Goal: Check status: Check status

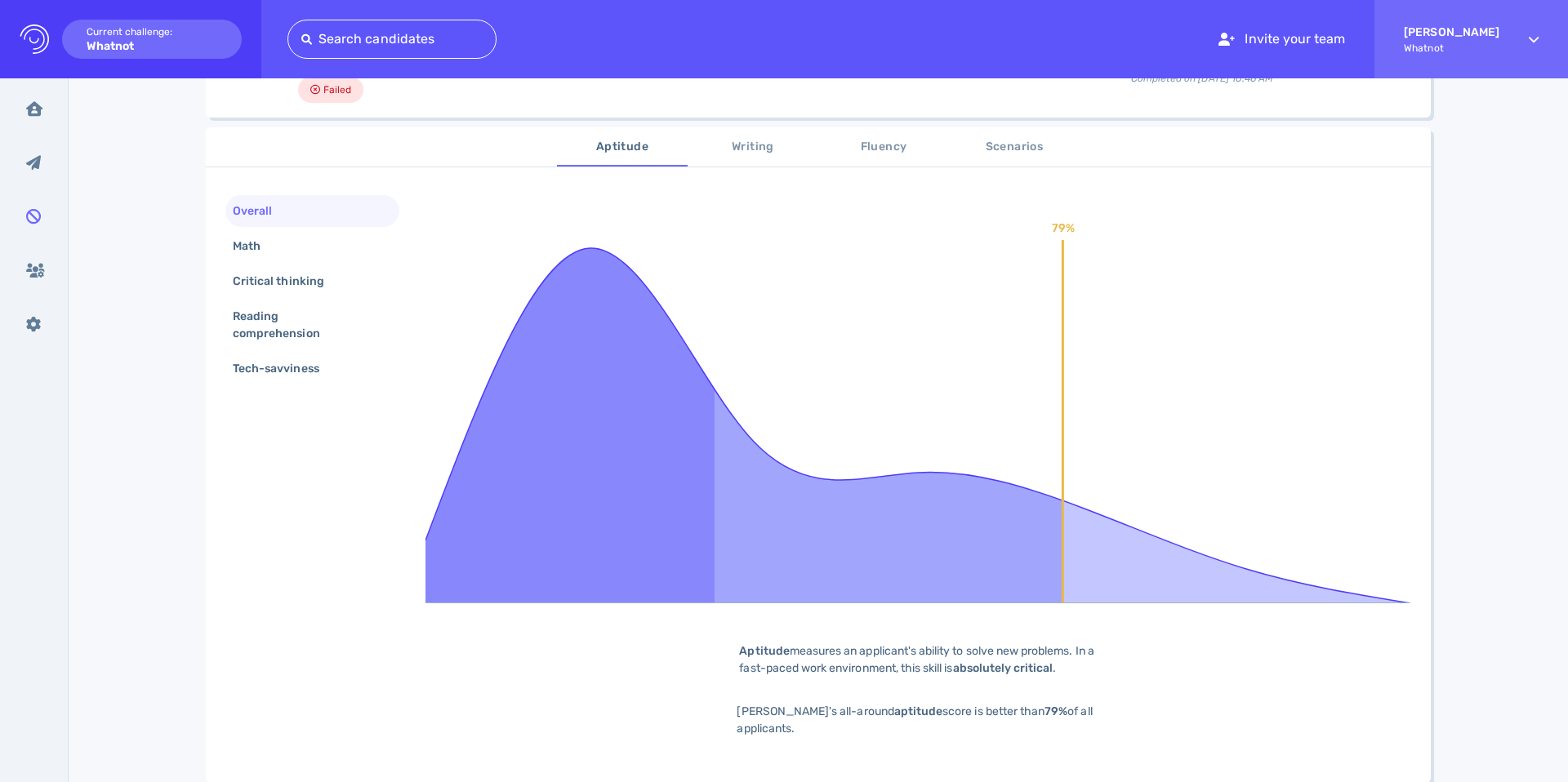
scroll to position [299, 0]
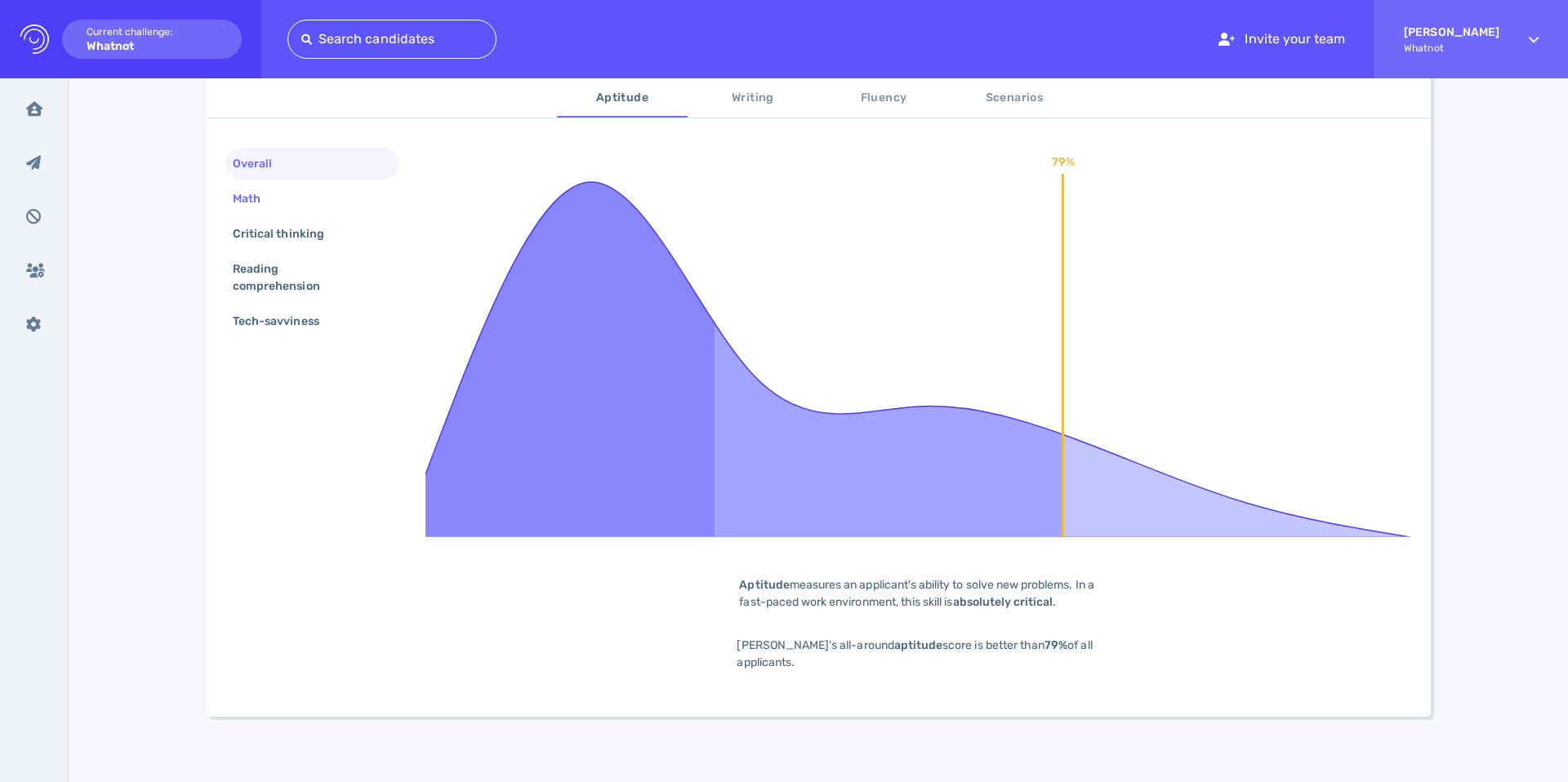
click at [275, 198] on div "Math" at bounding box center [255, 198] width 51 height 24
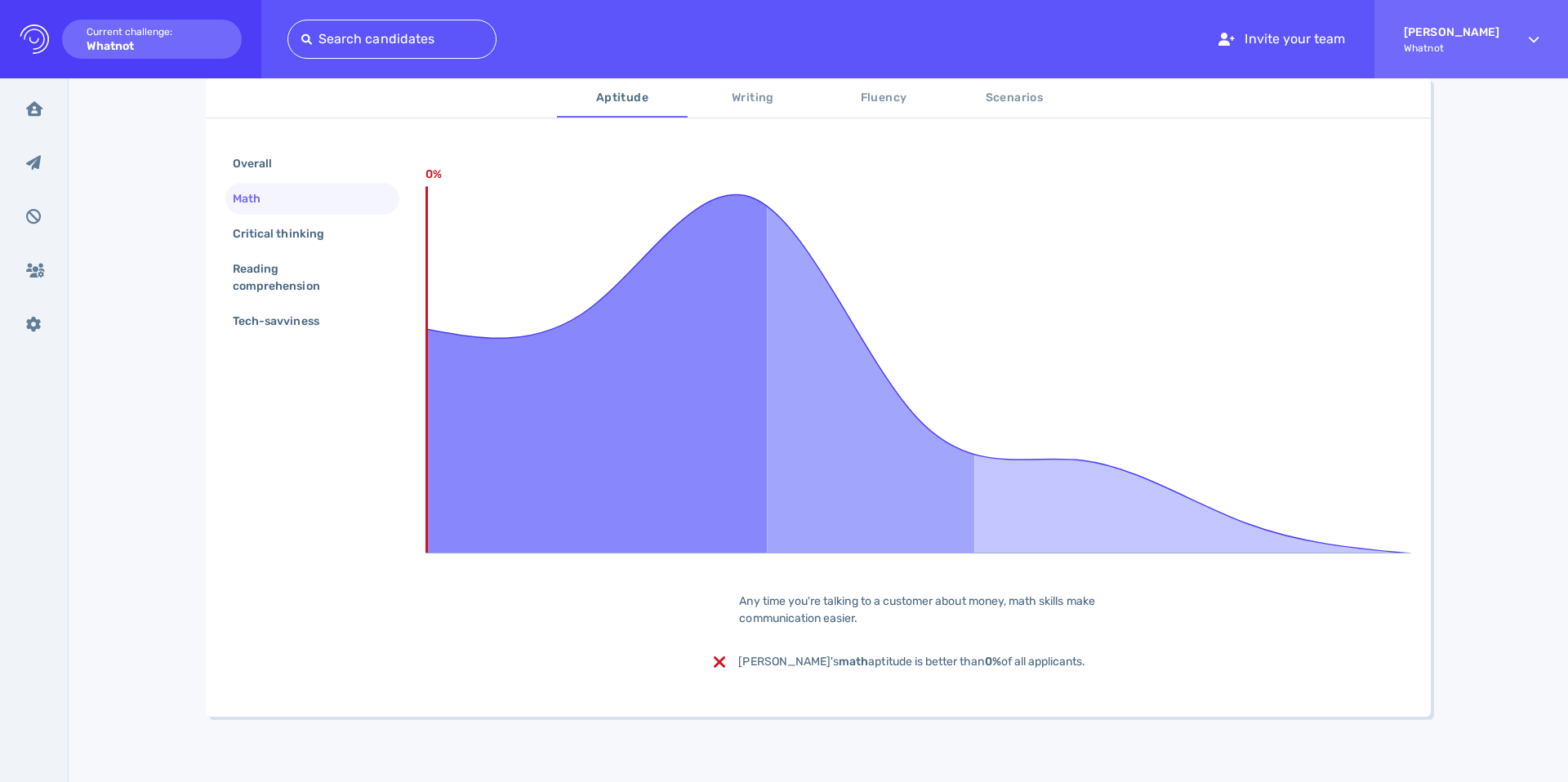
scroll to position [283, 0]
click at [252, 241] on div "Critical thinking" at bounding box center [286, 233] width 114 height 24
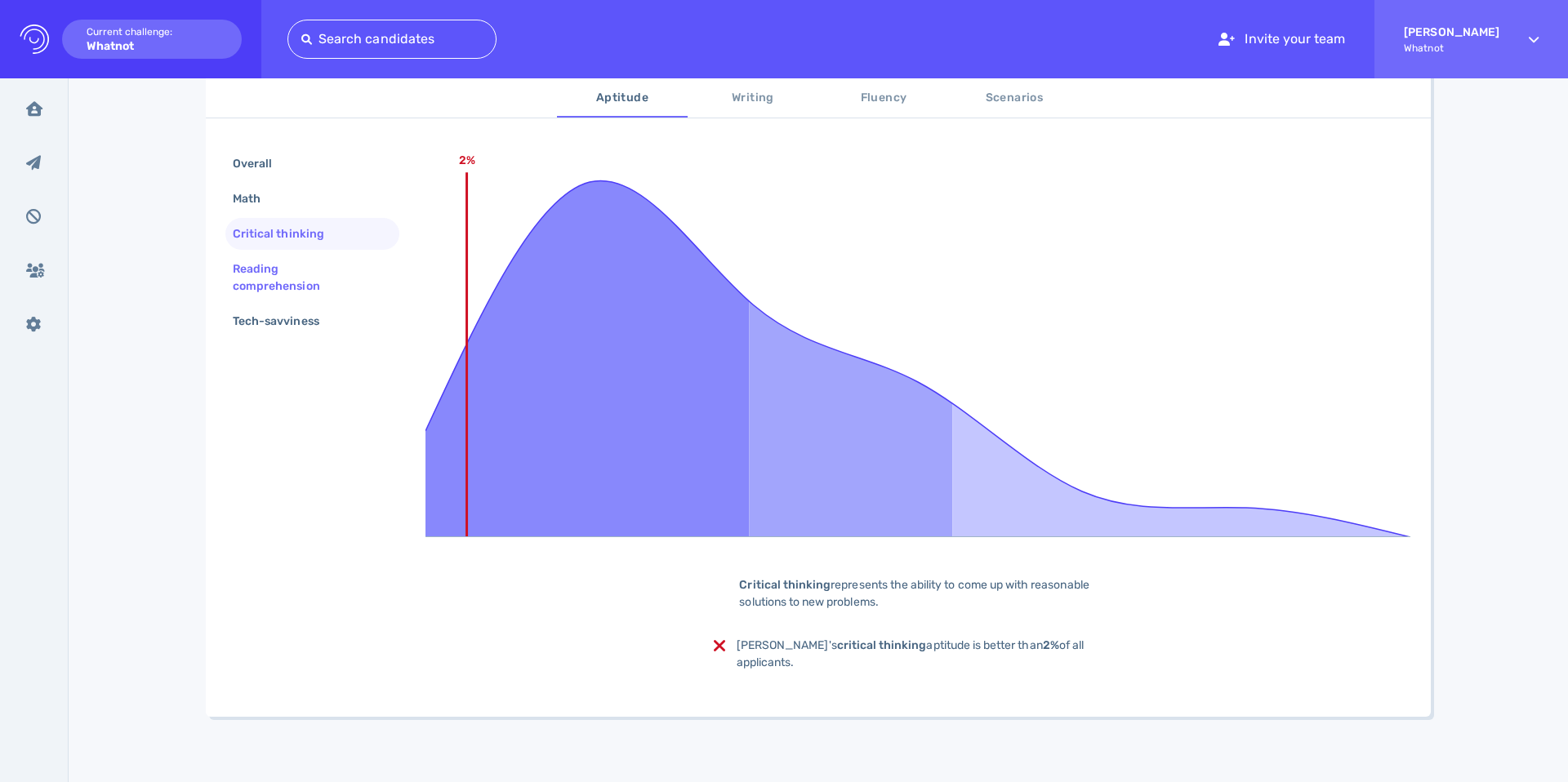
click at [282, 278] on div "Reading comprehension" at bounding box center [306, 277] width 153 height 41
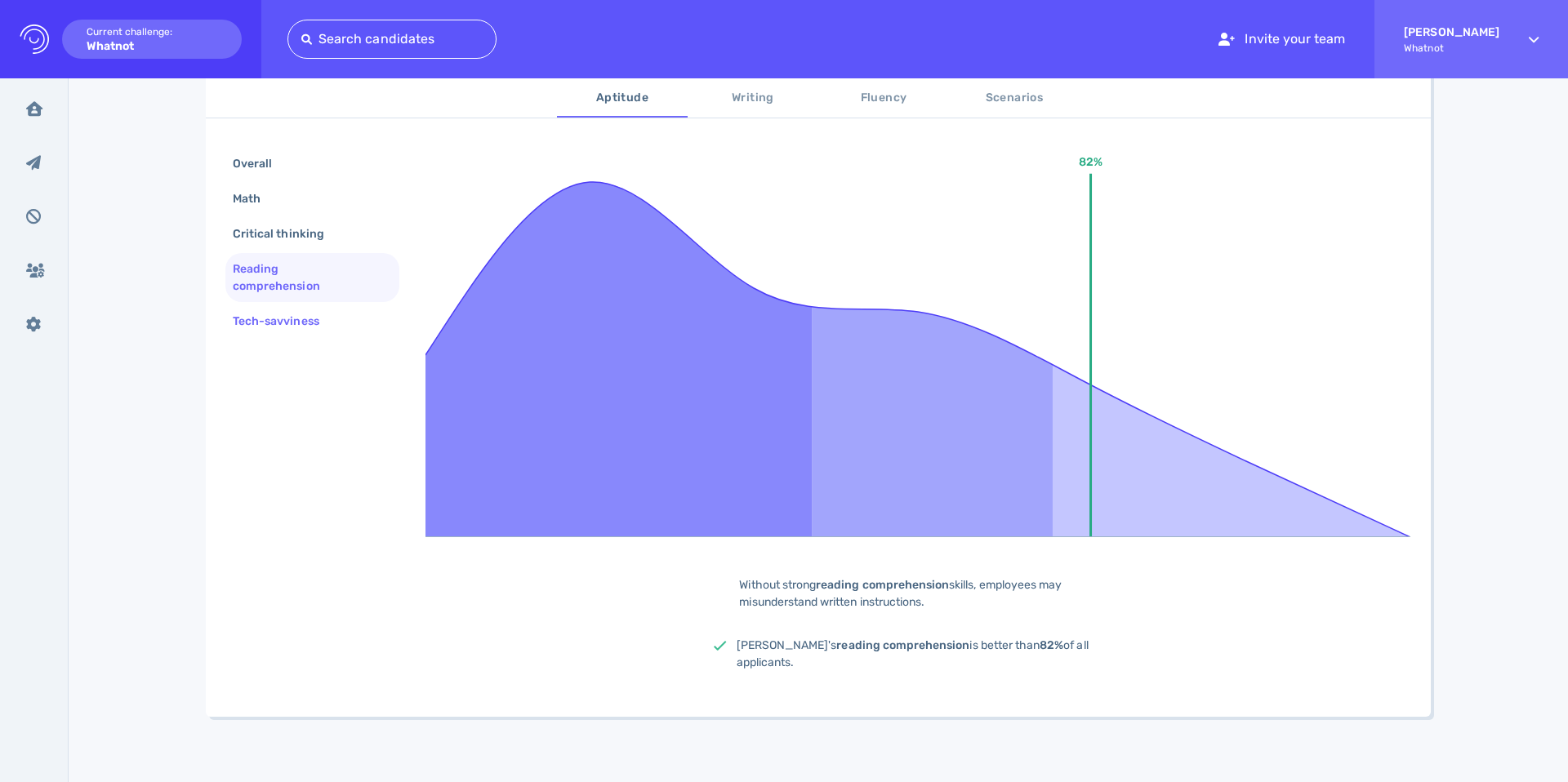
click at [278, 313] on div "Tech-savviness" at bounding box center [284, 321] width 109 height 24
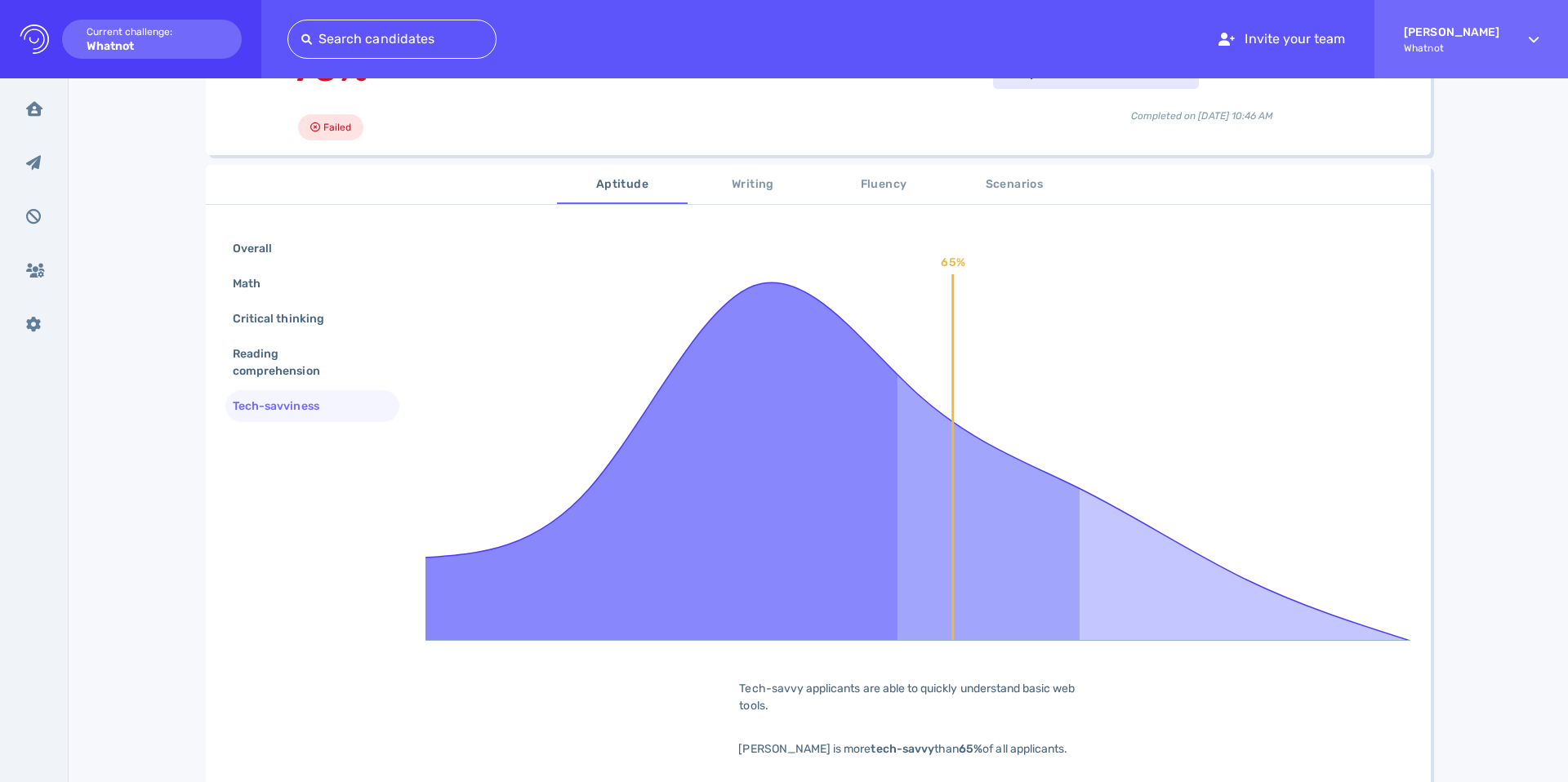
scroll to position [186, 0]
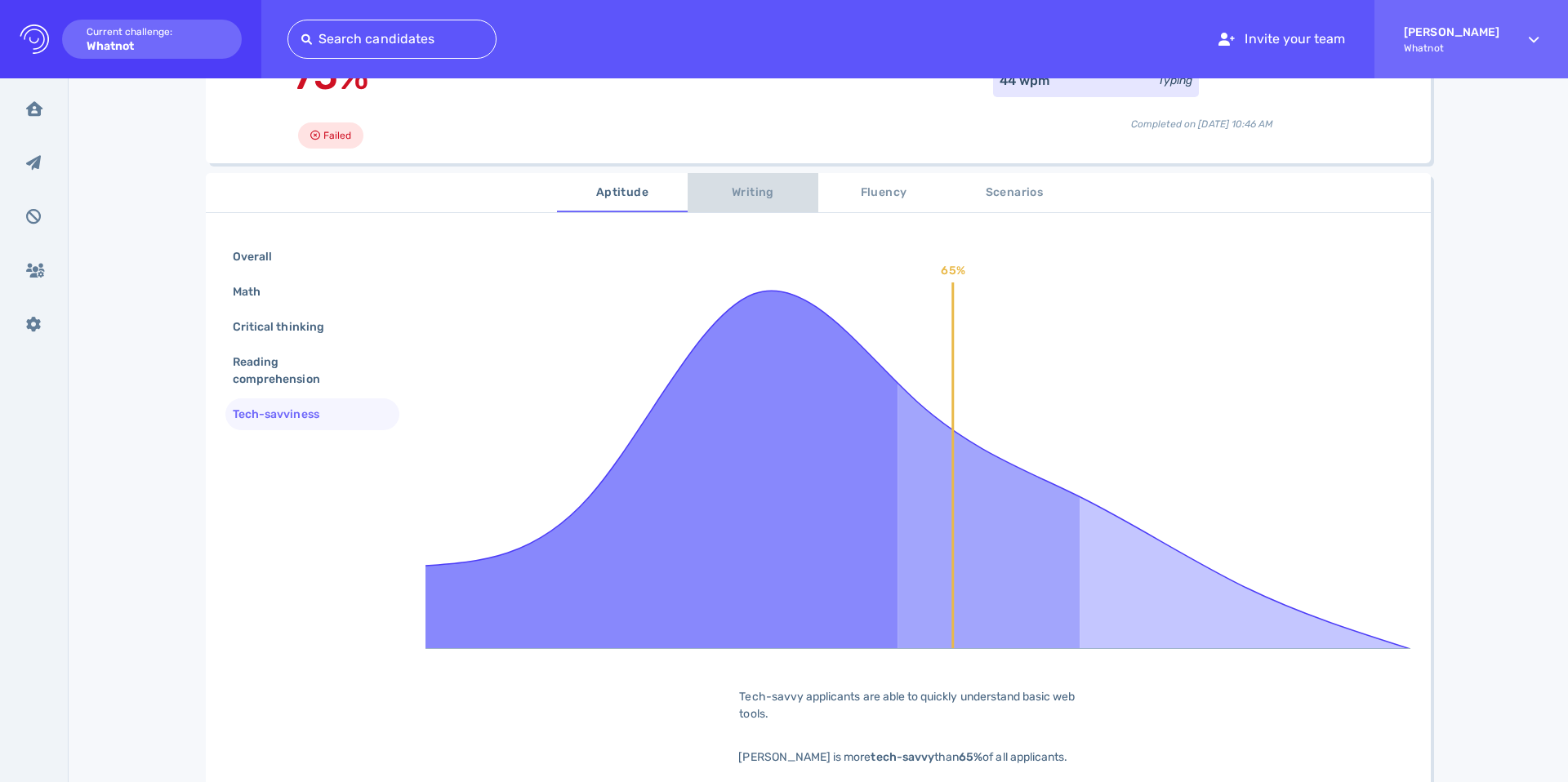
click at [733, 195] on span "Writing" at bounding box center [753, 193] width 111 height 21
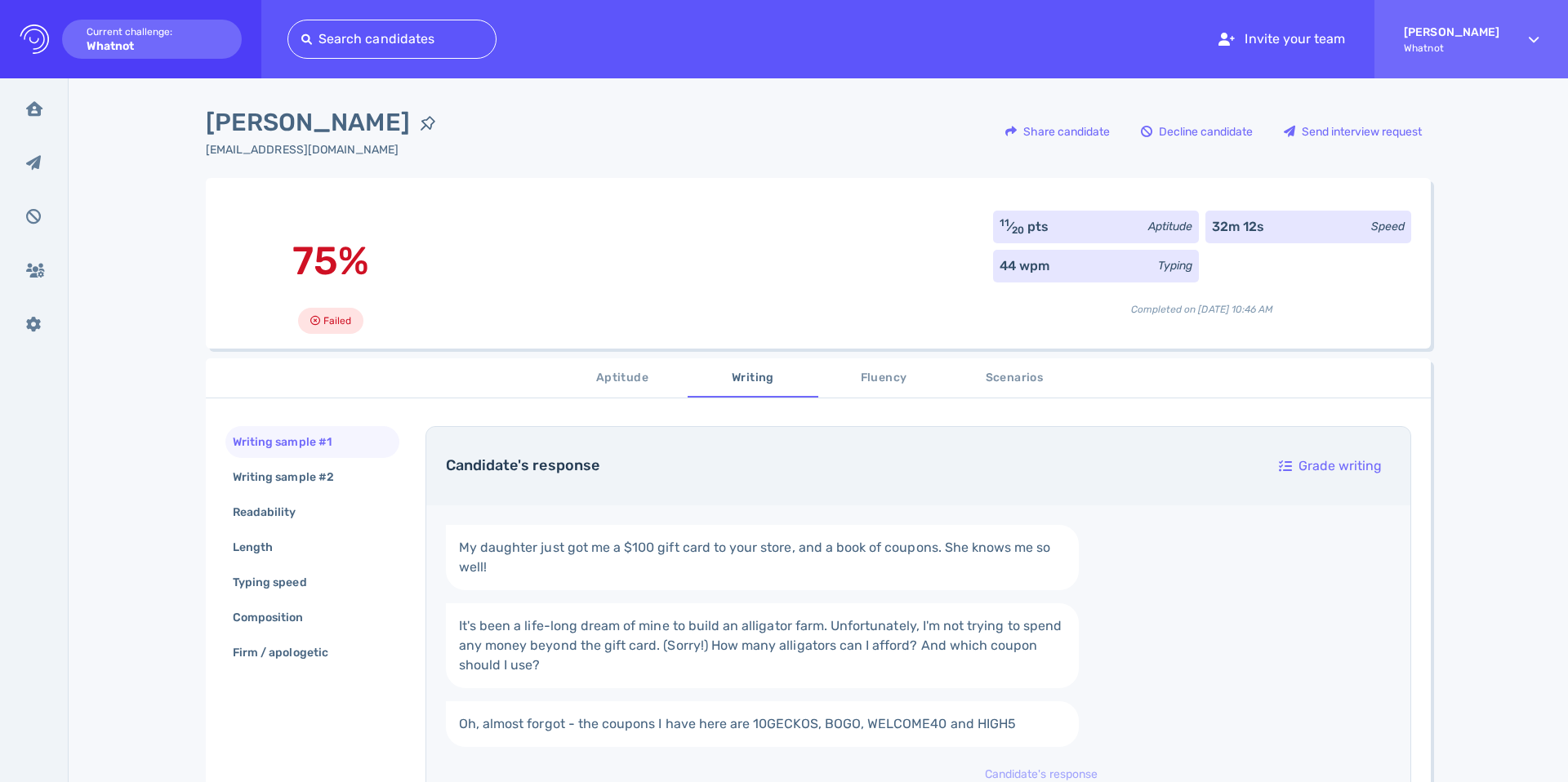
scroll to position [271, 0]
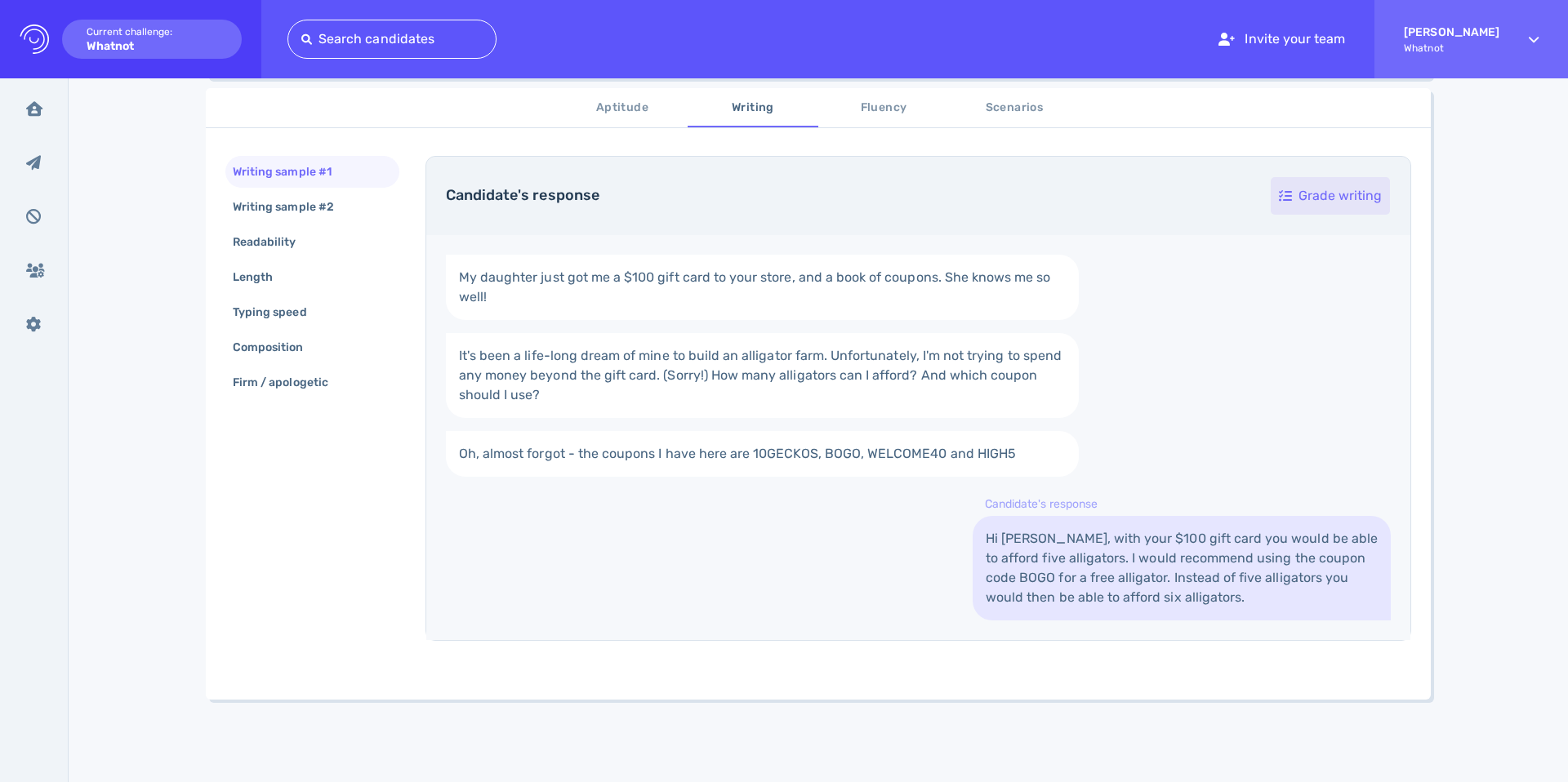
click at [1308, 193] on div "Grade writing" at bounding box center [1330, 196] width 119 height 38
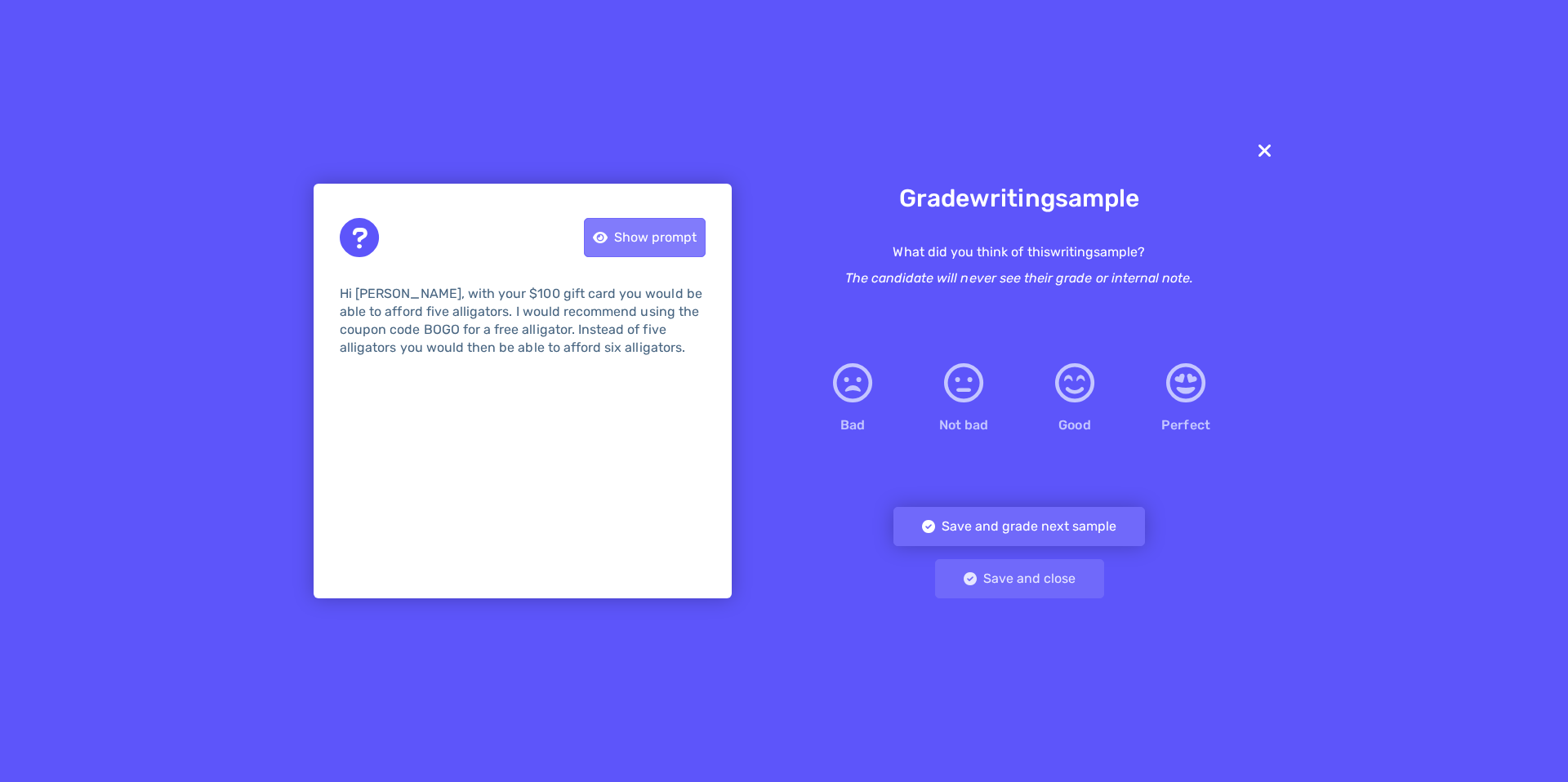
click at [642, 239] on div "Show prompt" at bounding box center [644, 238] width 120 height 38
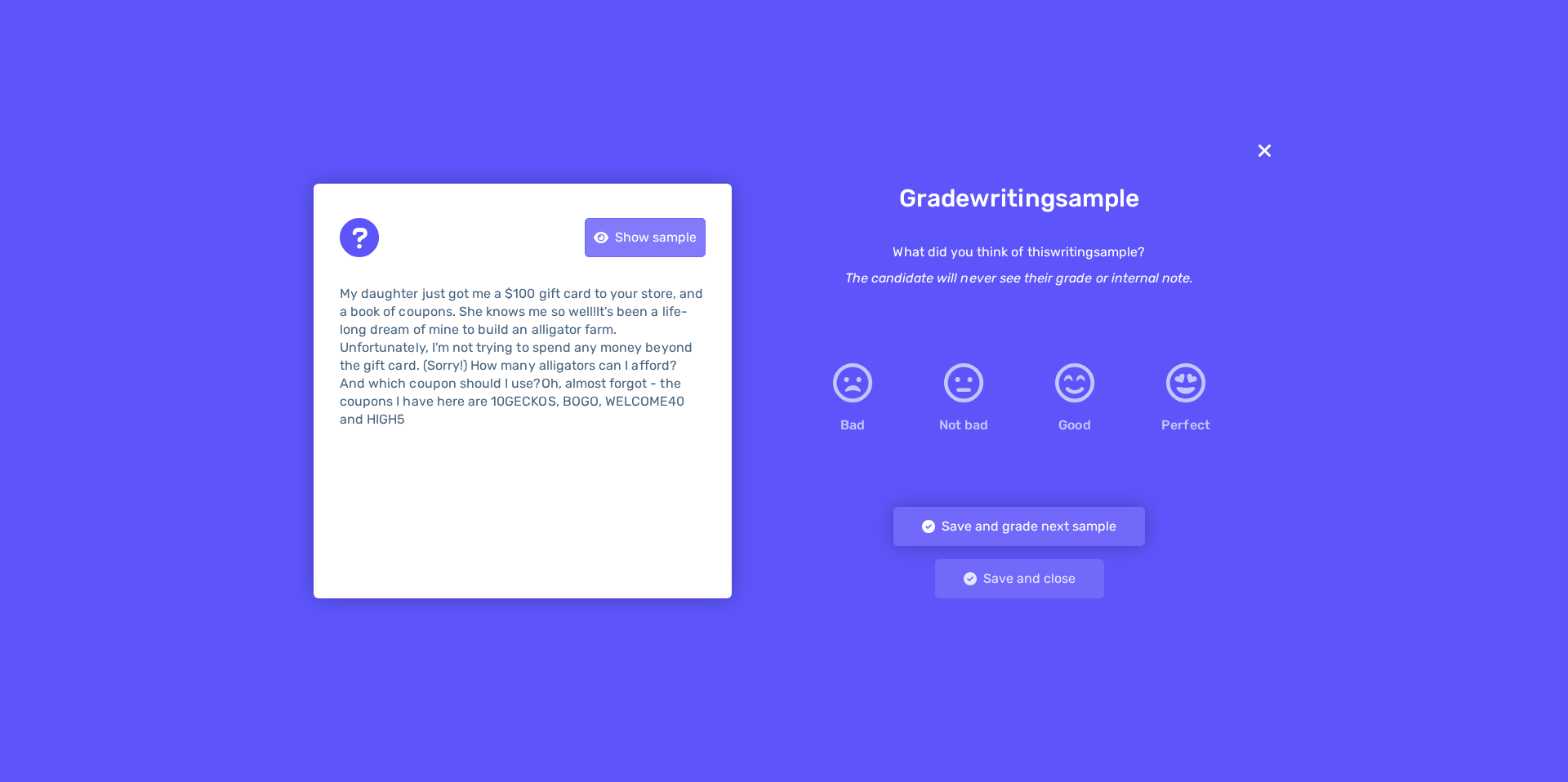
click at [642, 241] on div "Show sample" at bounding box center [645, 238] width 119 height 38
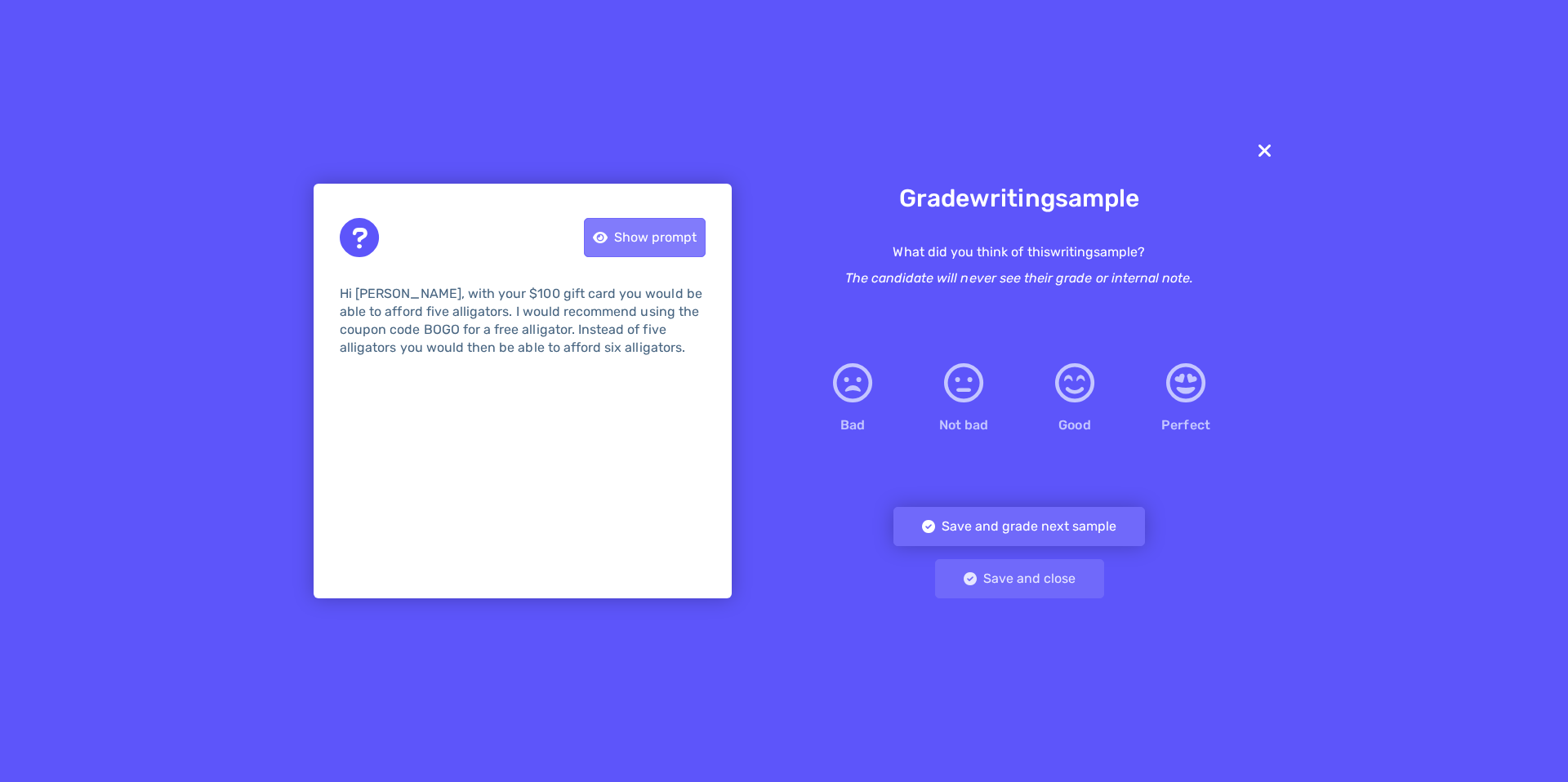
click at [642, 241] on div "Show prompt" at bounding box center [644, 238] width 120 height 38
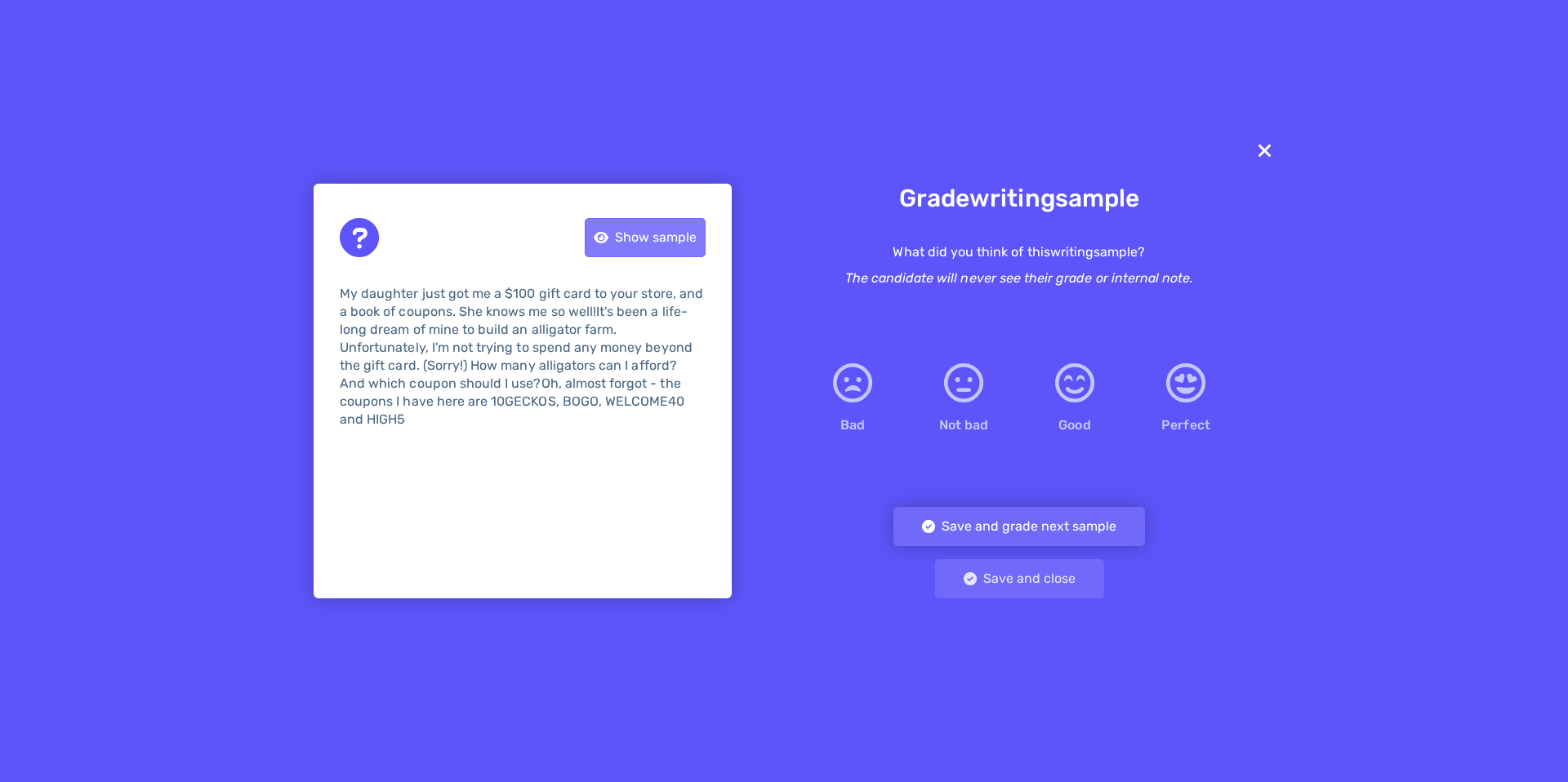
click at [642, 241] on div "Show sample" at bounding box center [645, 238] width 119 height 38
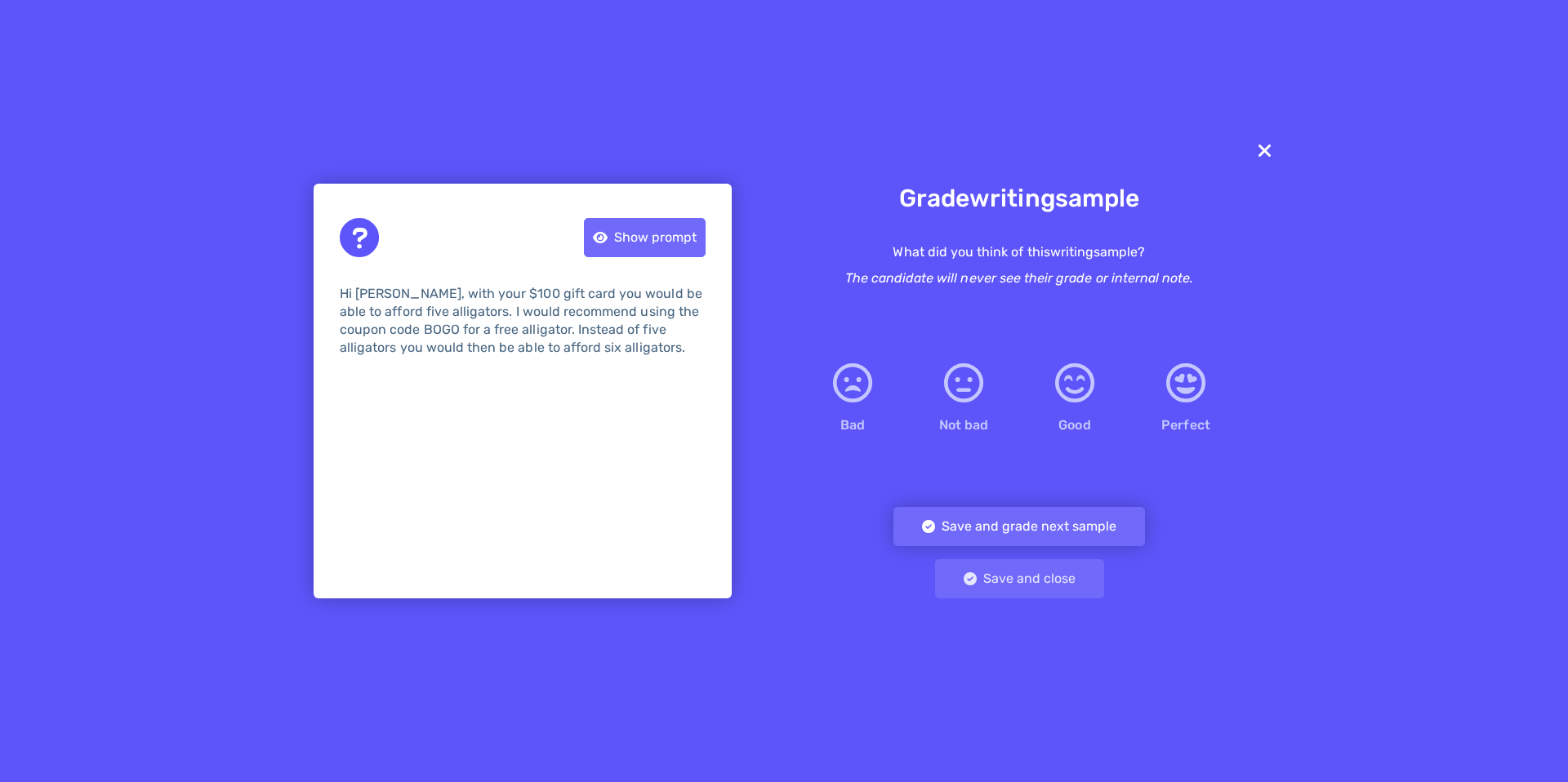
click at [1256, 149] on icon at bounding box center [1265, 151] width 19 height 26
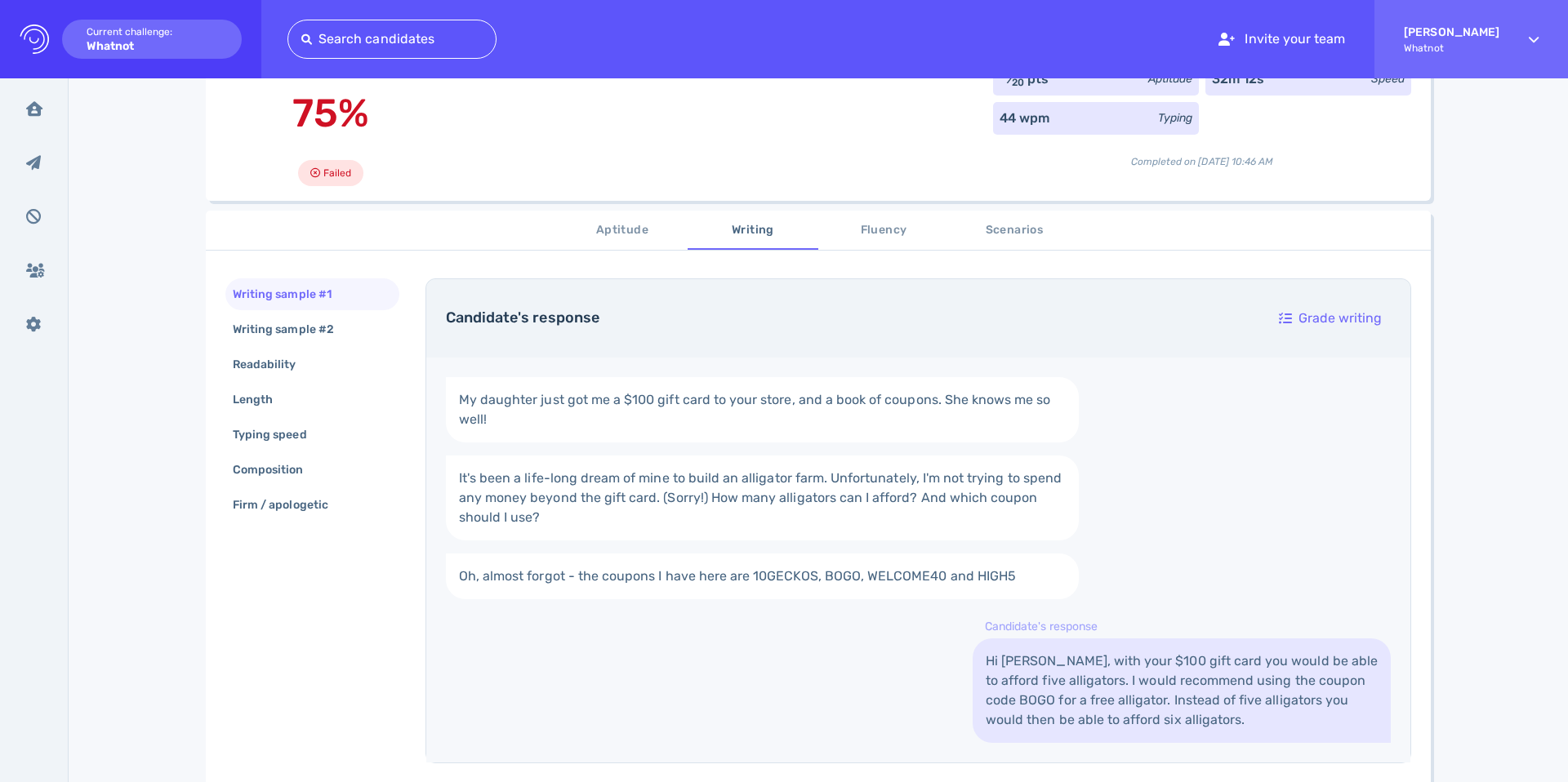
scroll to position [147, 0]
click at [998, 244] on button "Scenarios" at bounding box center [1014, 231] width 131 height 40
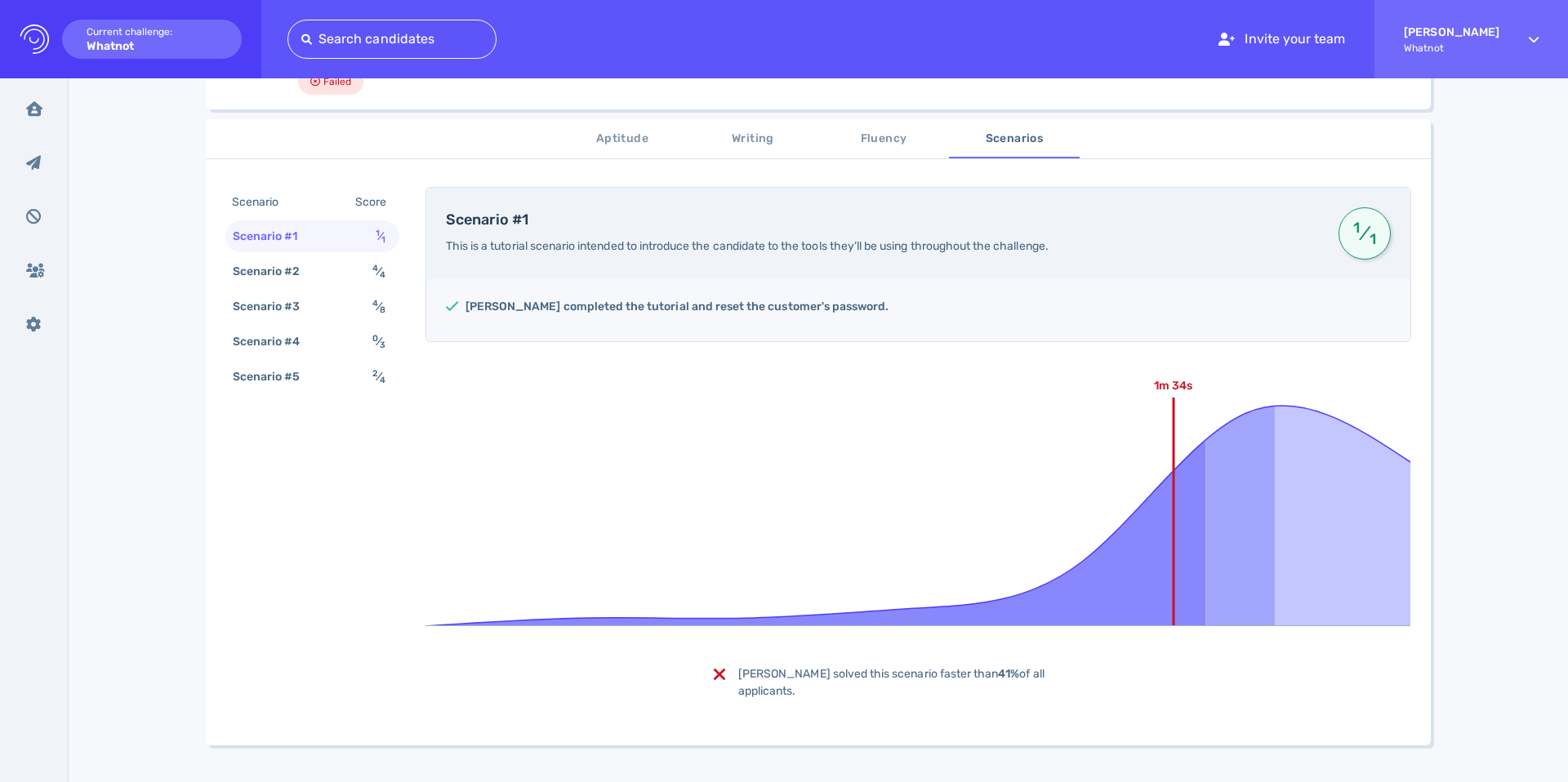
scroll to position [271, 0]
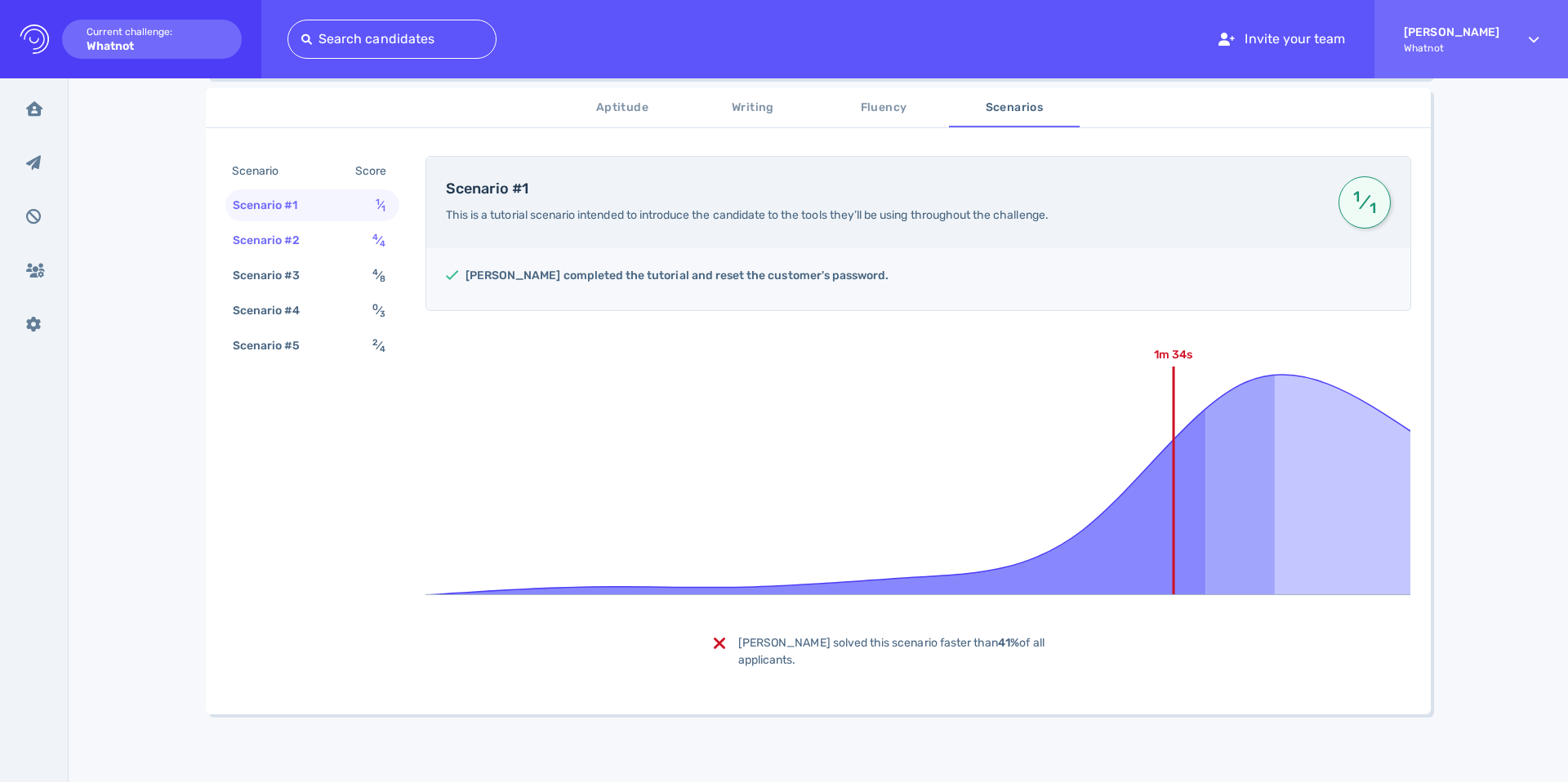
click at [343, 248] on div "Scenario #2 4 ⁄ 4" at bounding box center [312, 241] width 174 height 32
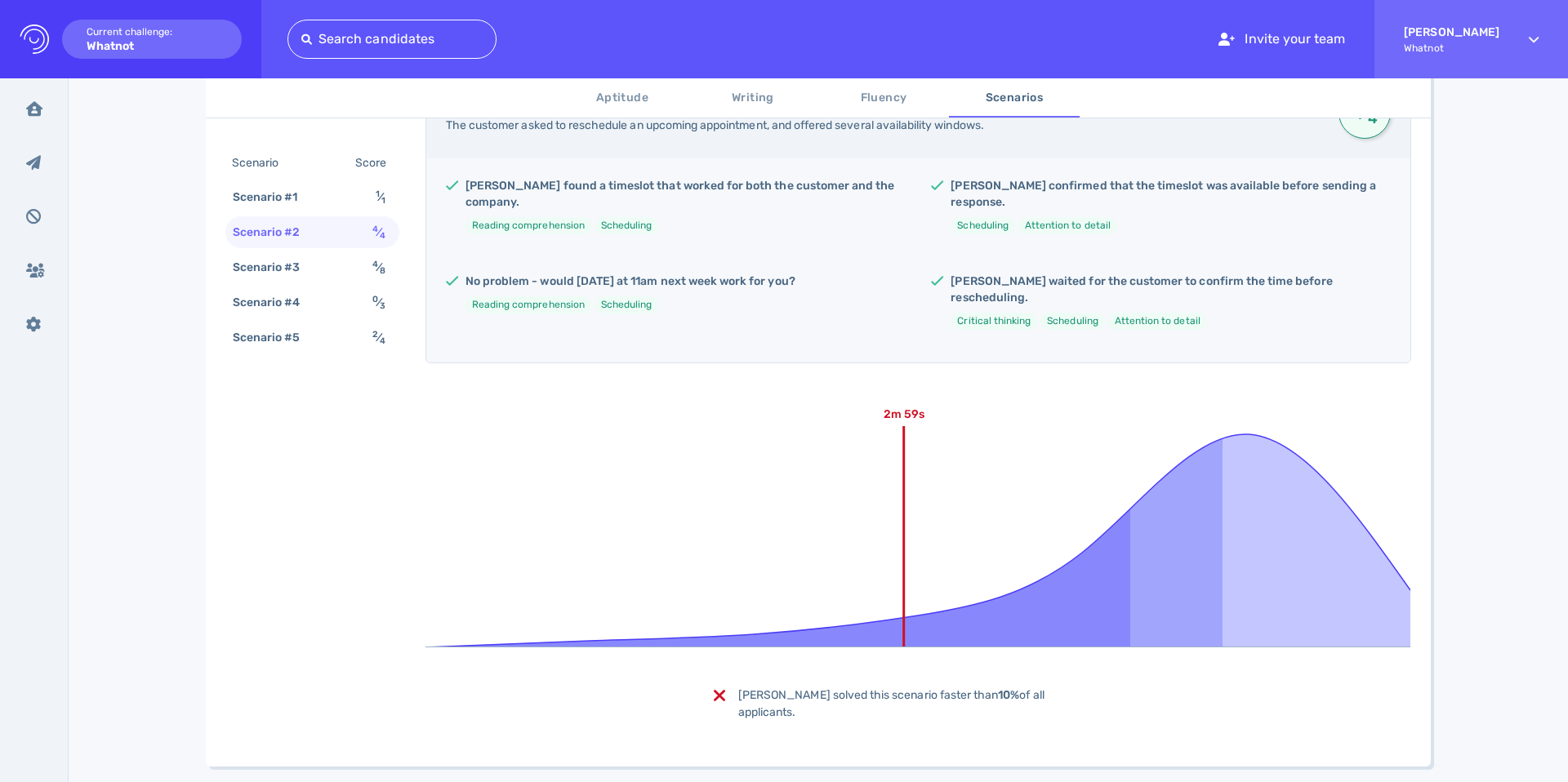
scroll to position [362, 0]
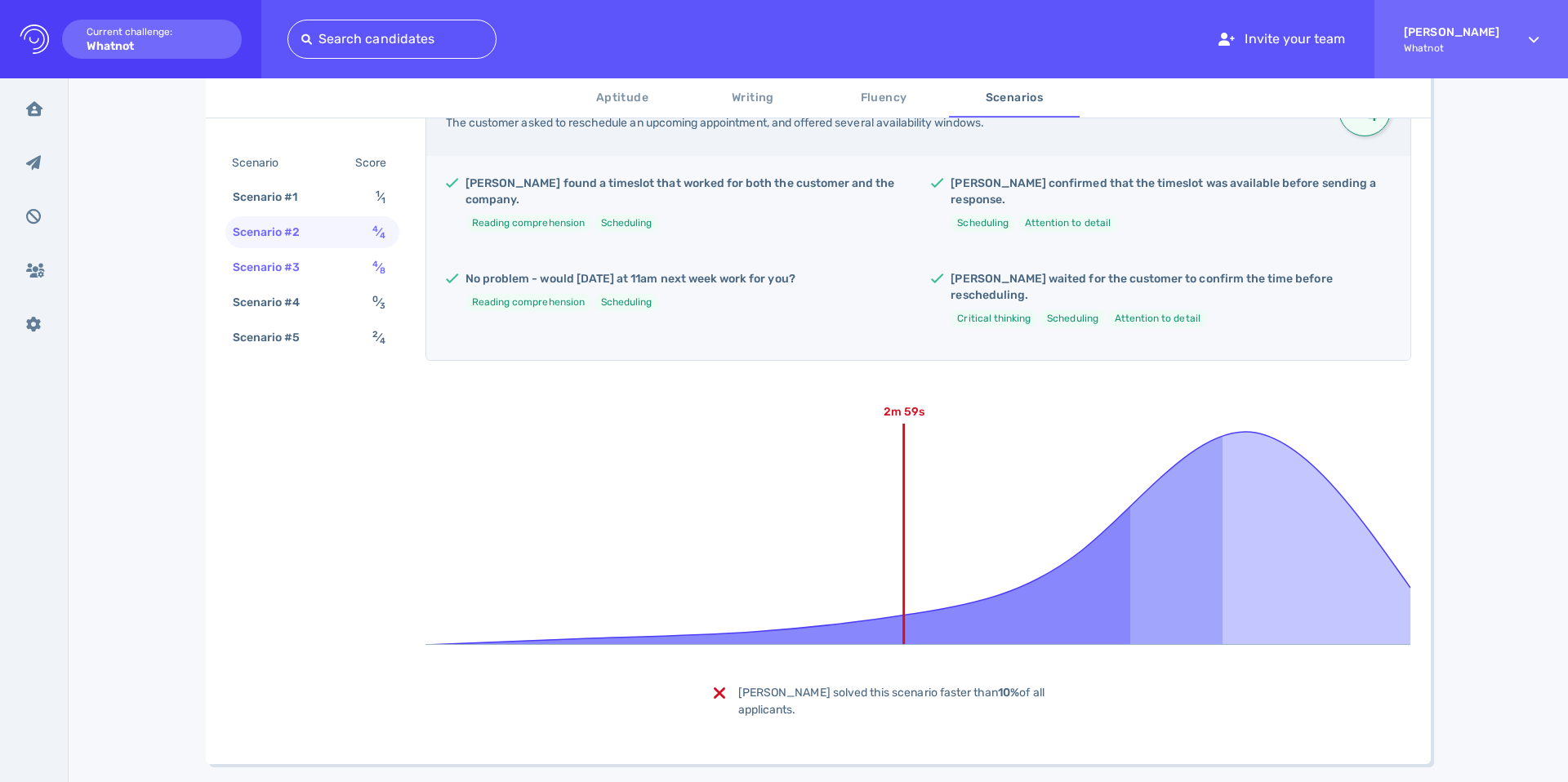
click at [324, 264] on div "Scenario #3 4 ⁄ 8" at bounding box center [312, 268] width 174 height 32
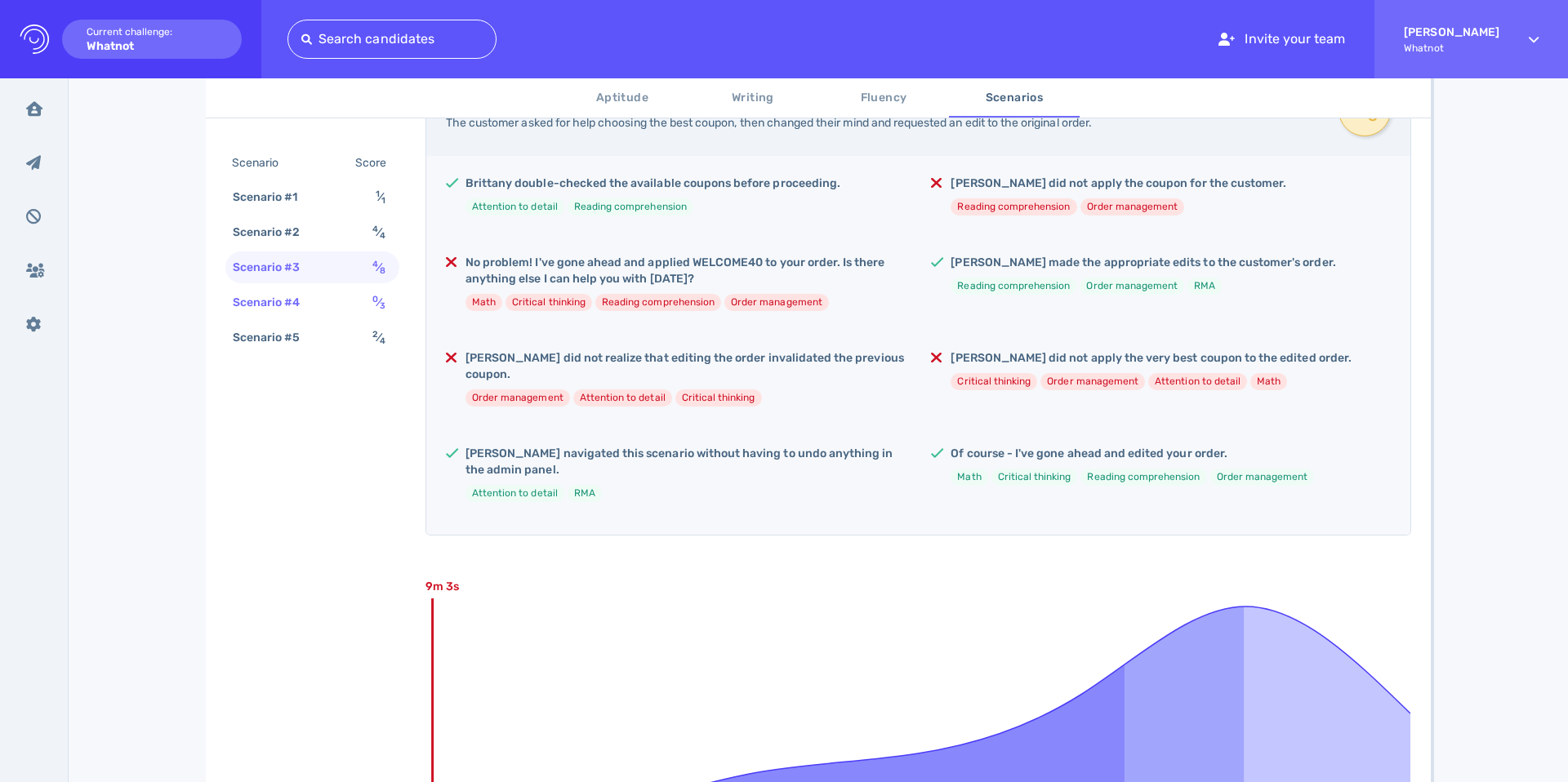
click at [271, 308] on div "Scenario #4" at bounding box center [275, 302] width 91 height 24
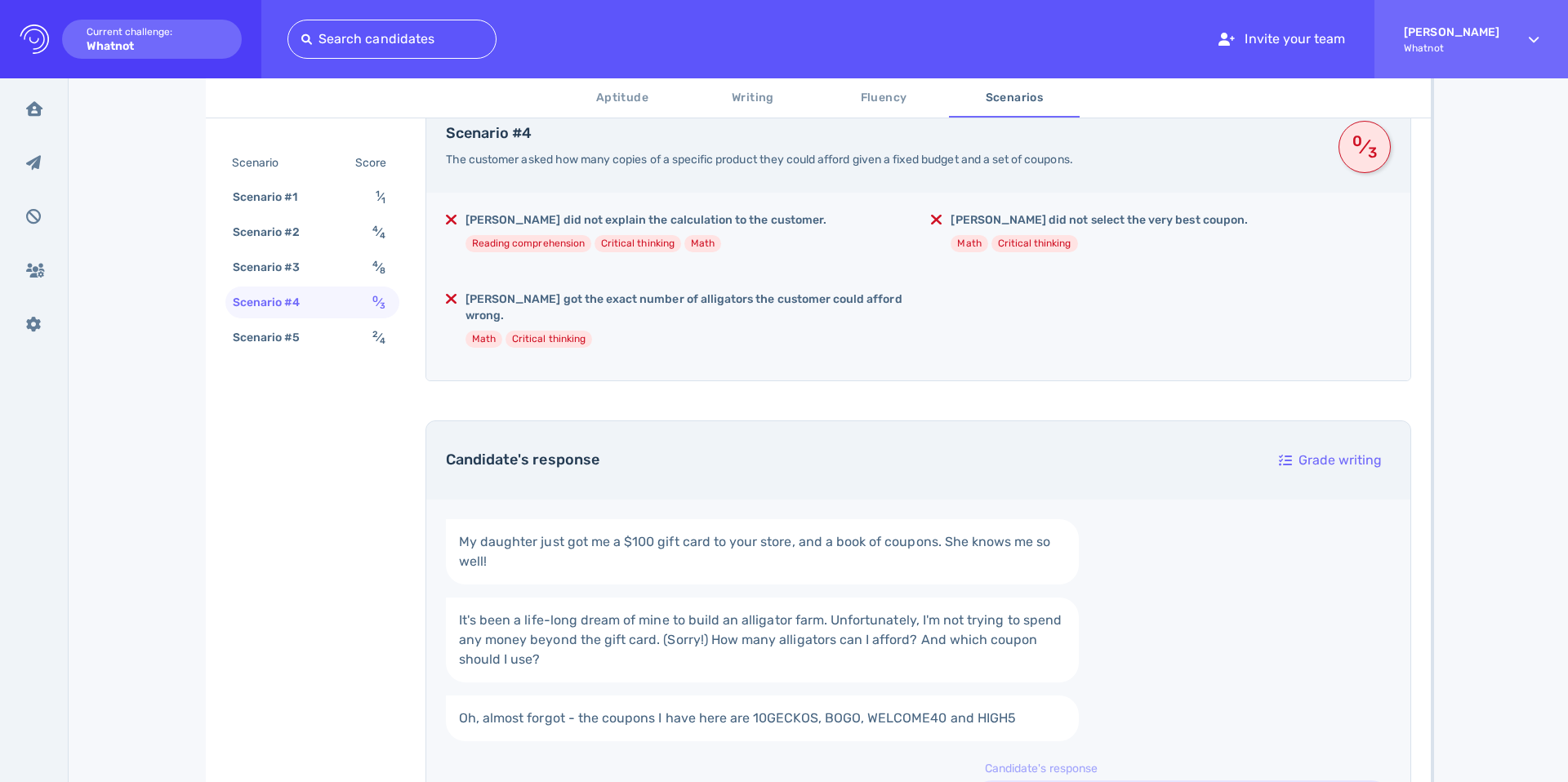
scroll to position [321, 0]
click at [373, 330] on sup "2" at bounding box center [375, 334] width 6 height 10
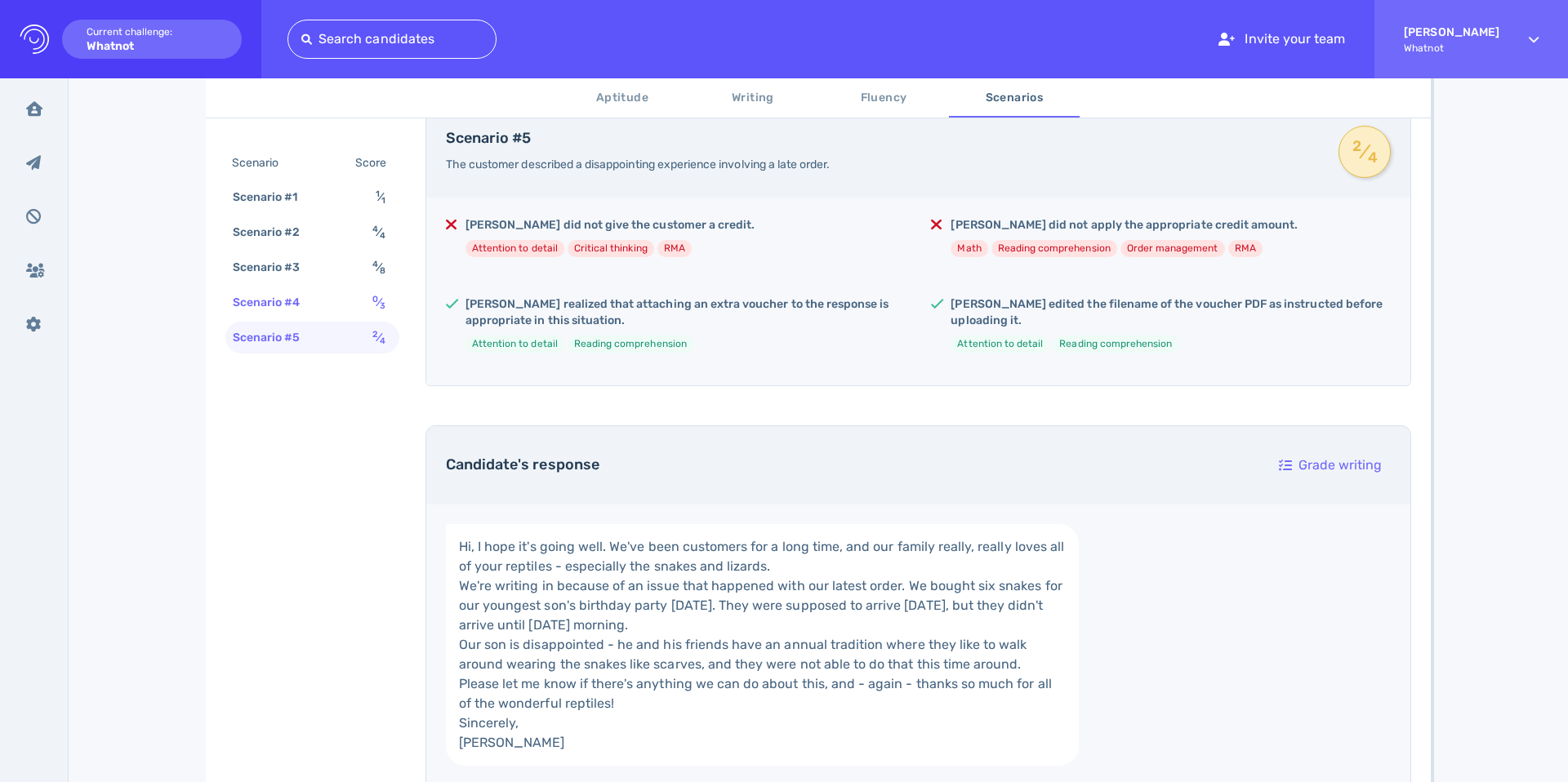
click at [332, 300] on div "Scenario #4 0 ⁄ 3" at bounding box center [312, 303] width 174 height 32
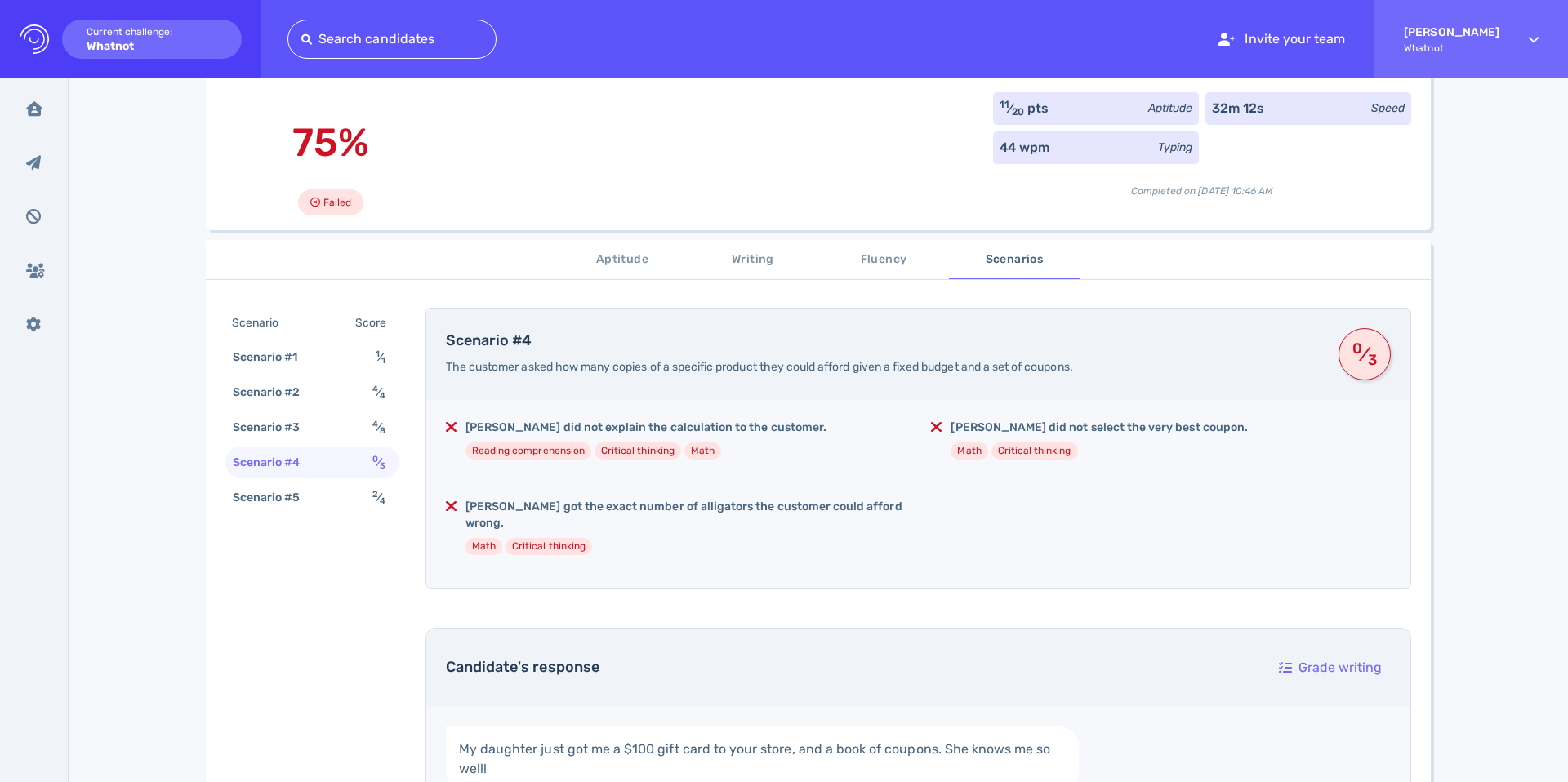
scroll to position [0, 0]
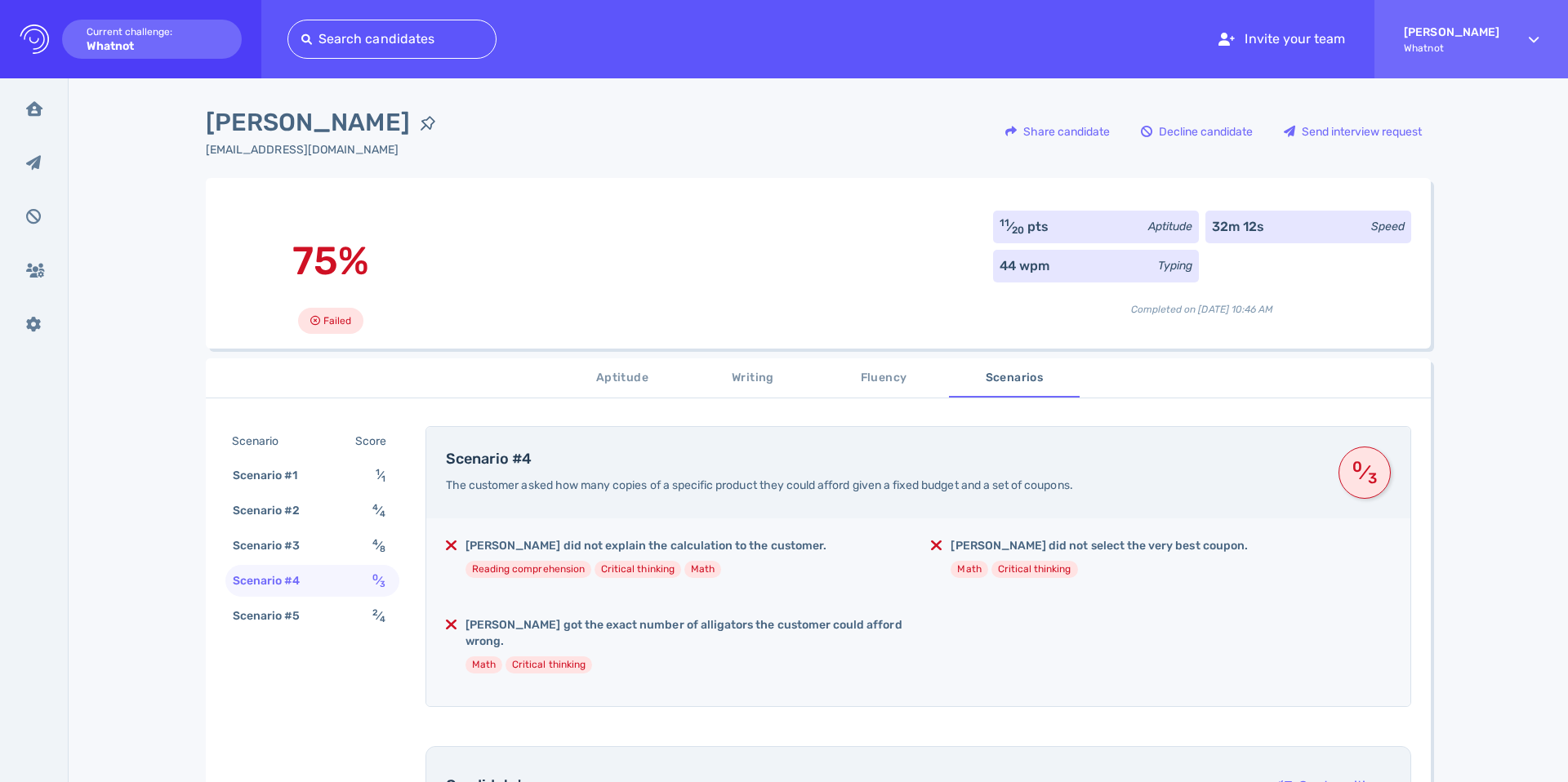
click at [617, 380] on span "Aptitude" at bounding box center [623, 378] width 111 height 21
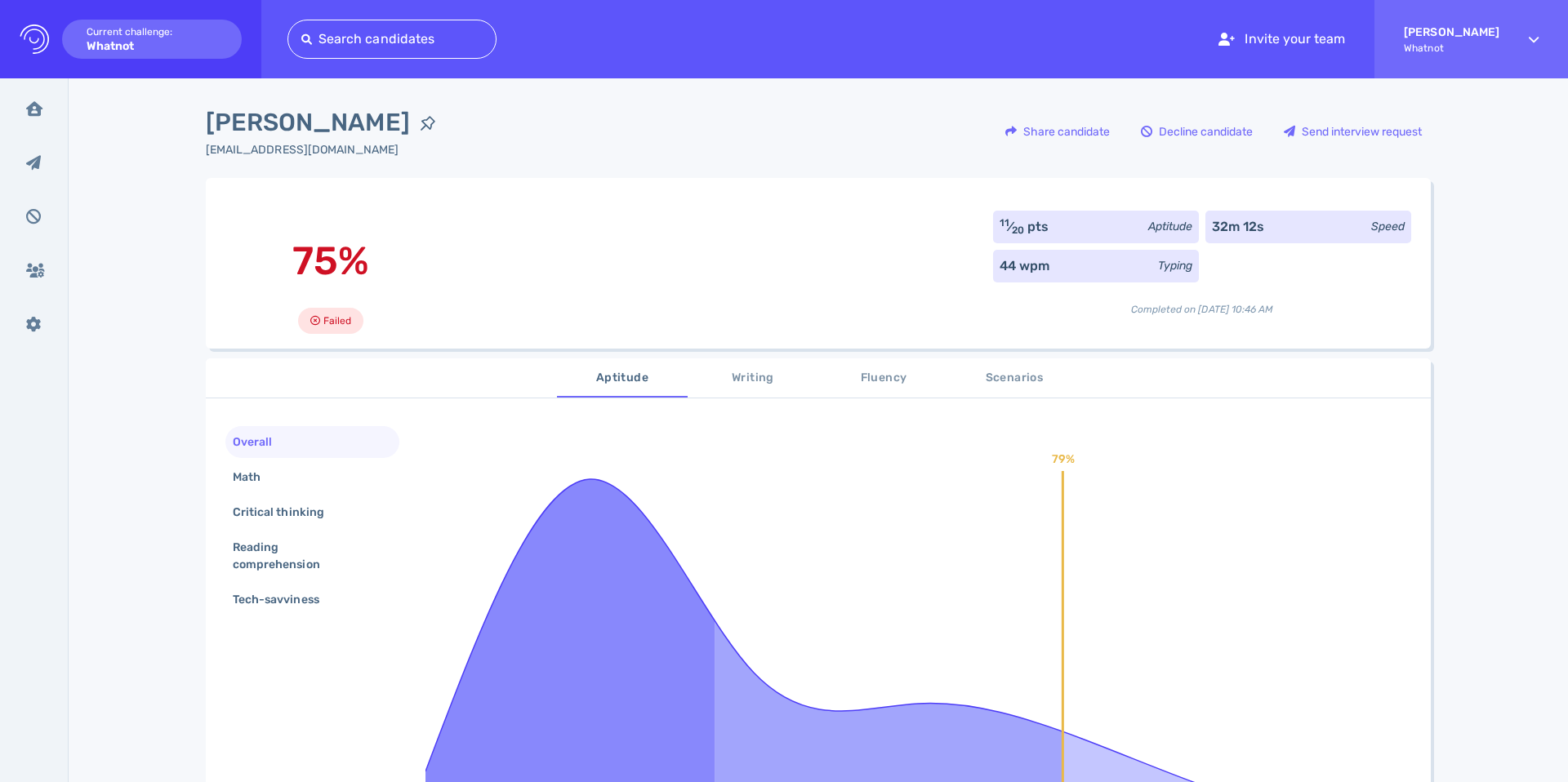
scroll to position [158, 0]
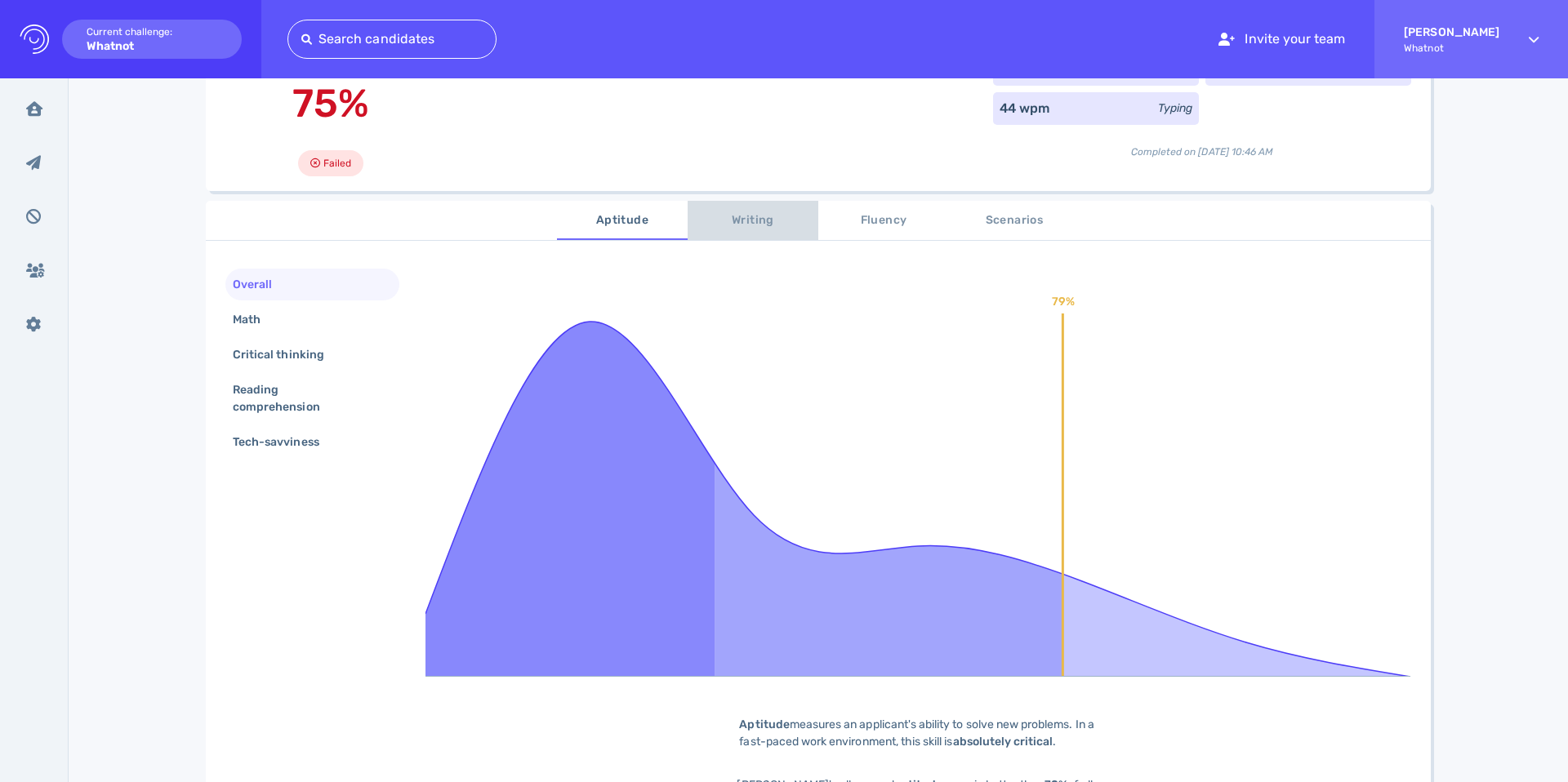
click at [734, 231] on span "Writing" at bounding box center [753, 221] width 111 height 21
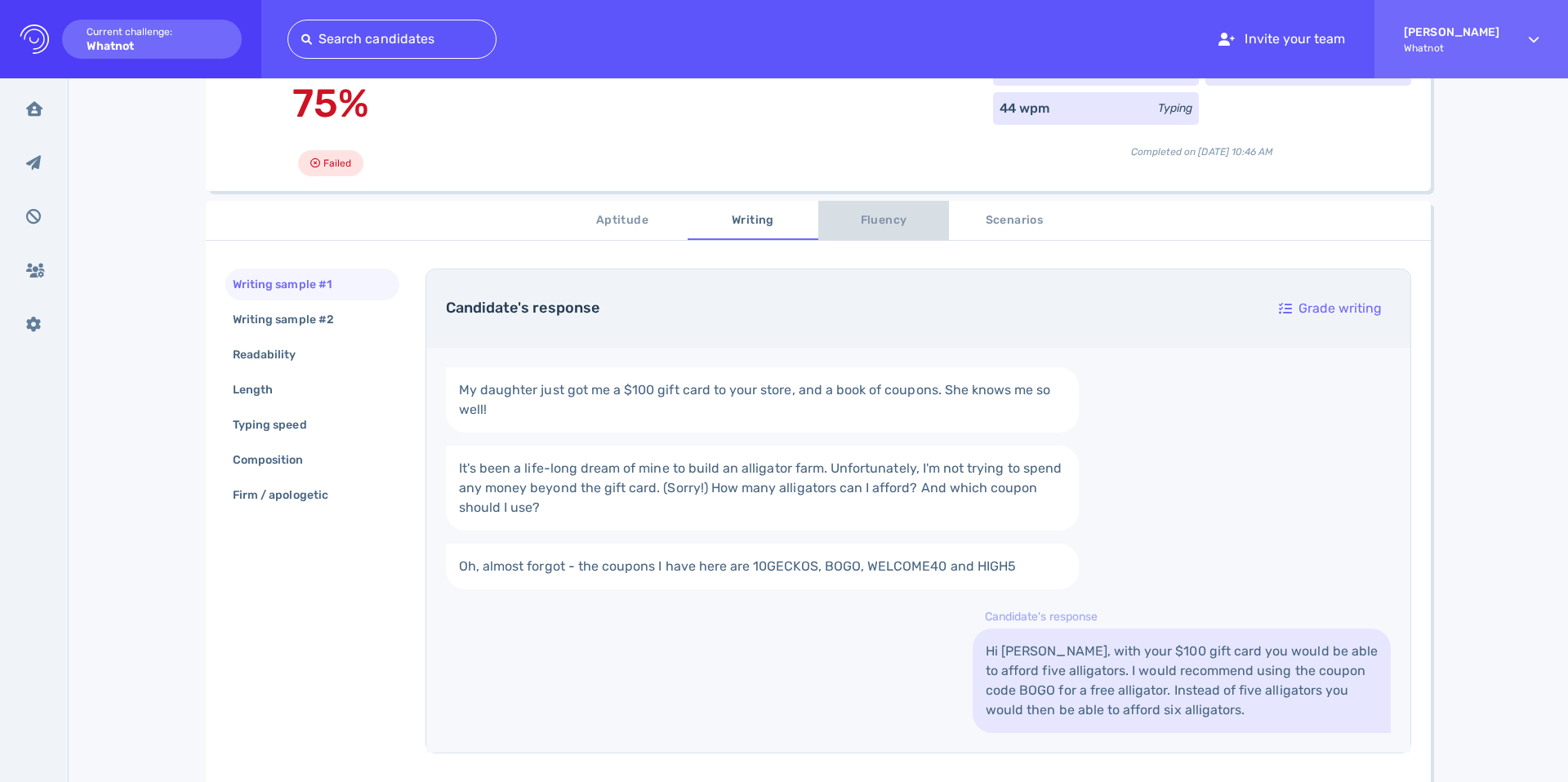
click at [828, 224] on span "Fluency" at bounding box center [884, 221] width 111 height 21
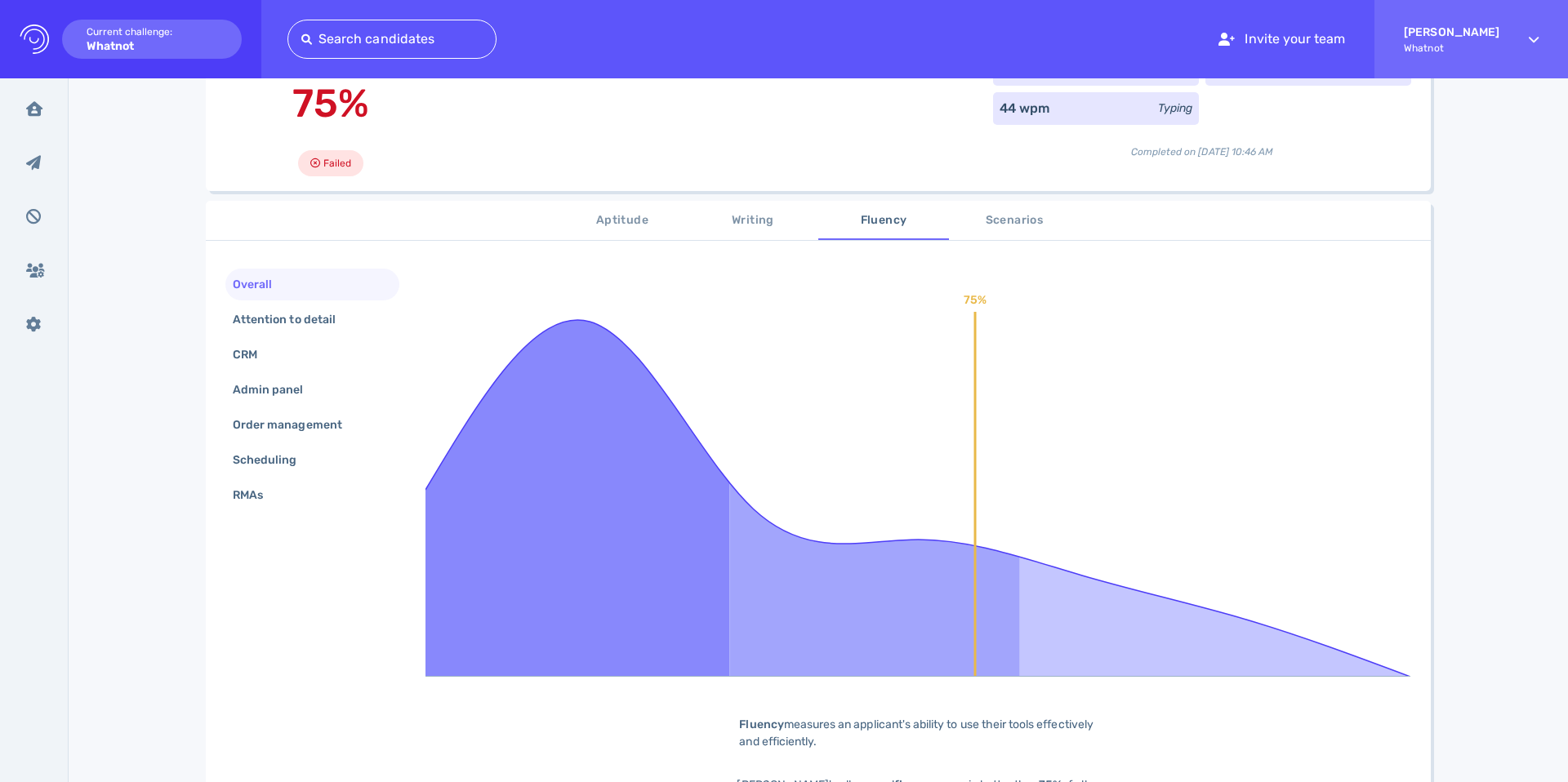
click at [975, 216] on span "Scenarios" at bounding box center [1014, 221] width 111 height 21
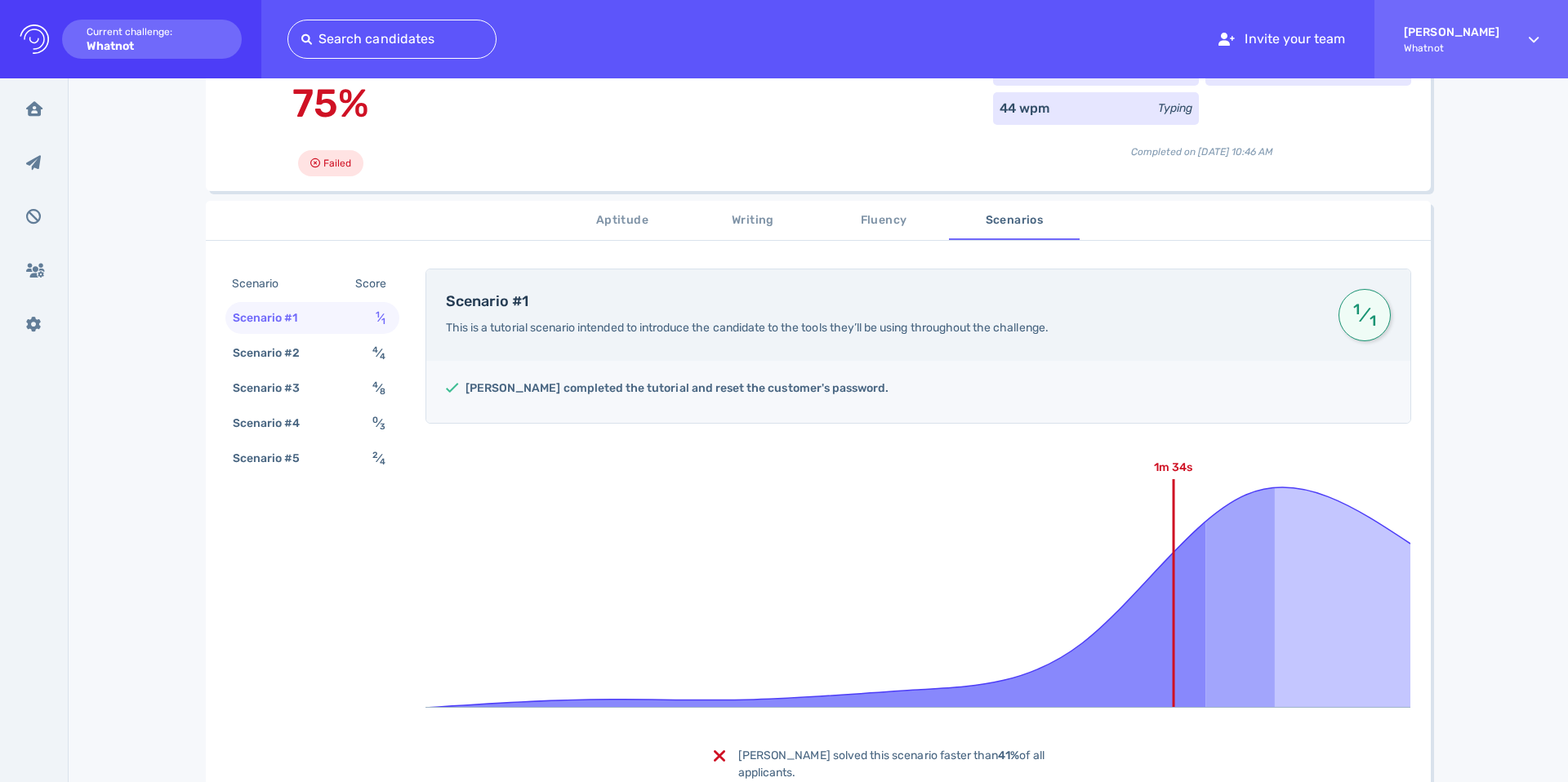
click at [325, 282] on div "Scenario Score" at bounding box center [312, 284] width 174 height 30
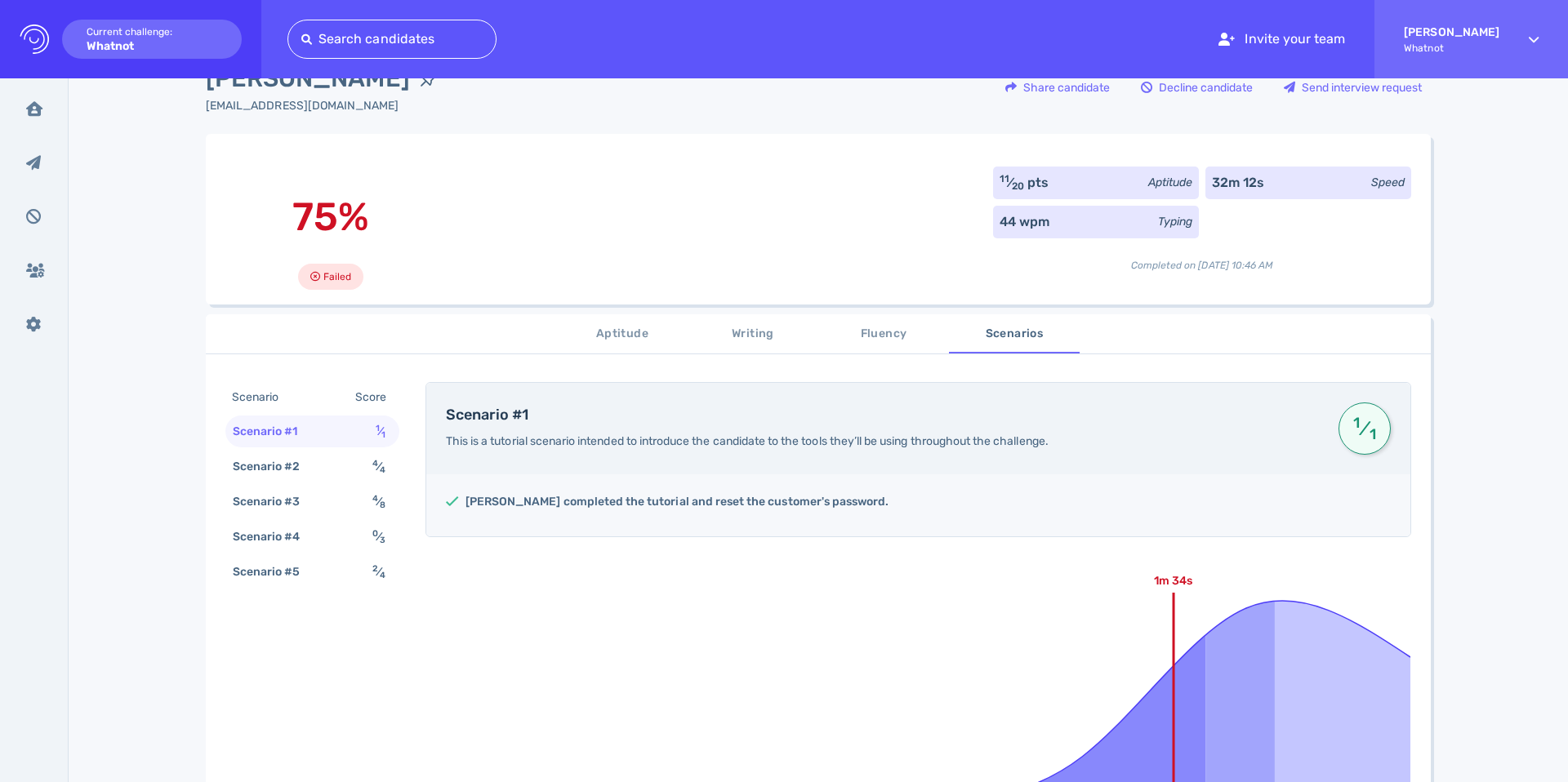
click at [590, 347] on button "Aptitude" at bounding box center [622, 334] width 131 height 40
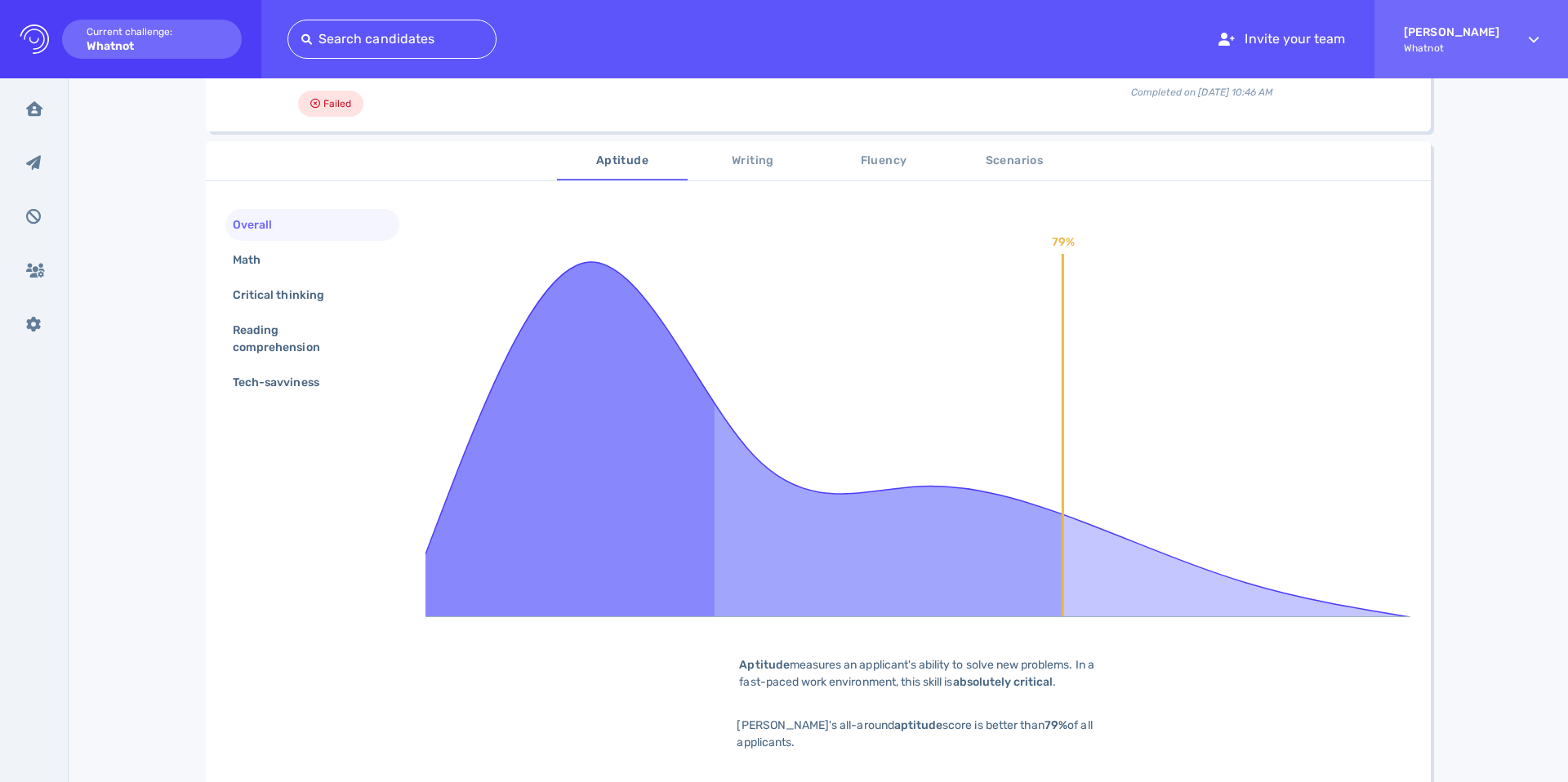
scroll to position [179, 0]
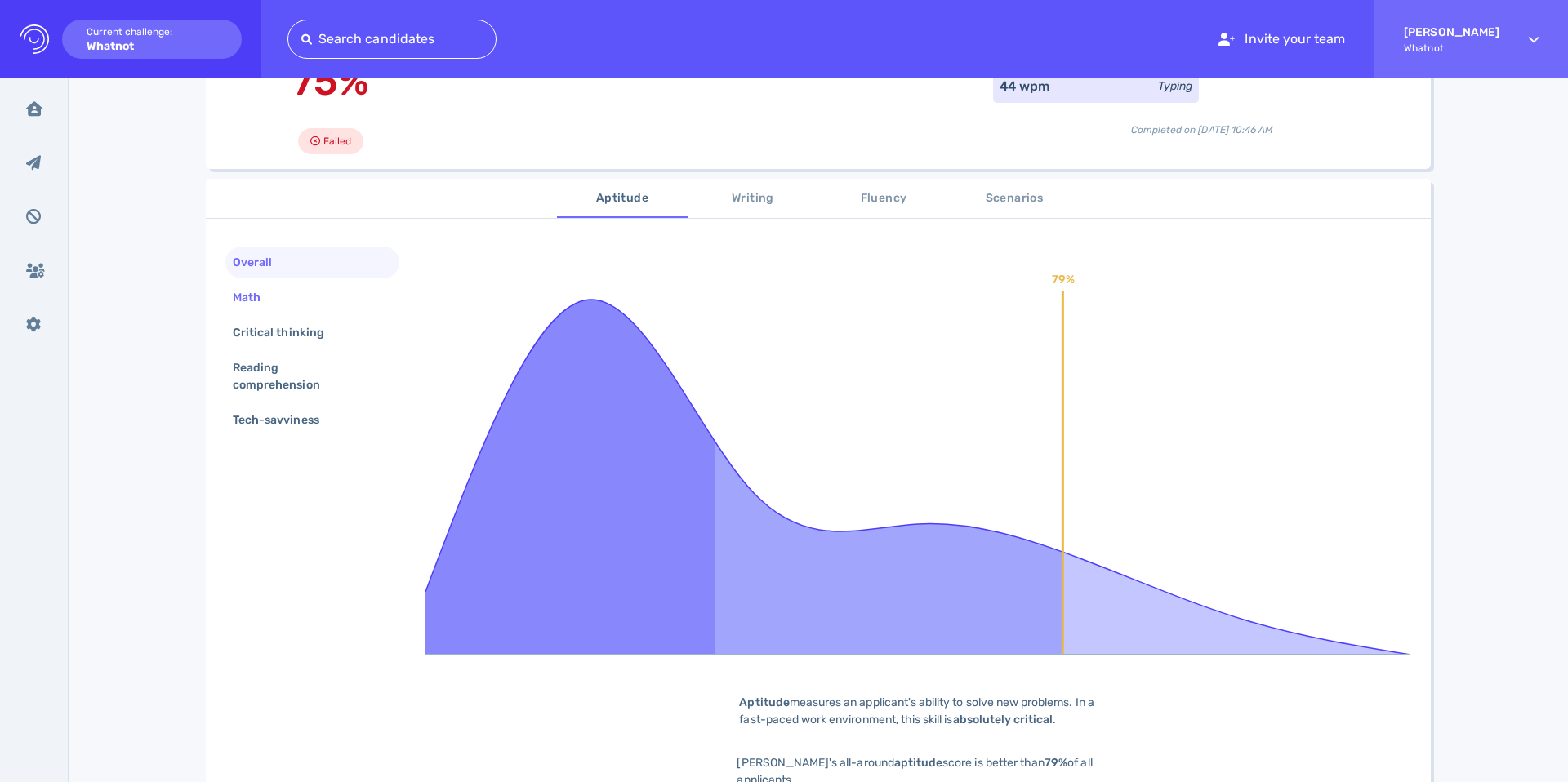
click at [290, 285] on div "Math" at bounding box center [312, 298] width 174 height 32
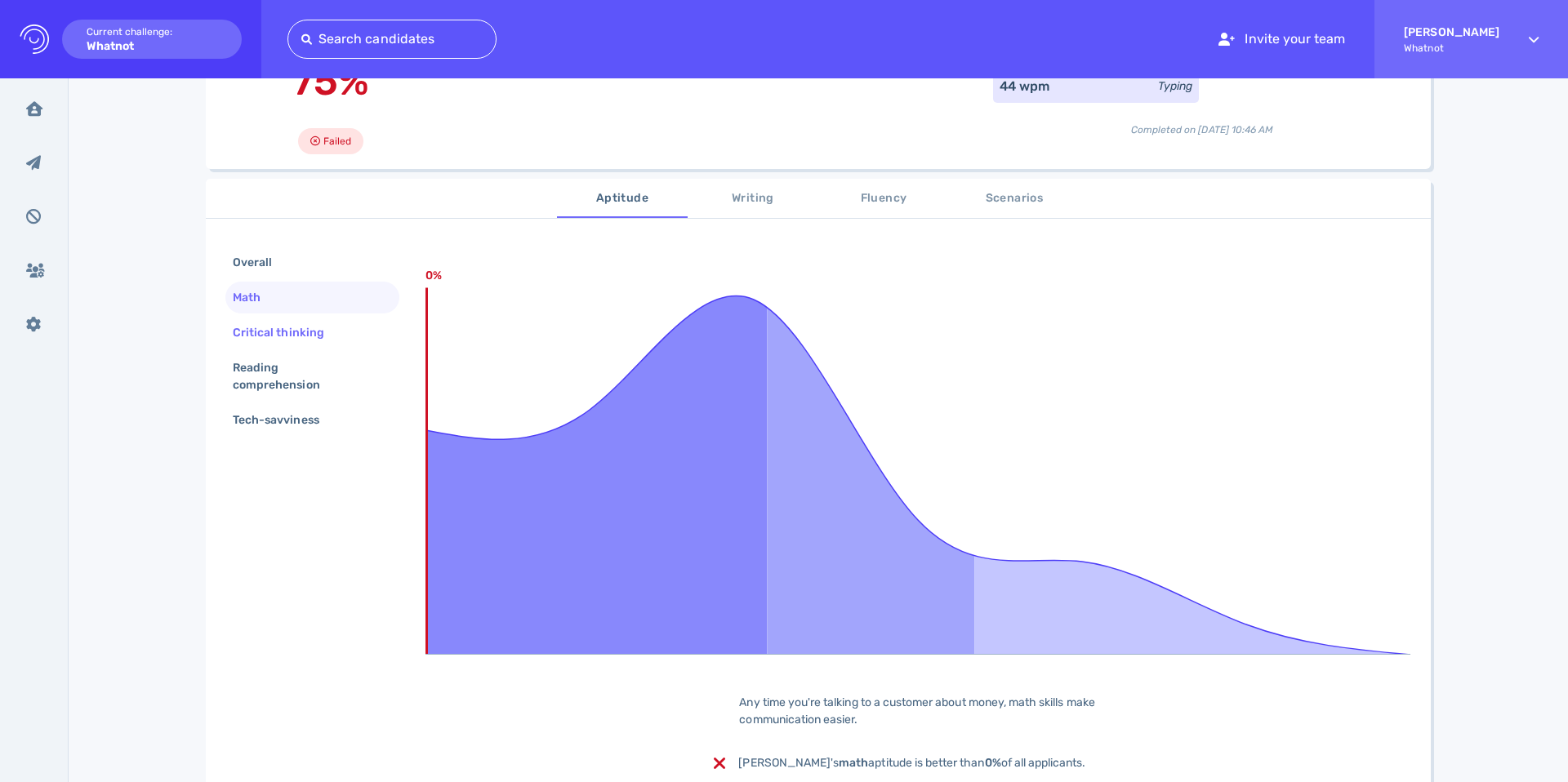
click at [295, 338] on div "Critical thinking" at bounding box center [286, 332] width 114 height 24
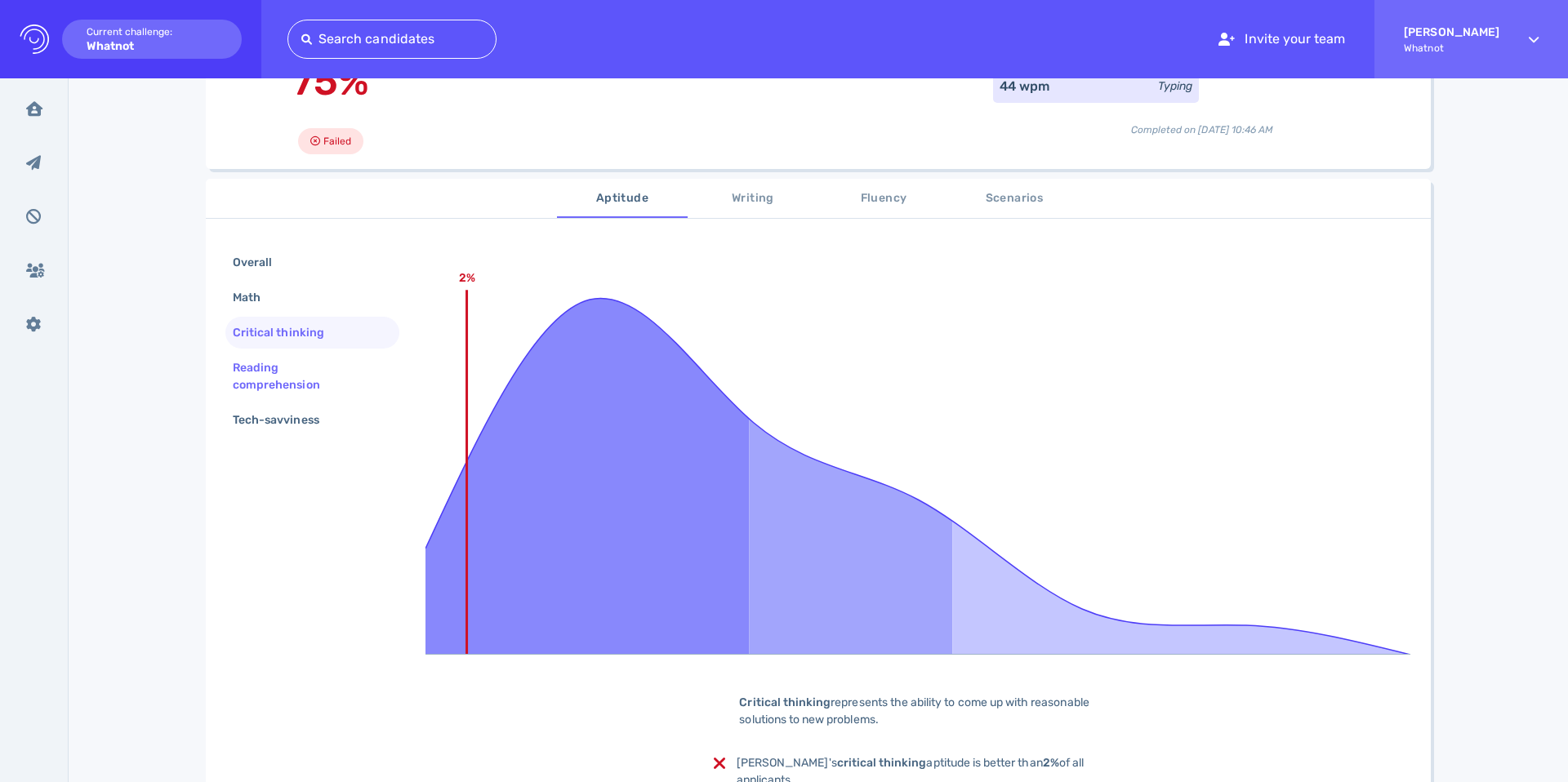
click at [292, 372] on div "Reading comprehension" at bounding box center [306, 375] width 153 height 41
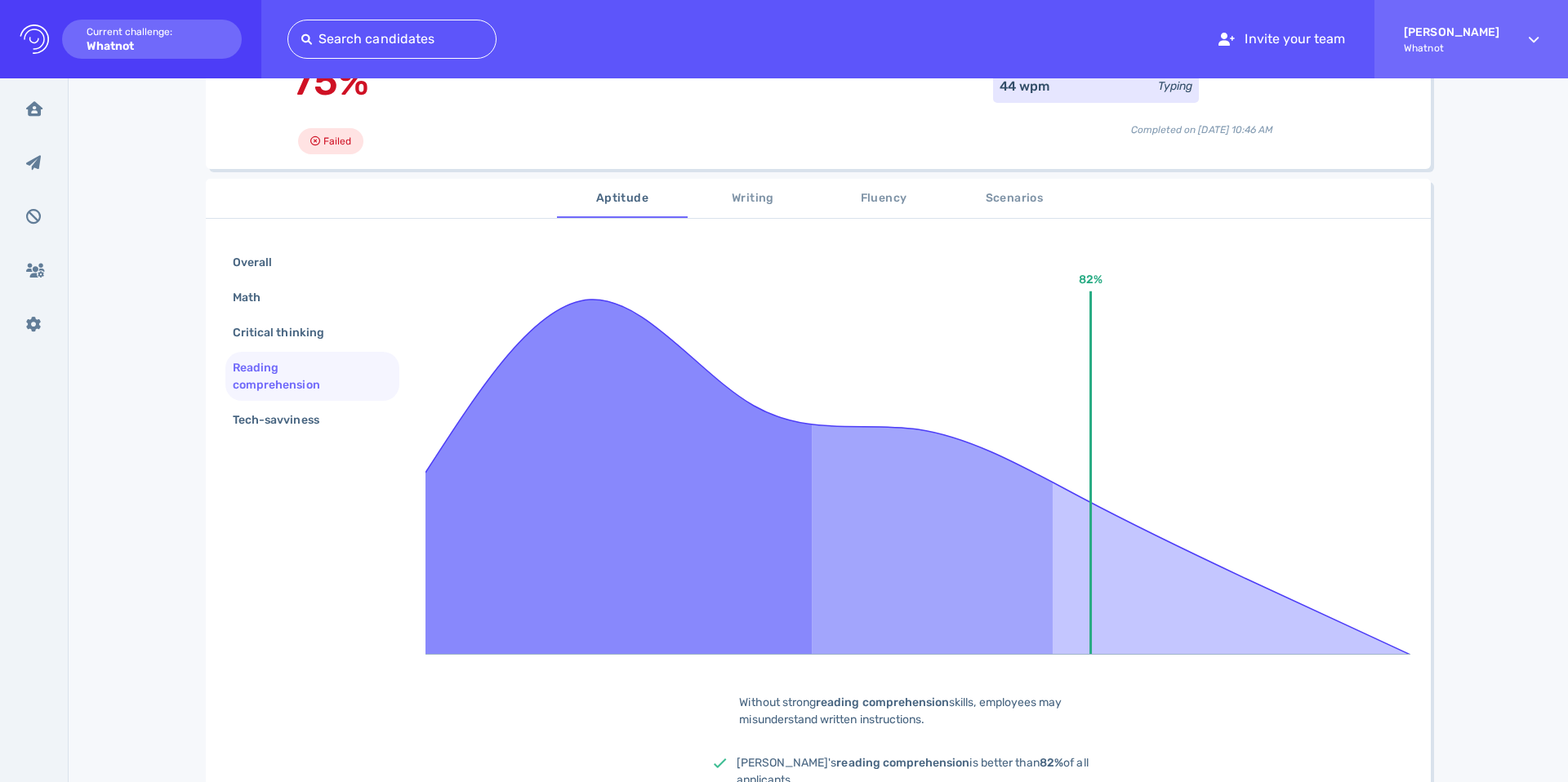
click at [736, 213] on button "Writing" at bounding box center [753, 199] width 131 height 40
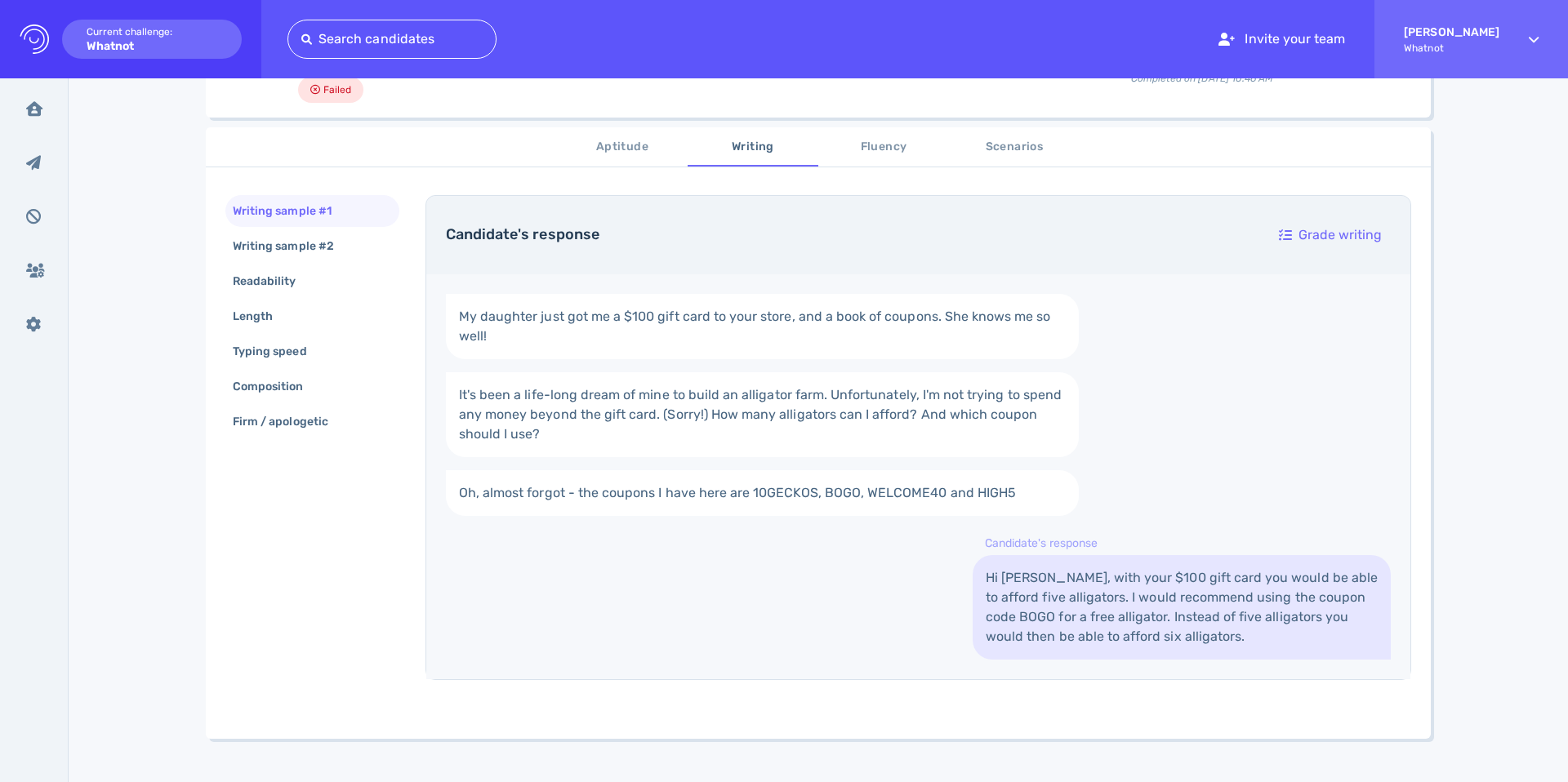
scroll to position [271, 0]
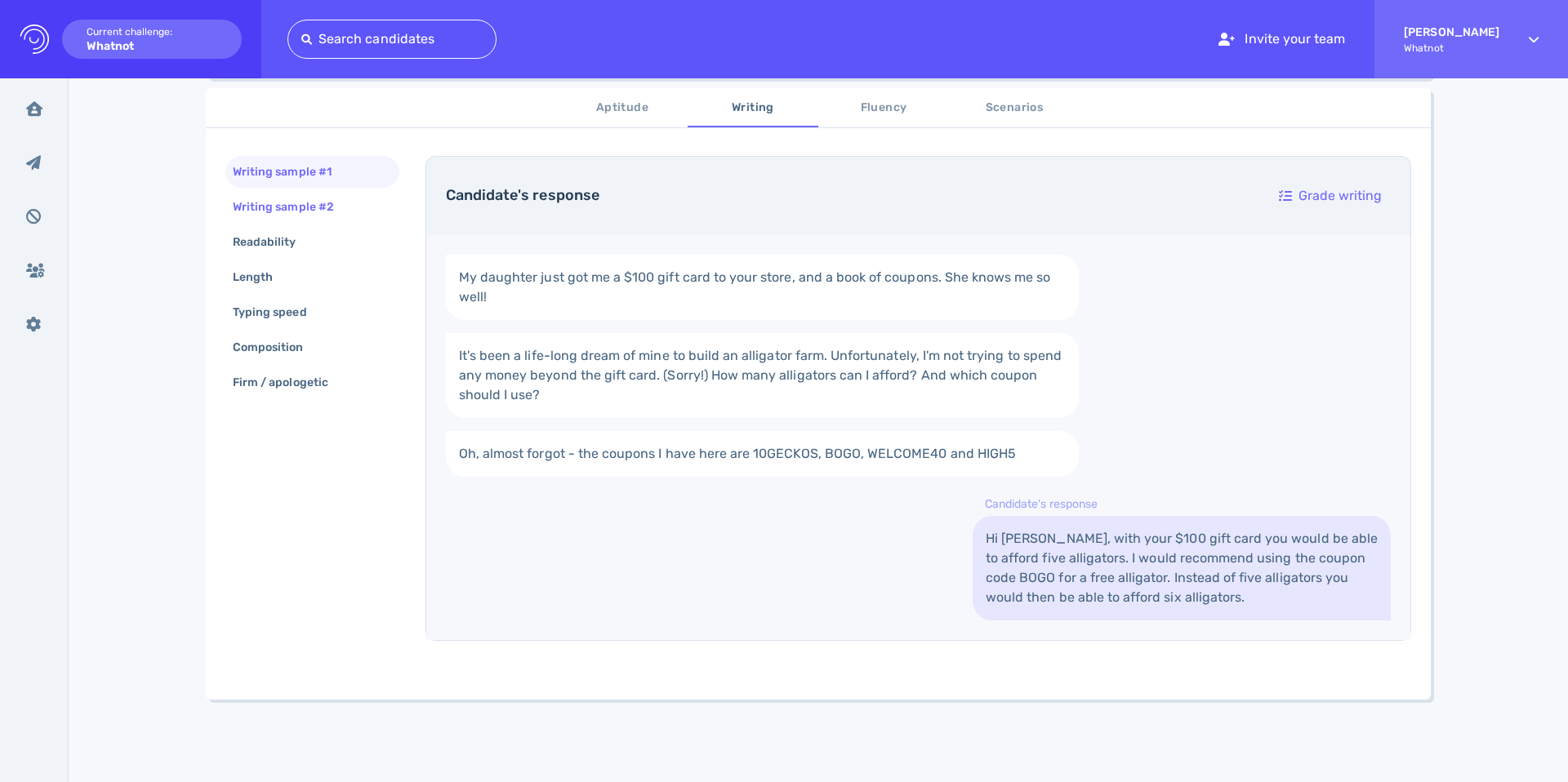
click at [324, 216] on div "Writing sample #2" at bounding box center [292, 207] width 125 height 24
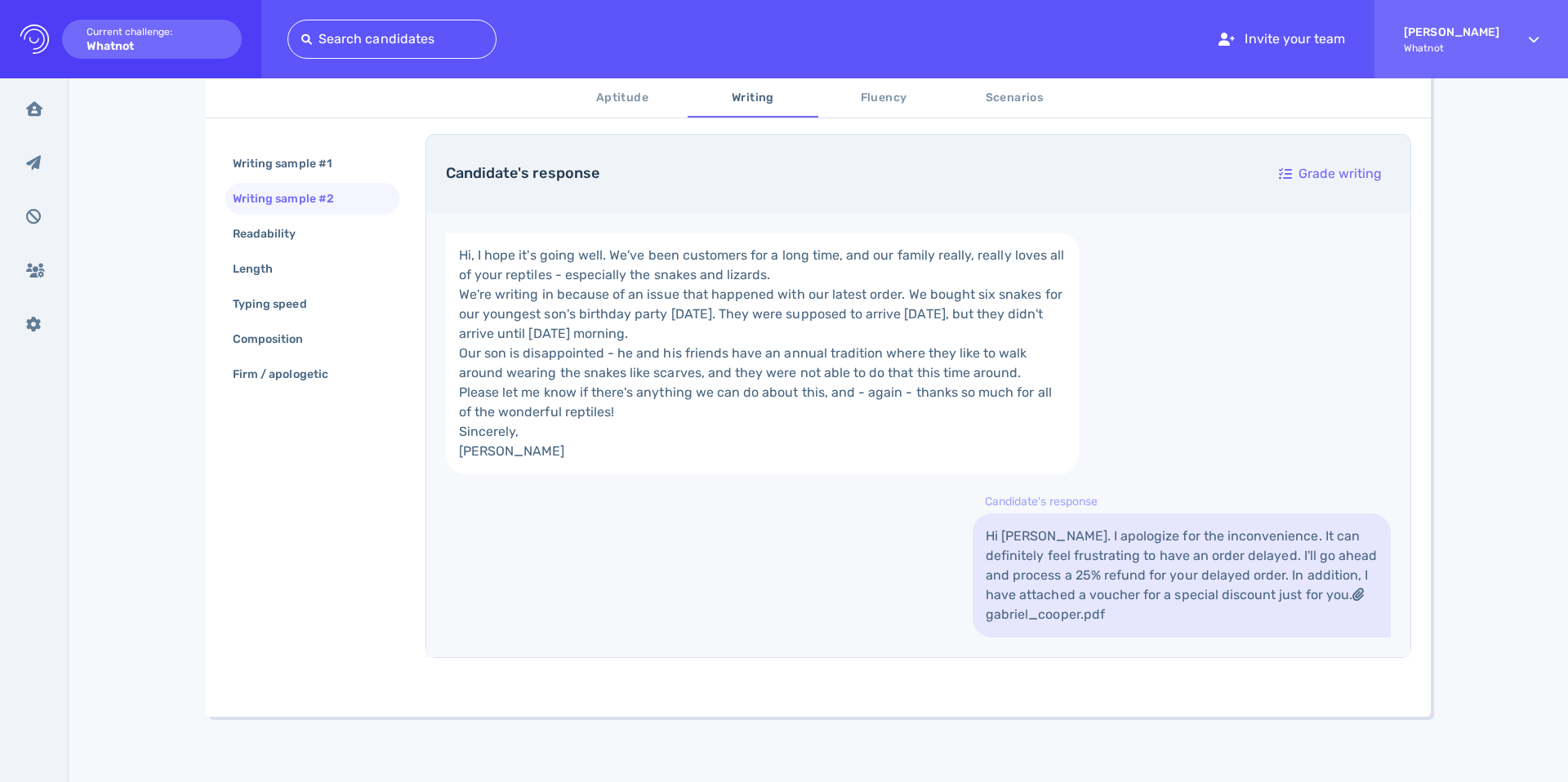
scroll to position [509, 0]
click at [275, 227] on div "Readability" at bounding box center [273, 233] width 87 height 24
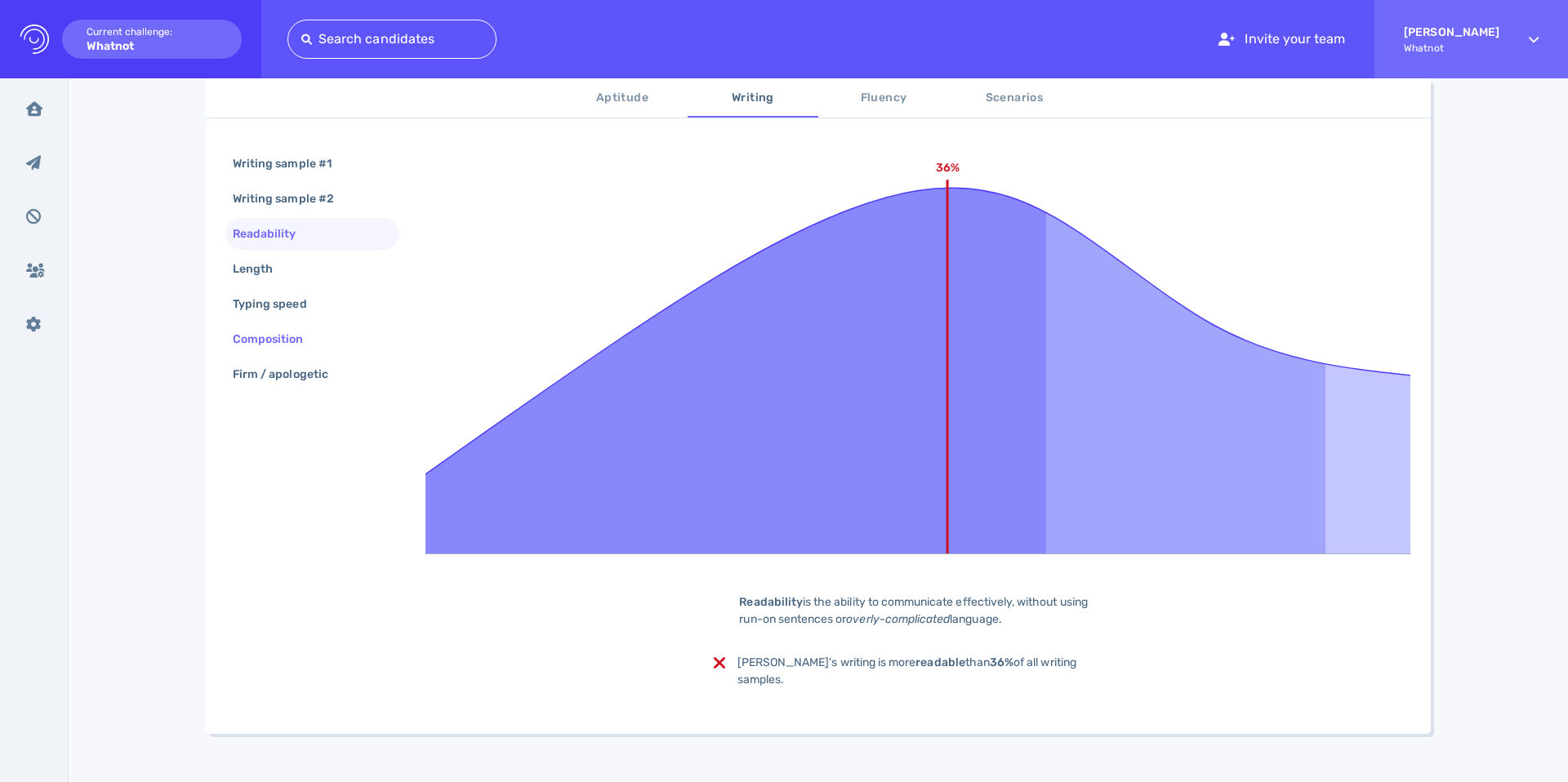
scroll to position [283, 0]
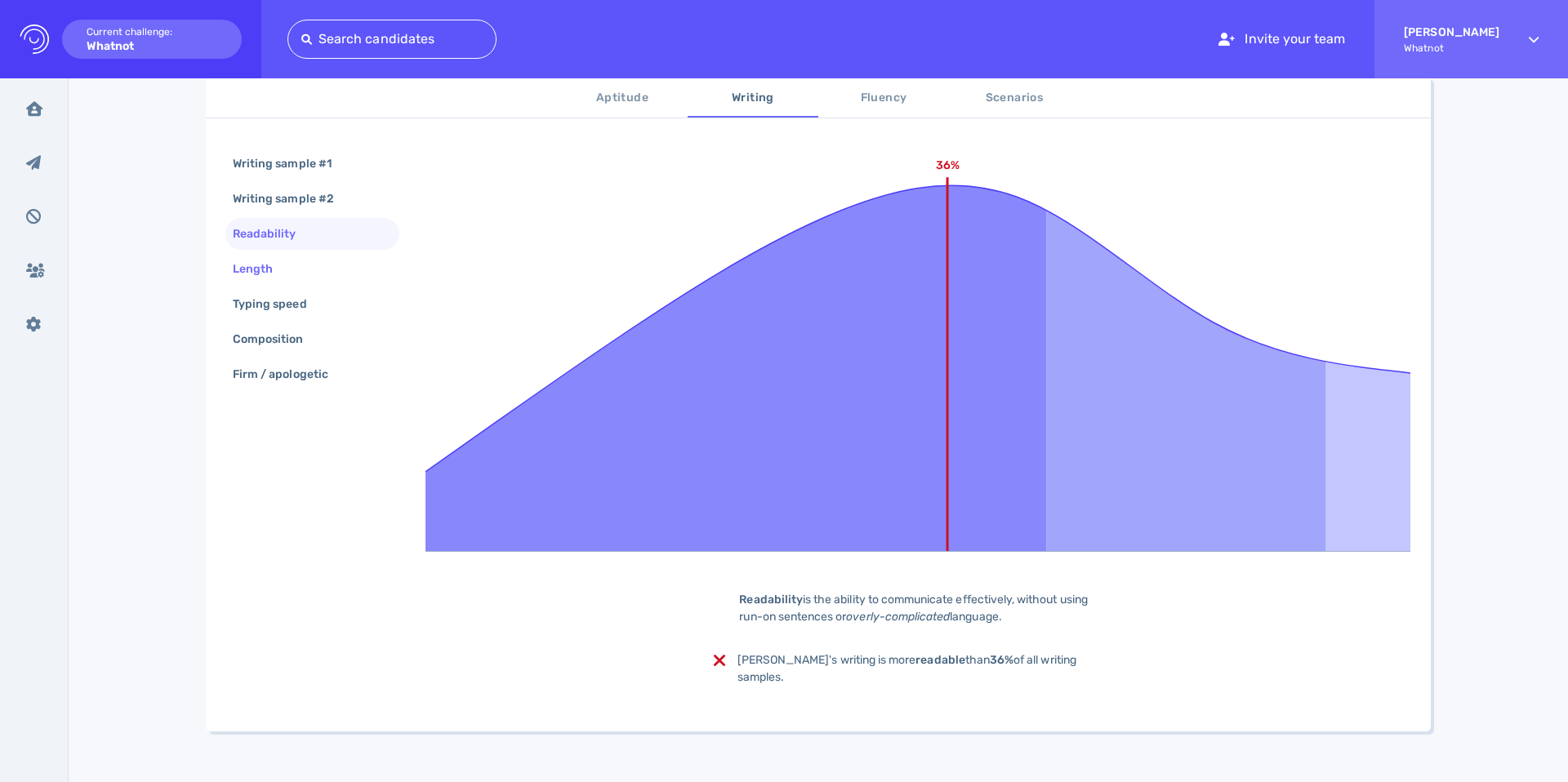
click at [285, 264] on div "Length" at bounding box center [260, 269] width 63 height 24
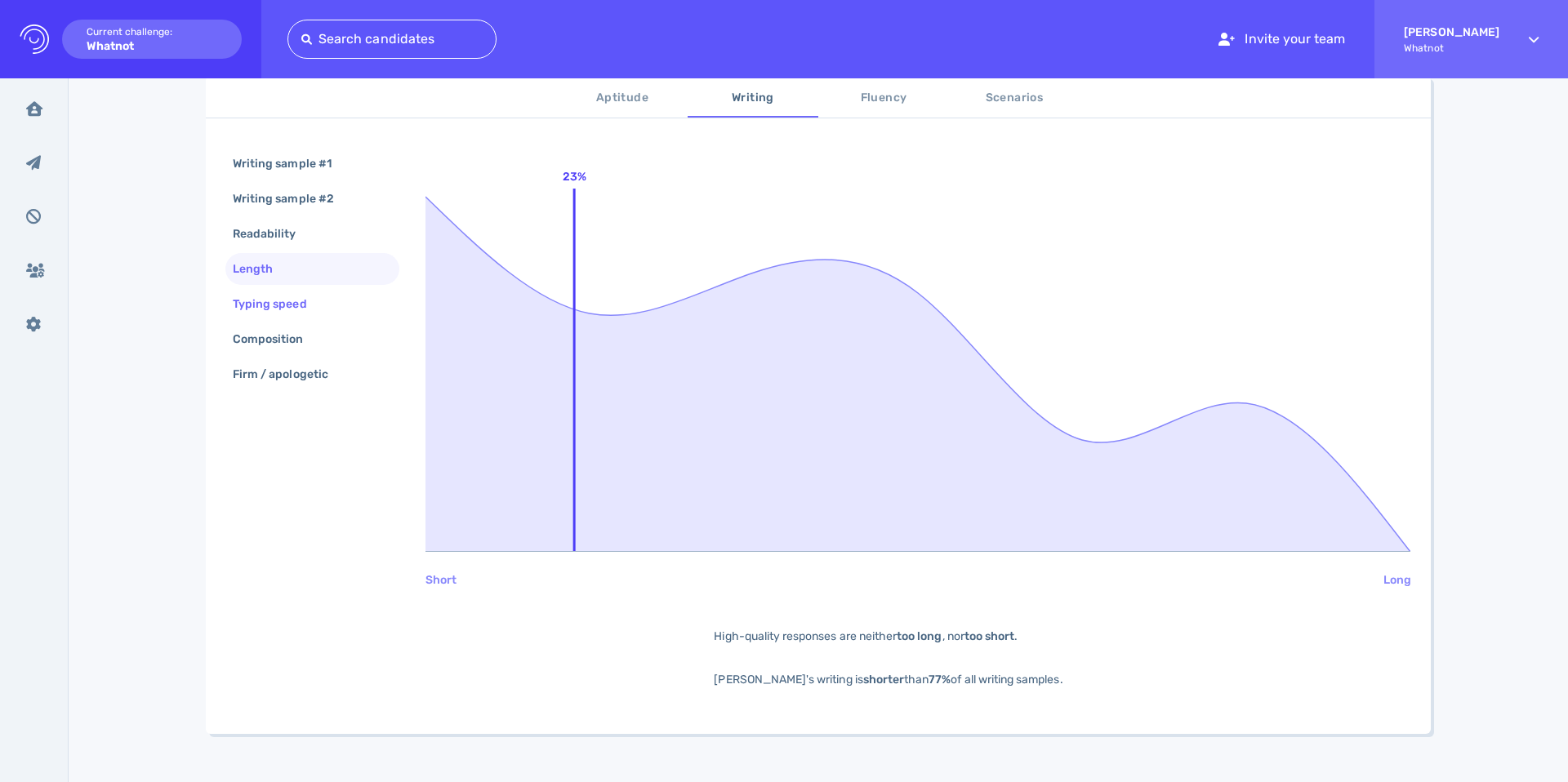
click at [290, 301] on div "Typing speed" at bounding box center [277, 304] width 97 height 24
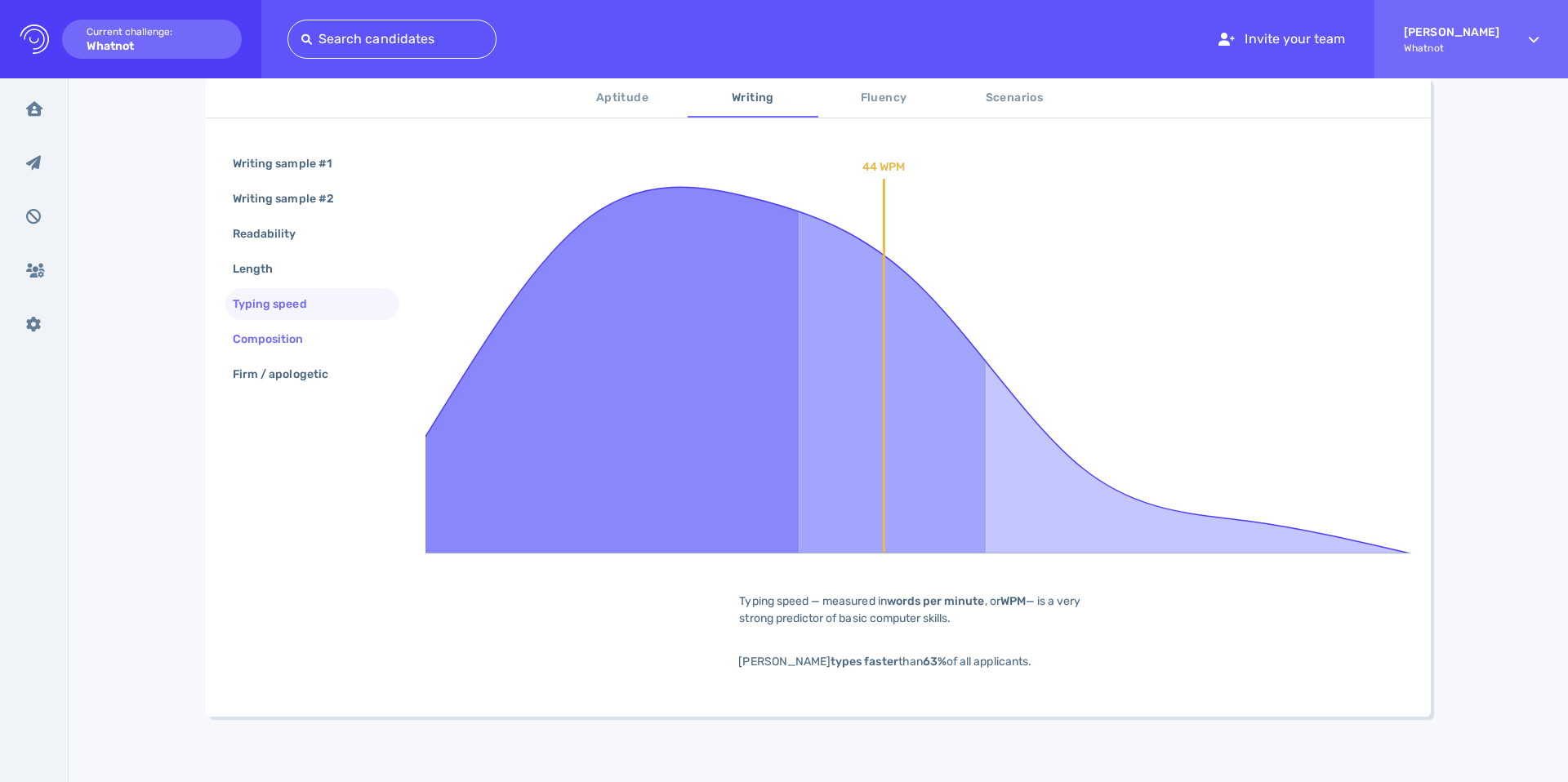
click at [288, 338] on div "Composition" at bounding box center [276, 339] width 94 height 24
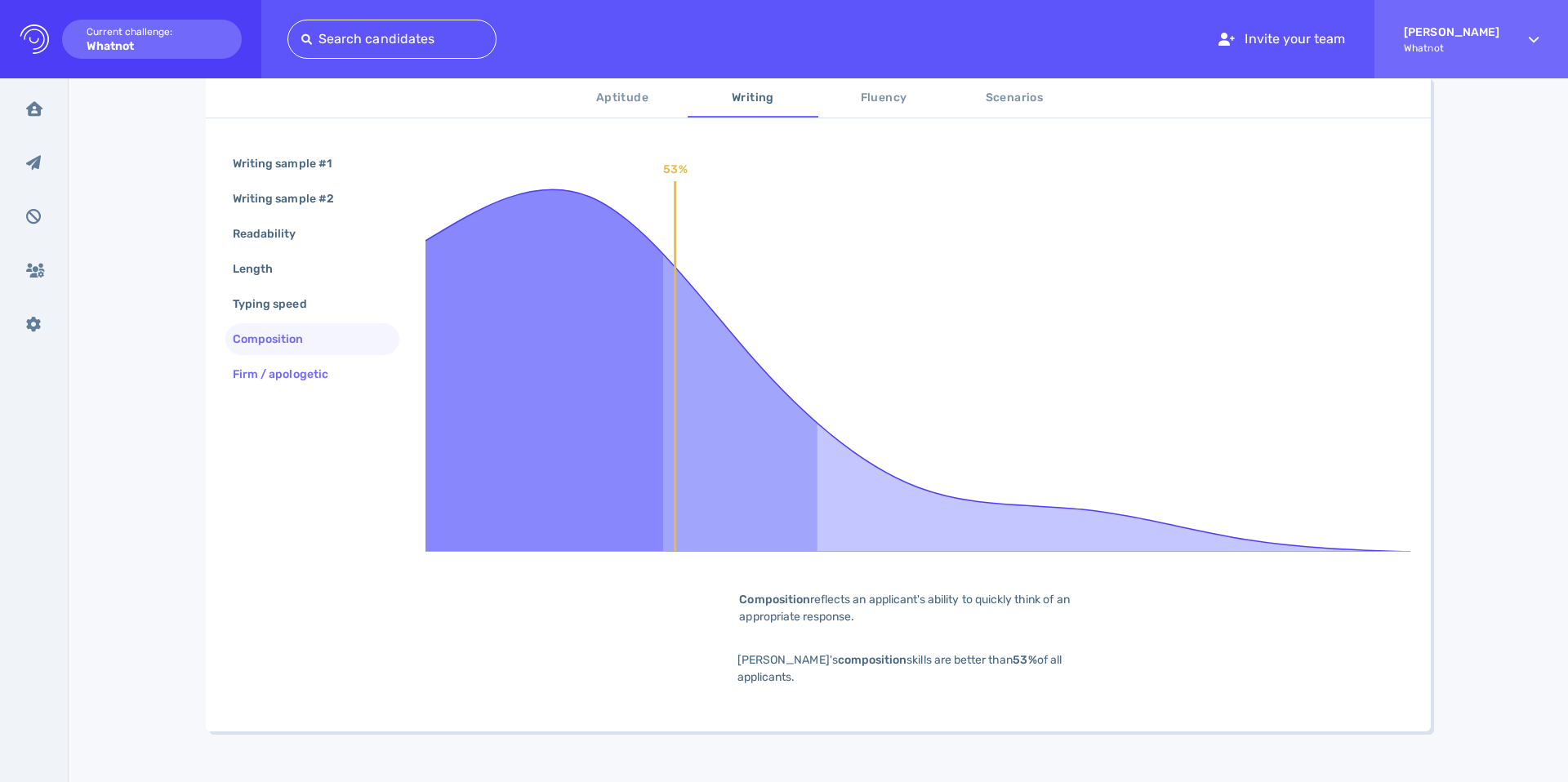
click at [289, 370] on div "Firm / apologetic" at bounding box center [289, 374] width 119 height 24
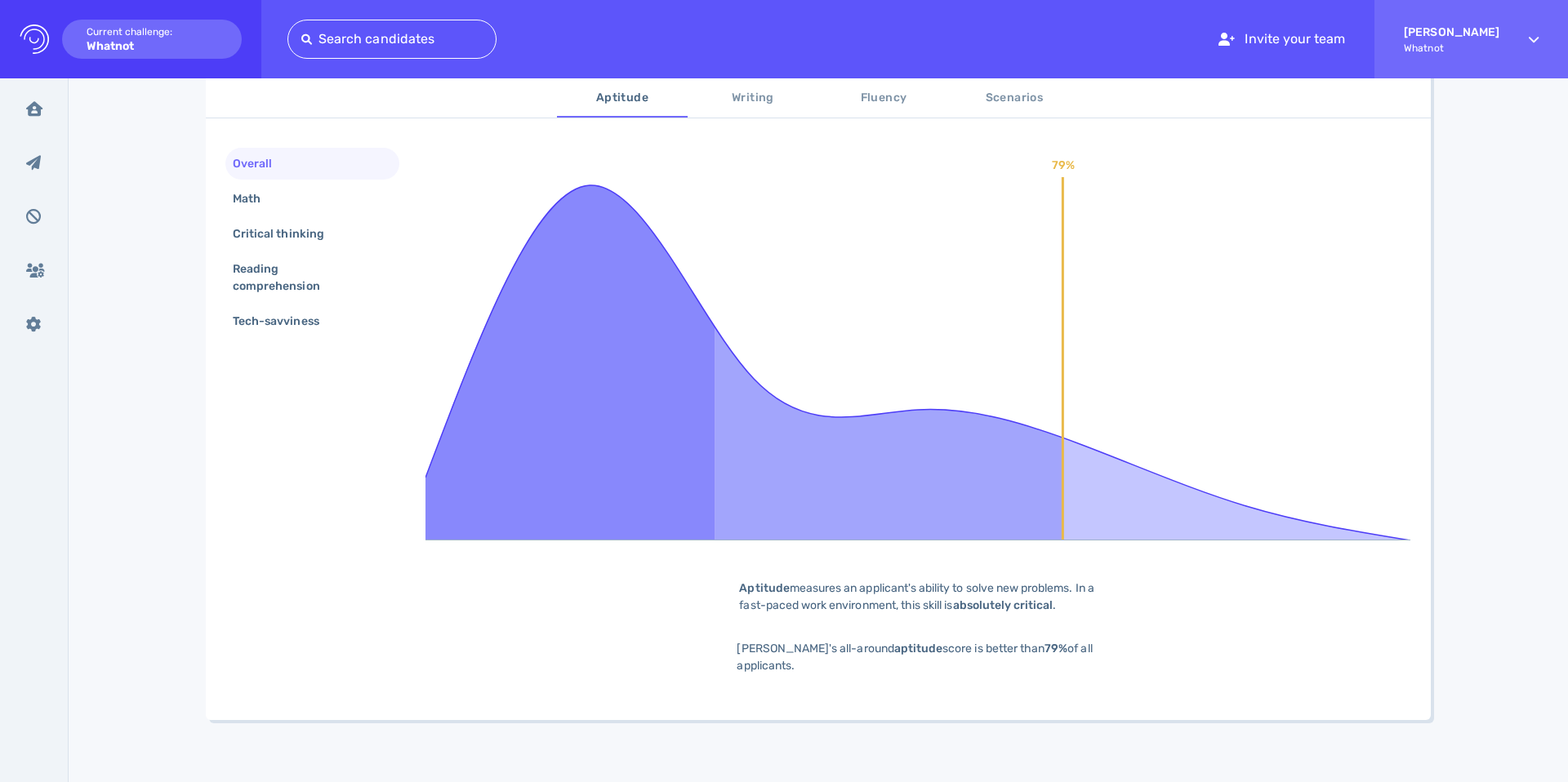
scroll to position [299, 0]
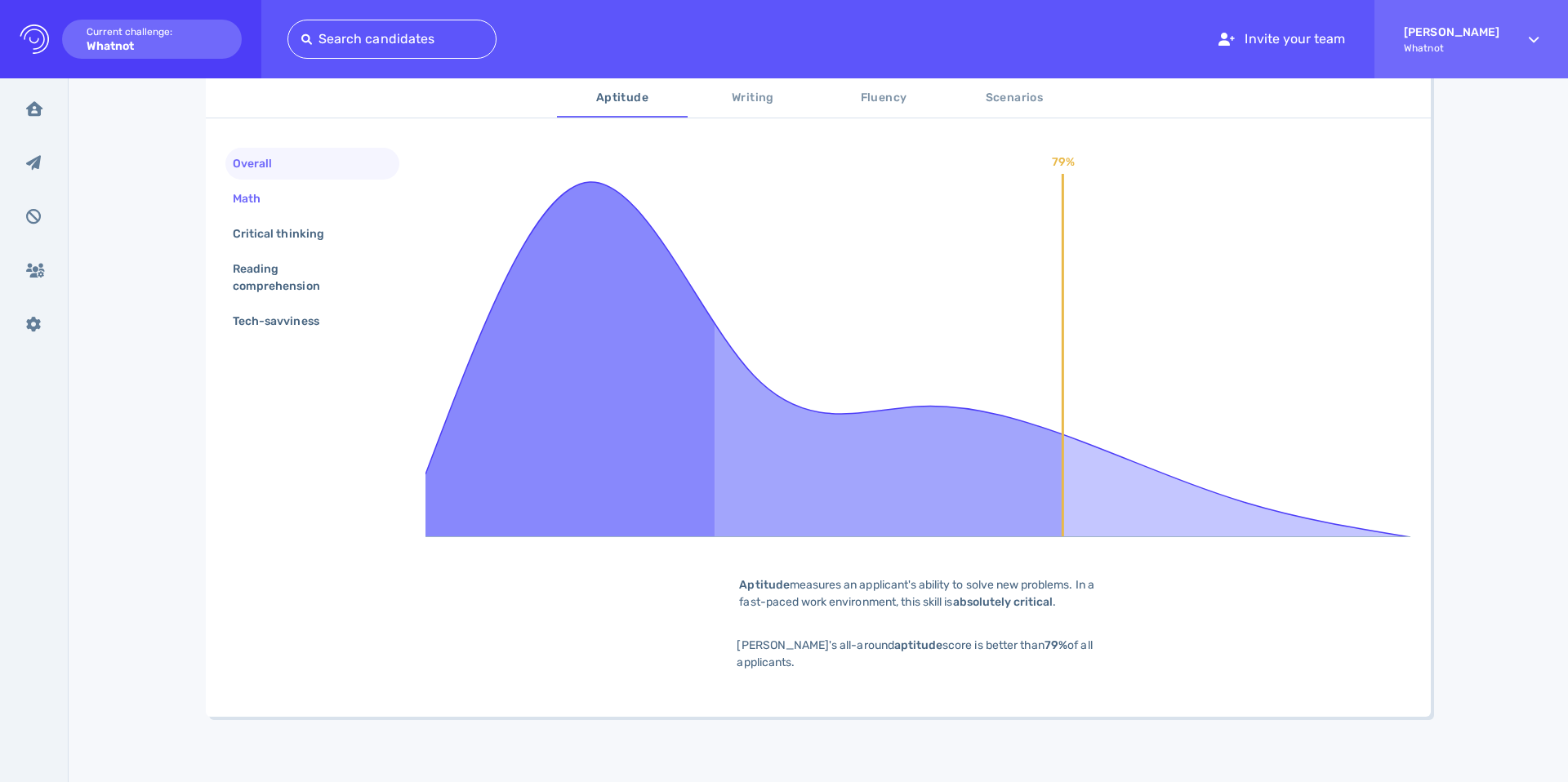
click at [286, 208] on div "Math" at bounding box center [312, 199] width 174 height 32
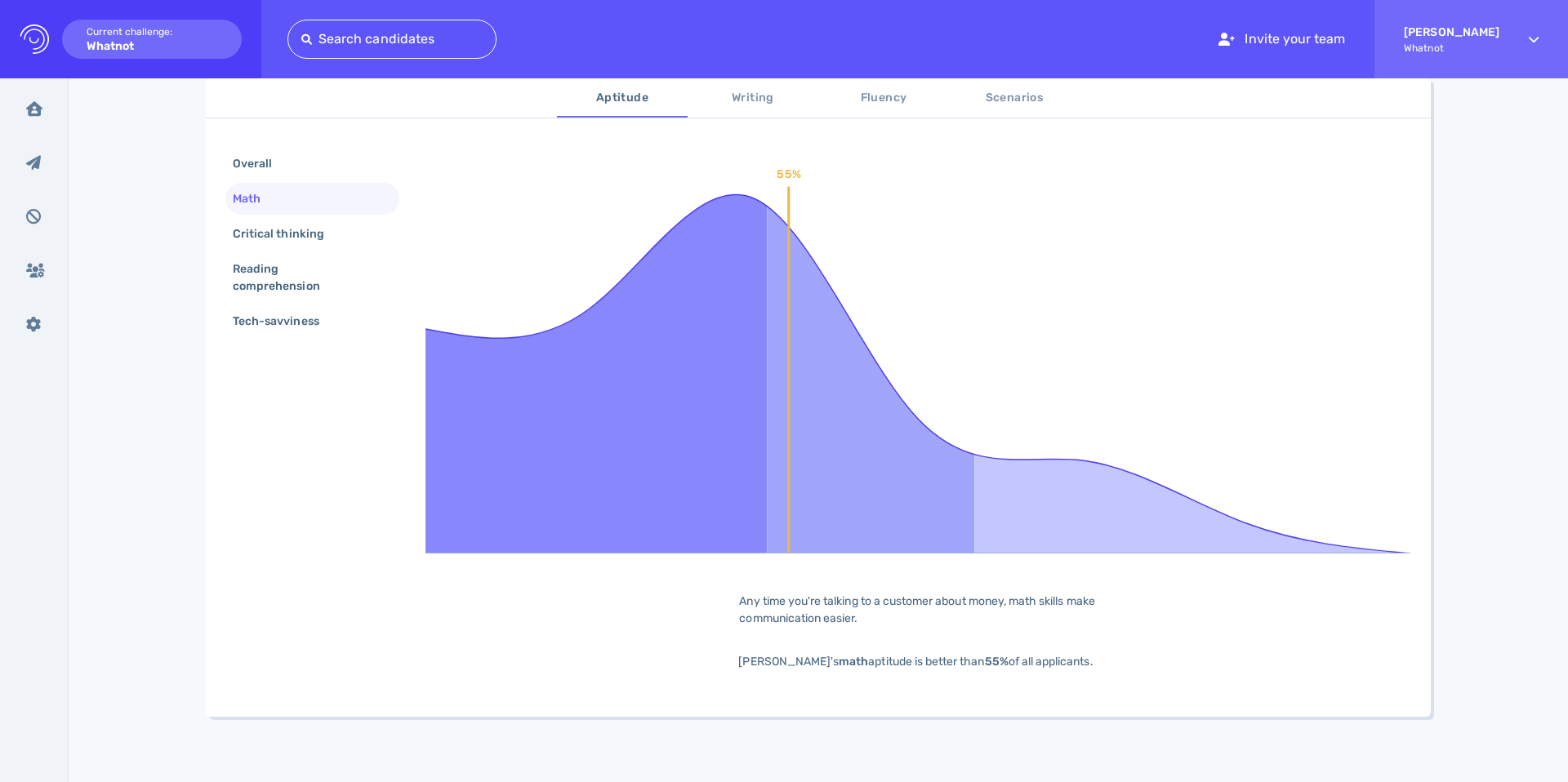
scroll to position [283, 0]
click at [289, 228] on div "Critical thinking" at bounding box center [286, 233] width 114 height 24
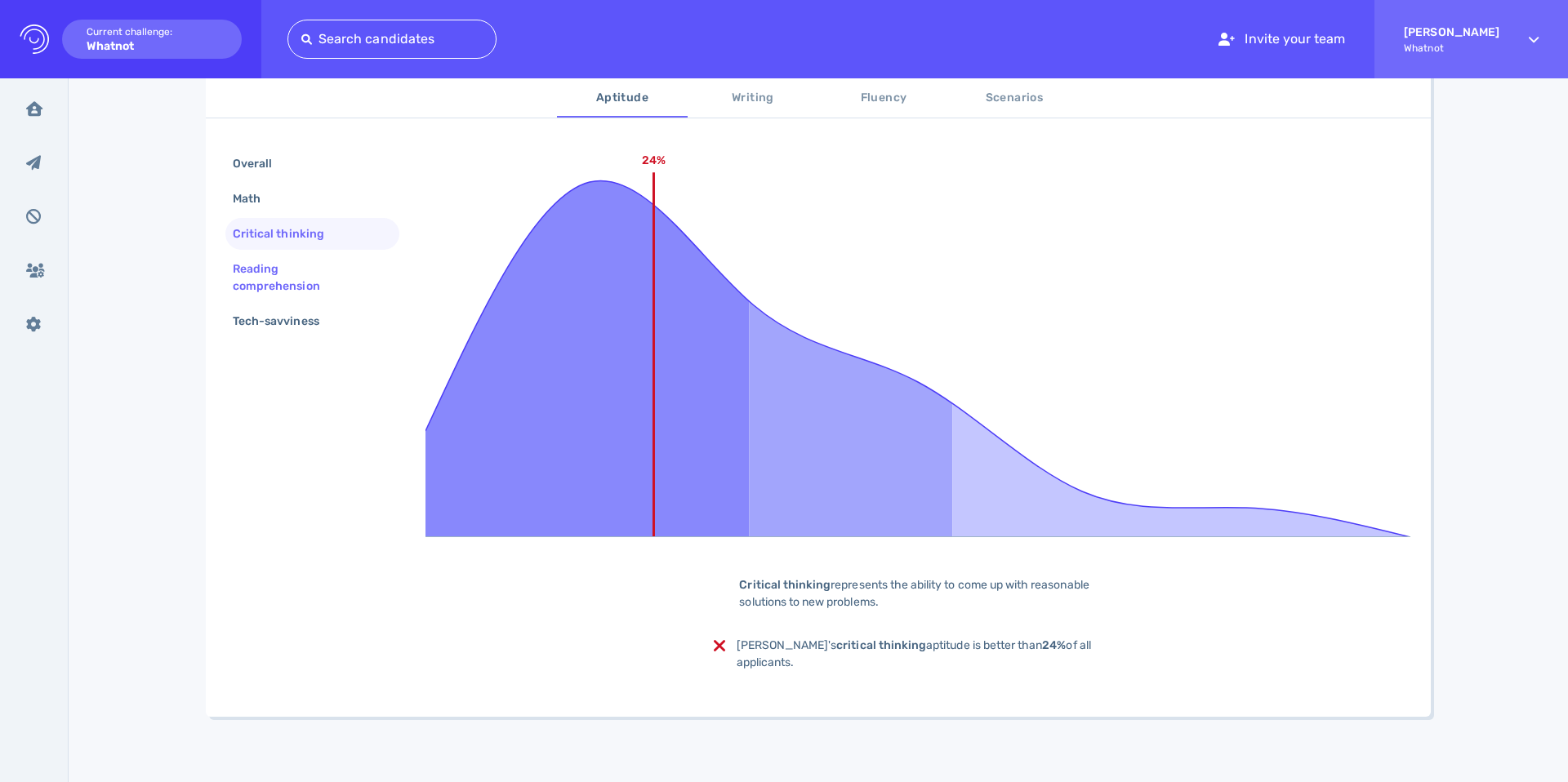
click at [284, 273] on div "Reading comprehension" at bounding box center [306, 277] width 153 height 41
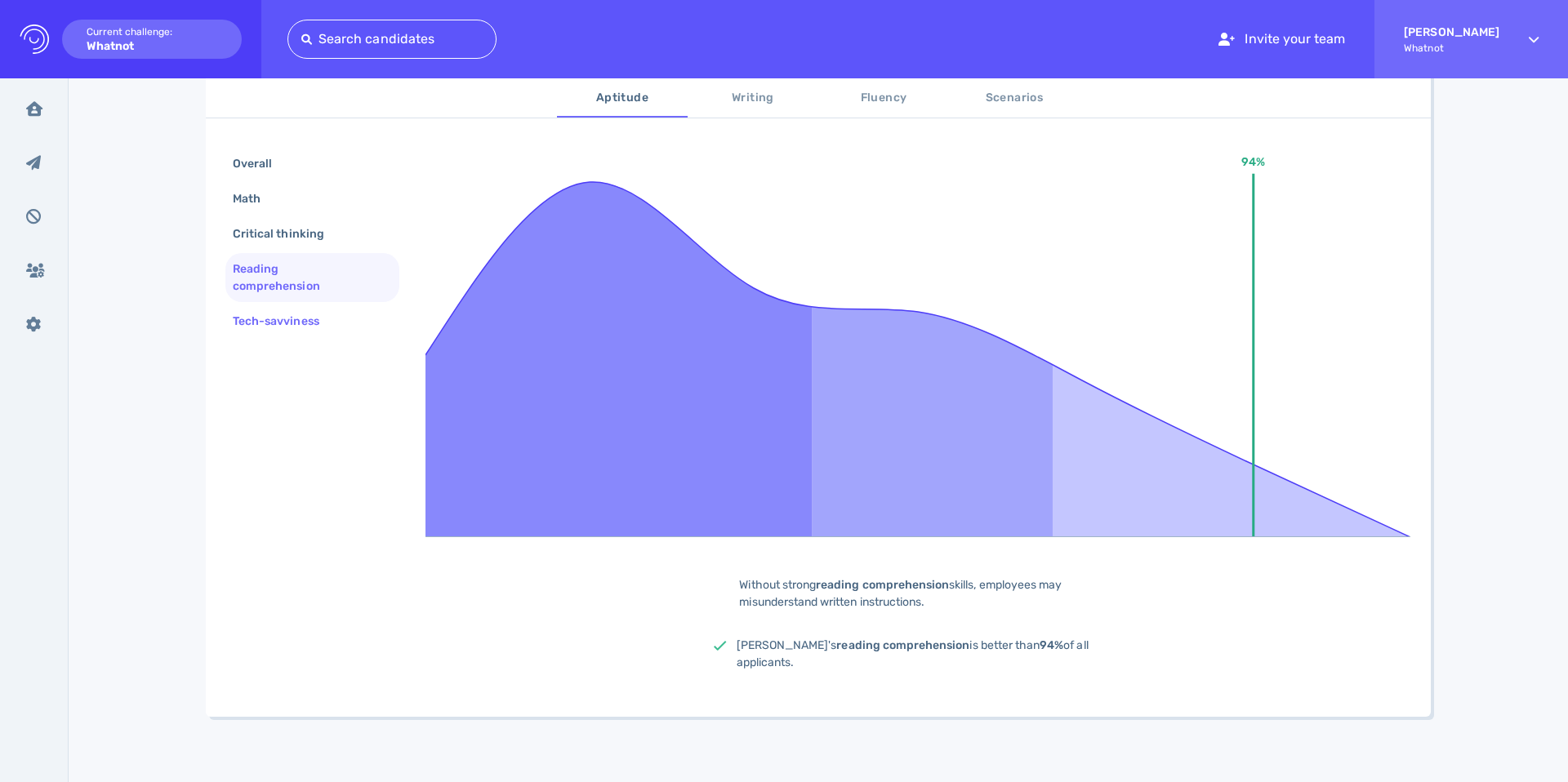
click at [282, 310] on div "Tech-savviness" at bounding box center [284, 321] width 109 height 24
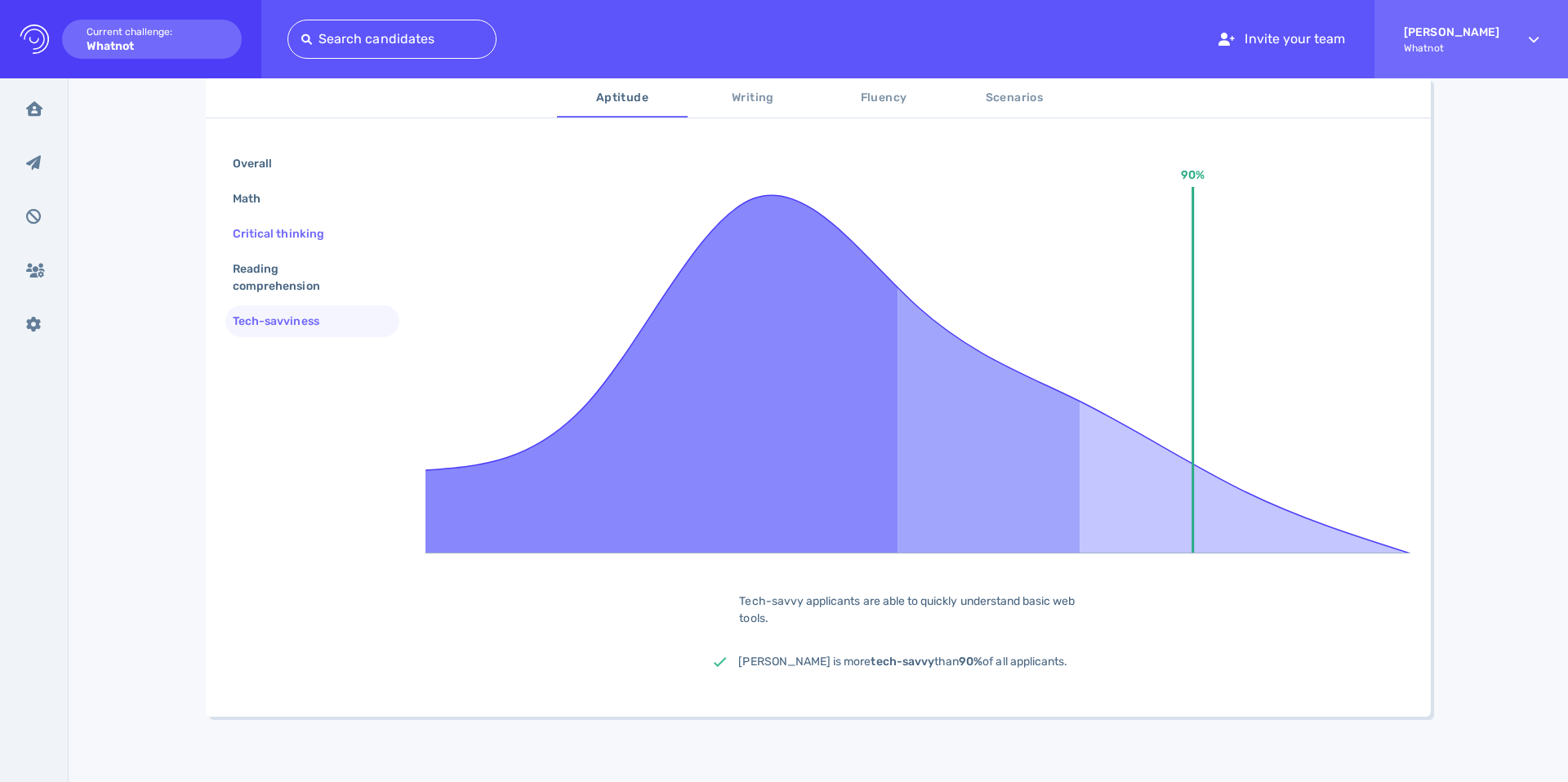
click at [264, 231] on div "Critical thinking" at bounding box center [286, 233] width 114 height 24
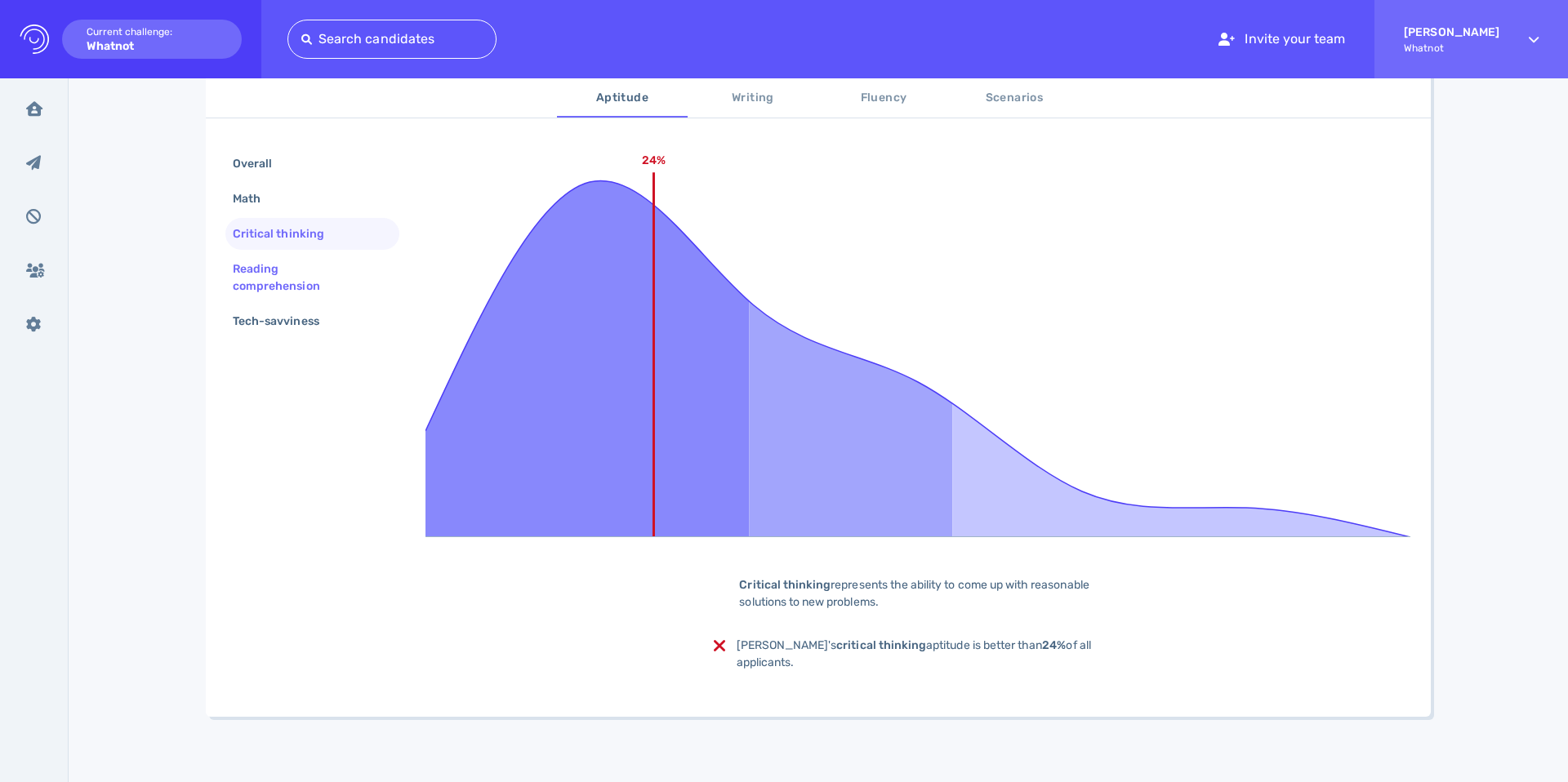
click at [278, 280] on div "Reading comprehension" at bounding box center [306, 277] width 153 height 41
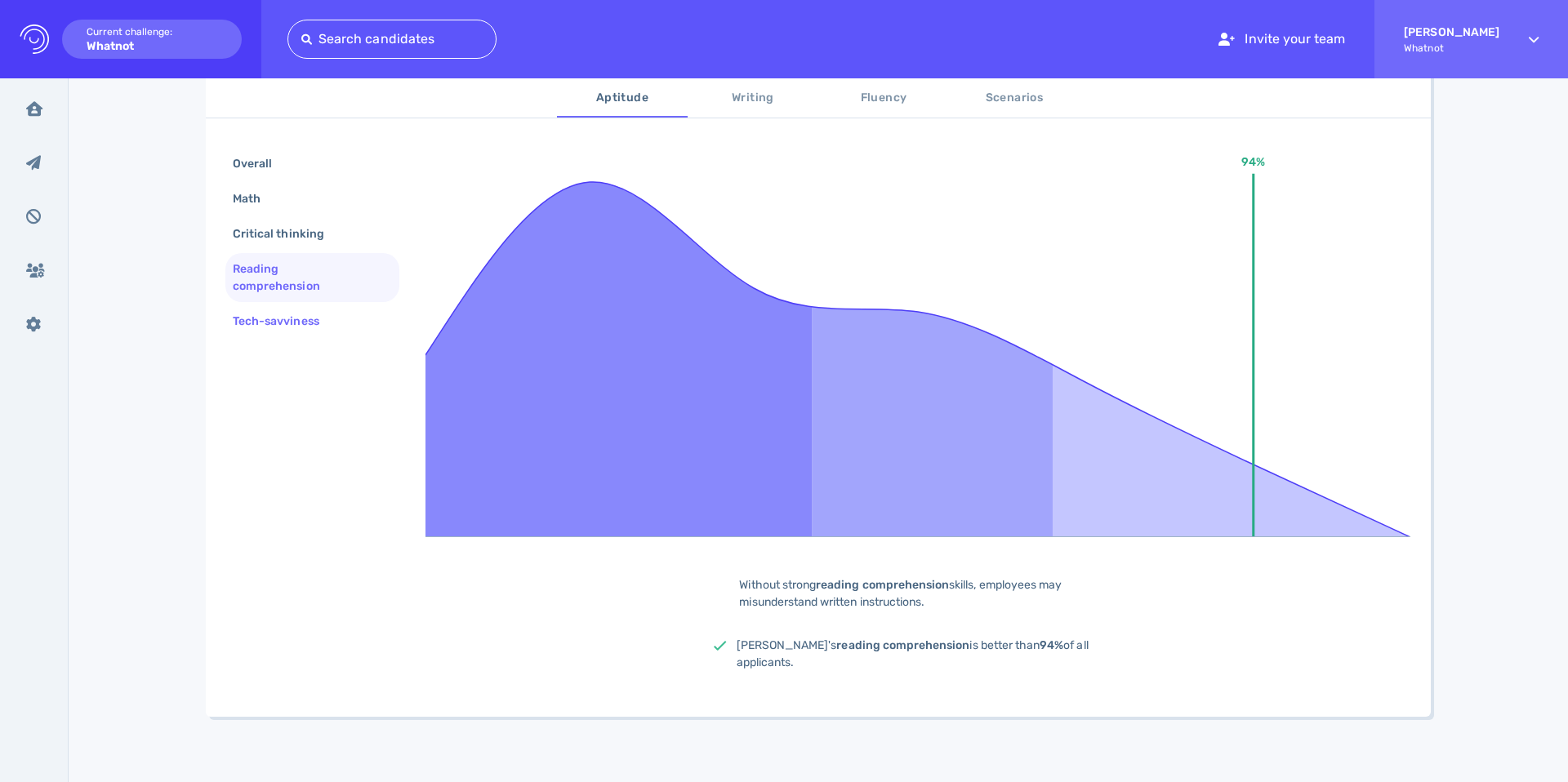
click at [280, 311] on div "Tech-savviness" at bounding box center [284, 321] width 109 height 24
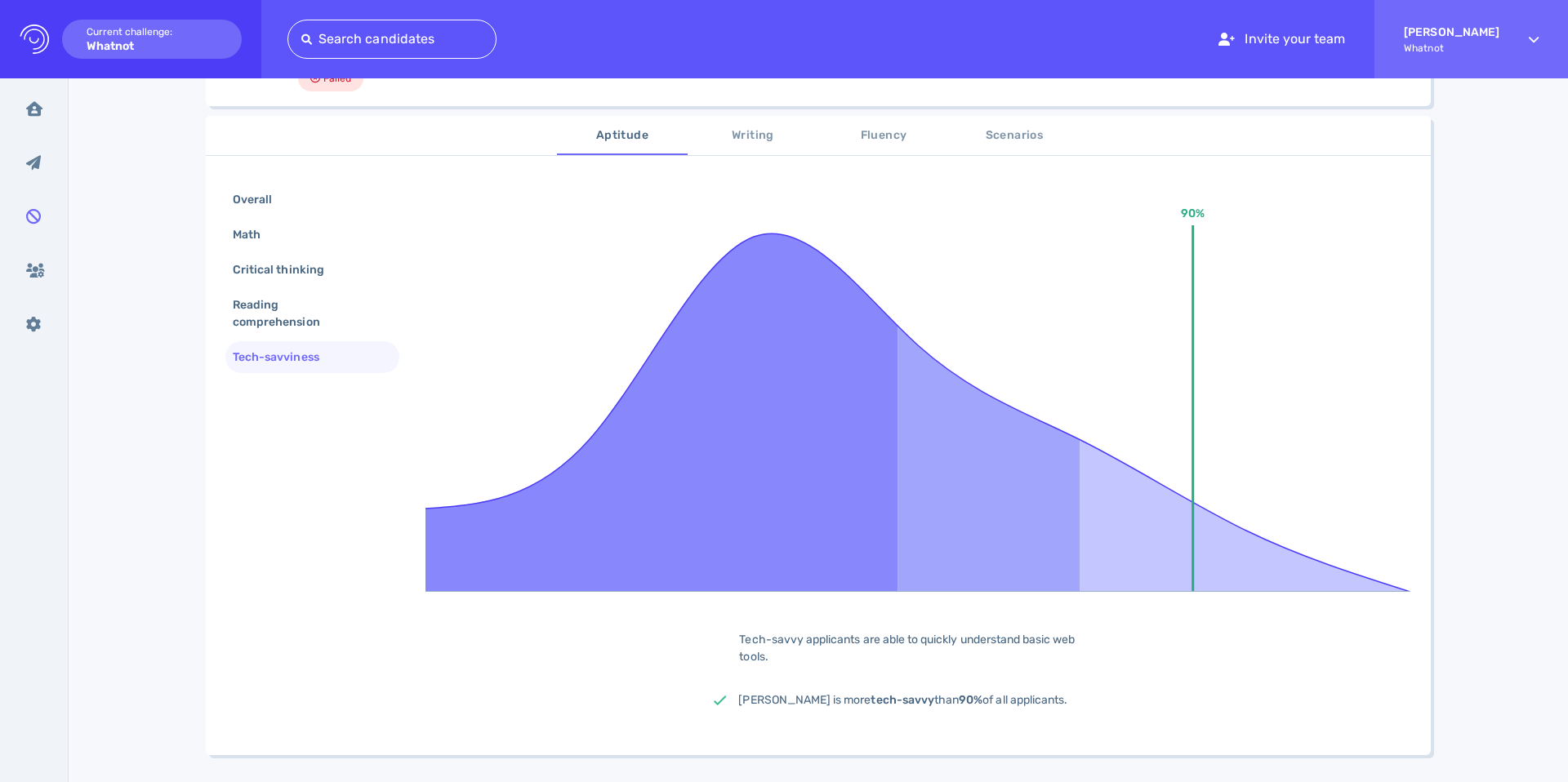
scroll to position [191, 0]
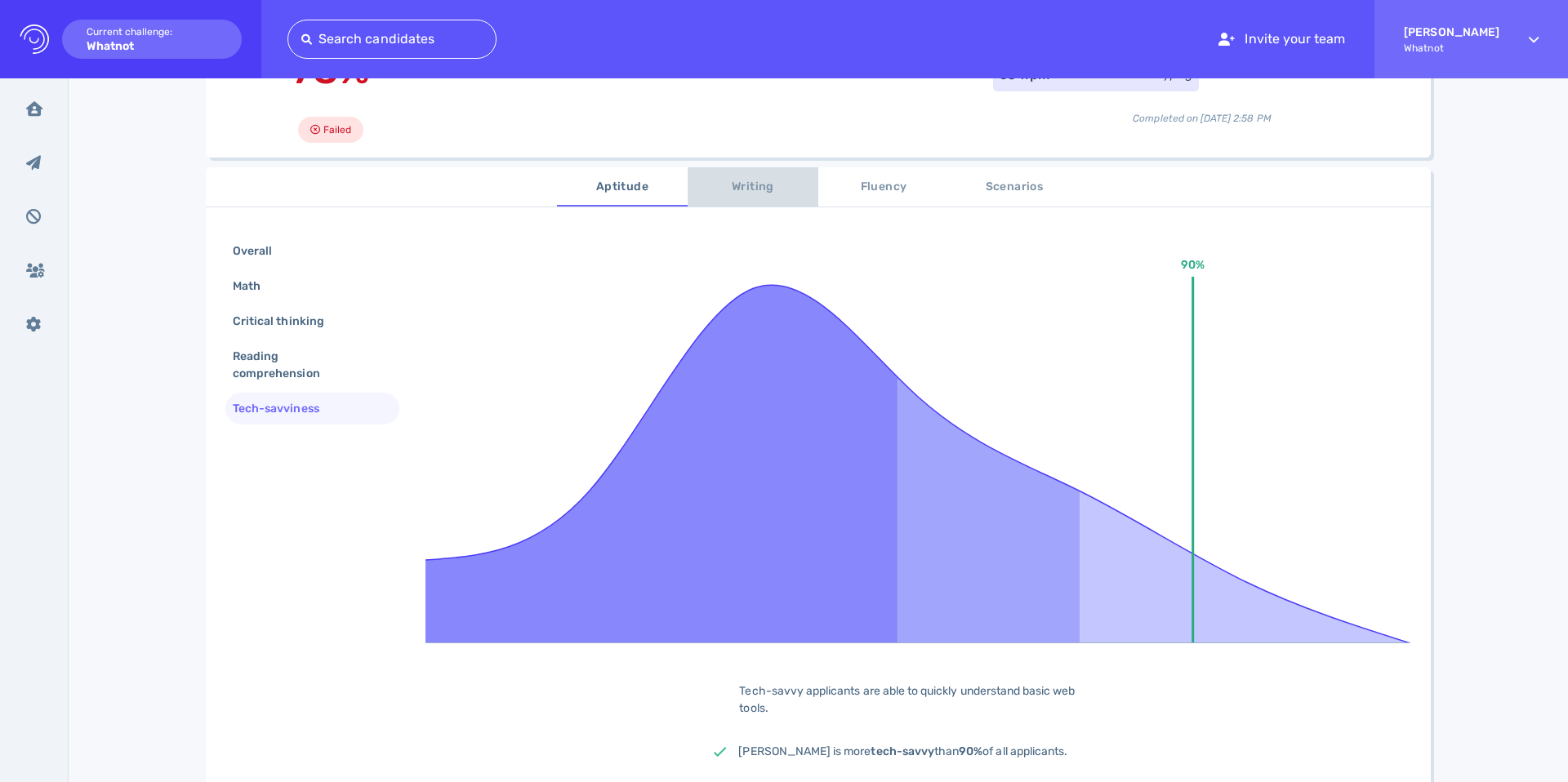
click at [765, 185] on span "Writing" at bounding box center [753, 188] width 111 height 21
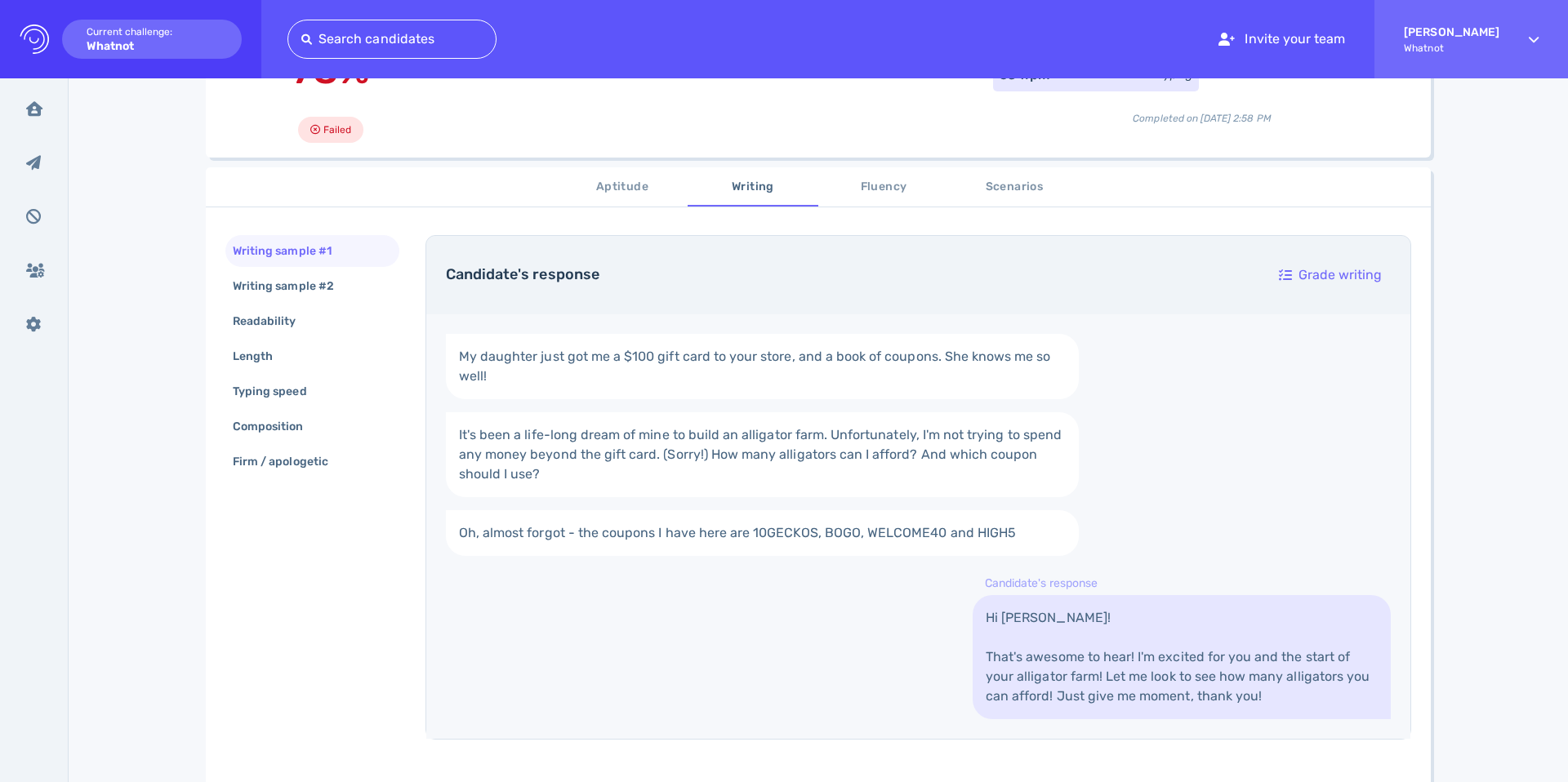
scroll to position [275, 0]
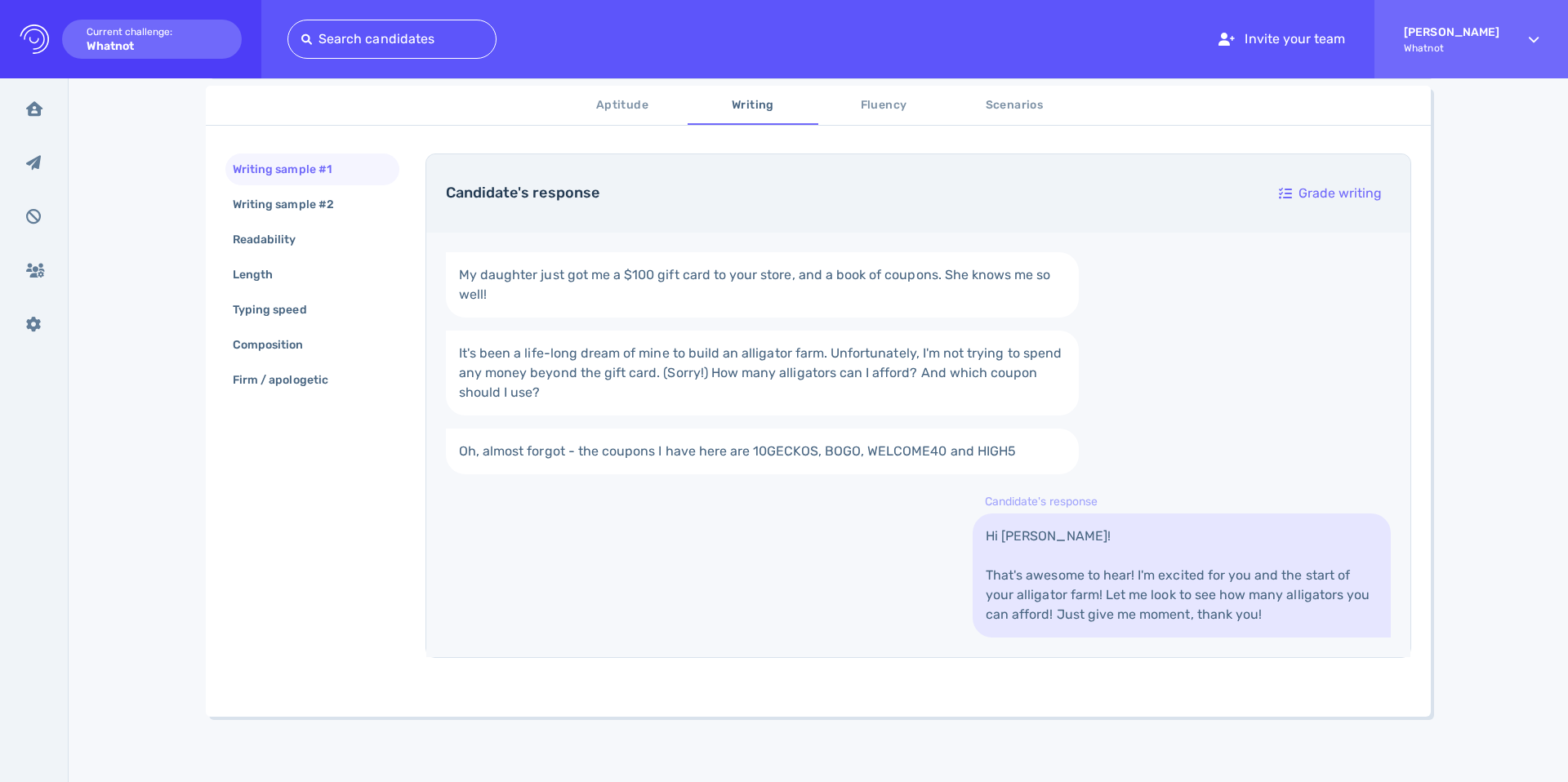
click at [841, 118] on button "Fluency" at bounding box center [883, 106] width 131 height 40
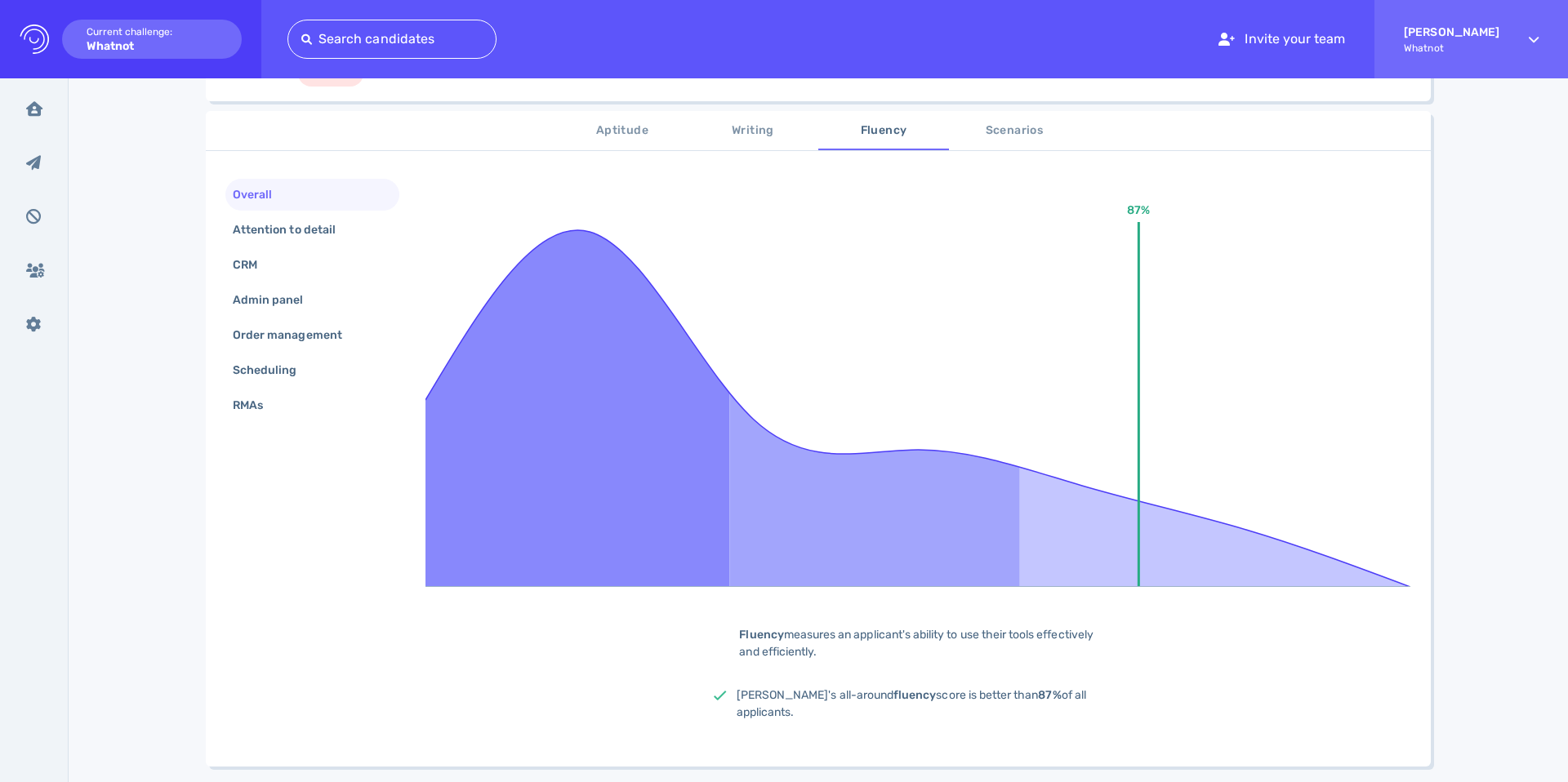
scroll to position [163, 0]
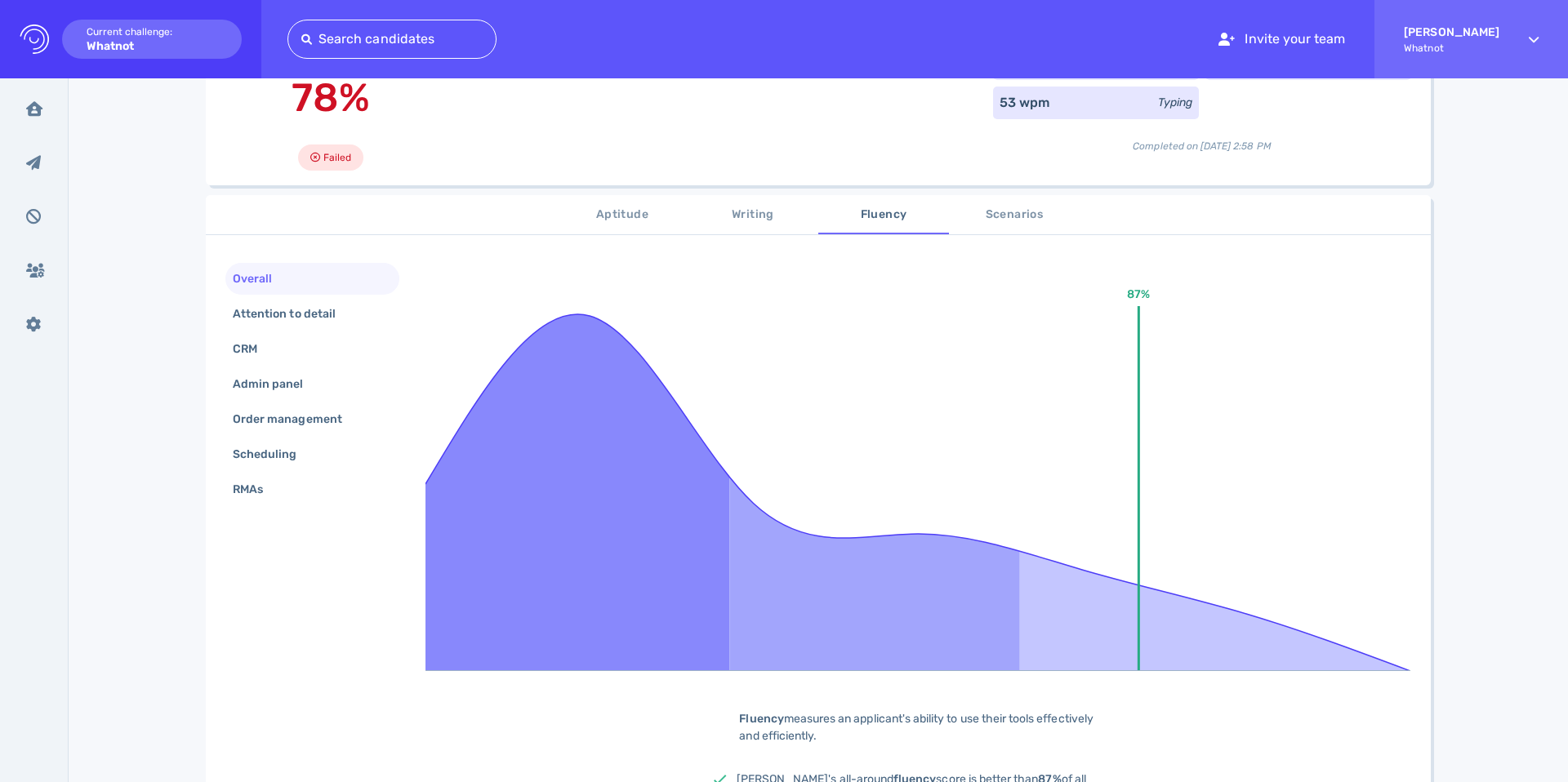
click at [1023, 217] on span "Scenarios" at bounding box center [1014, 215] width 111 height 21
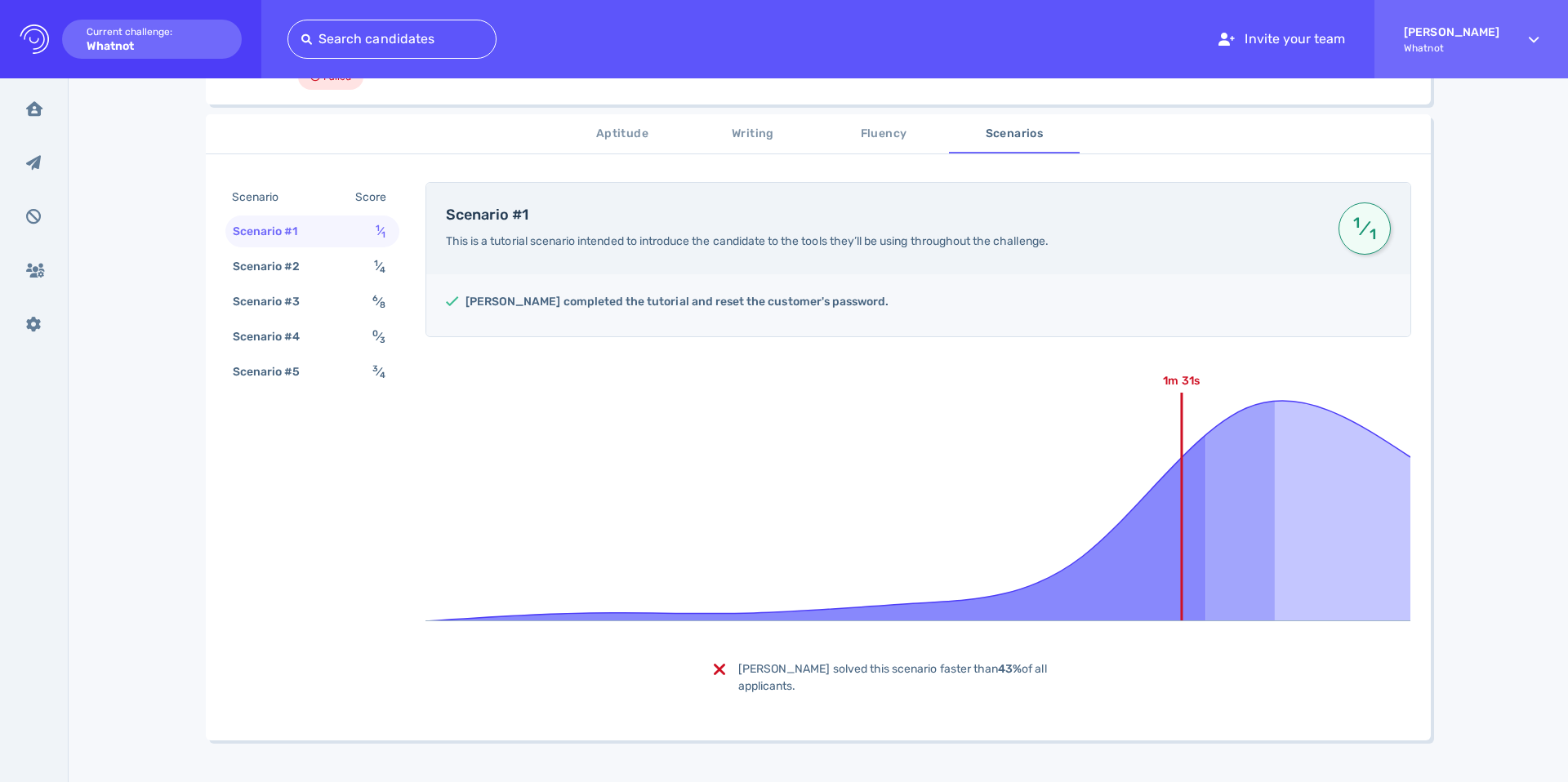
scroll to position [242, 0]
click at [313, 274] on div "Scenario #2" at bounding box center [275, 268] width 91 height 24
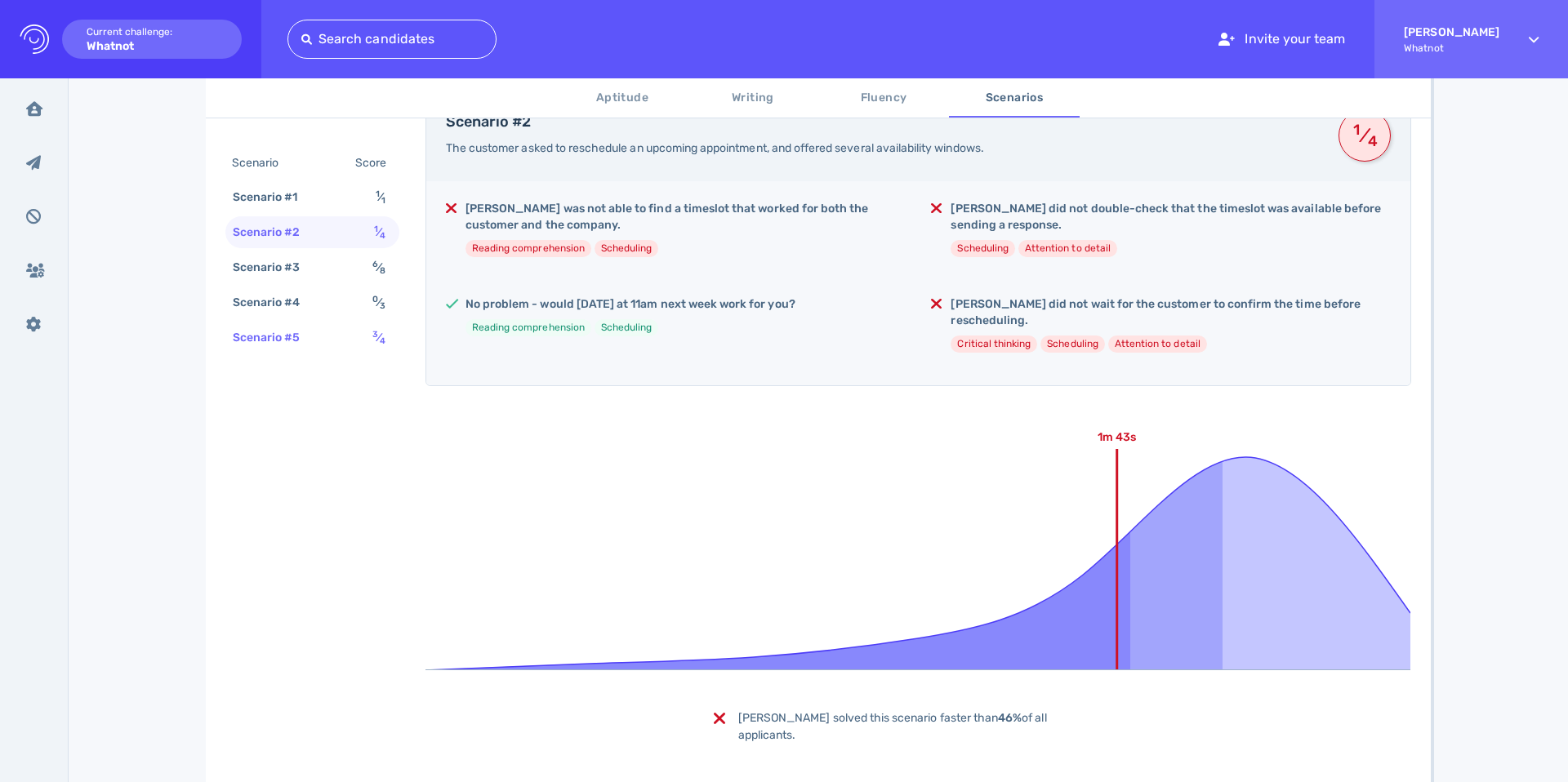
scroll to position [316, 0]
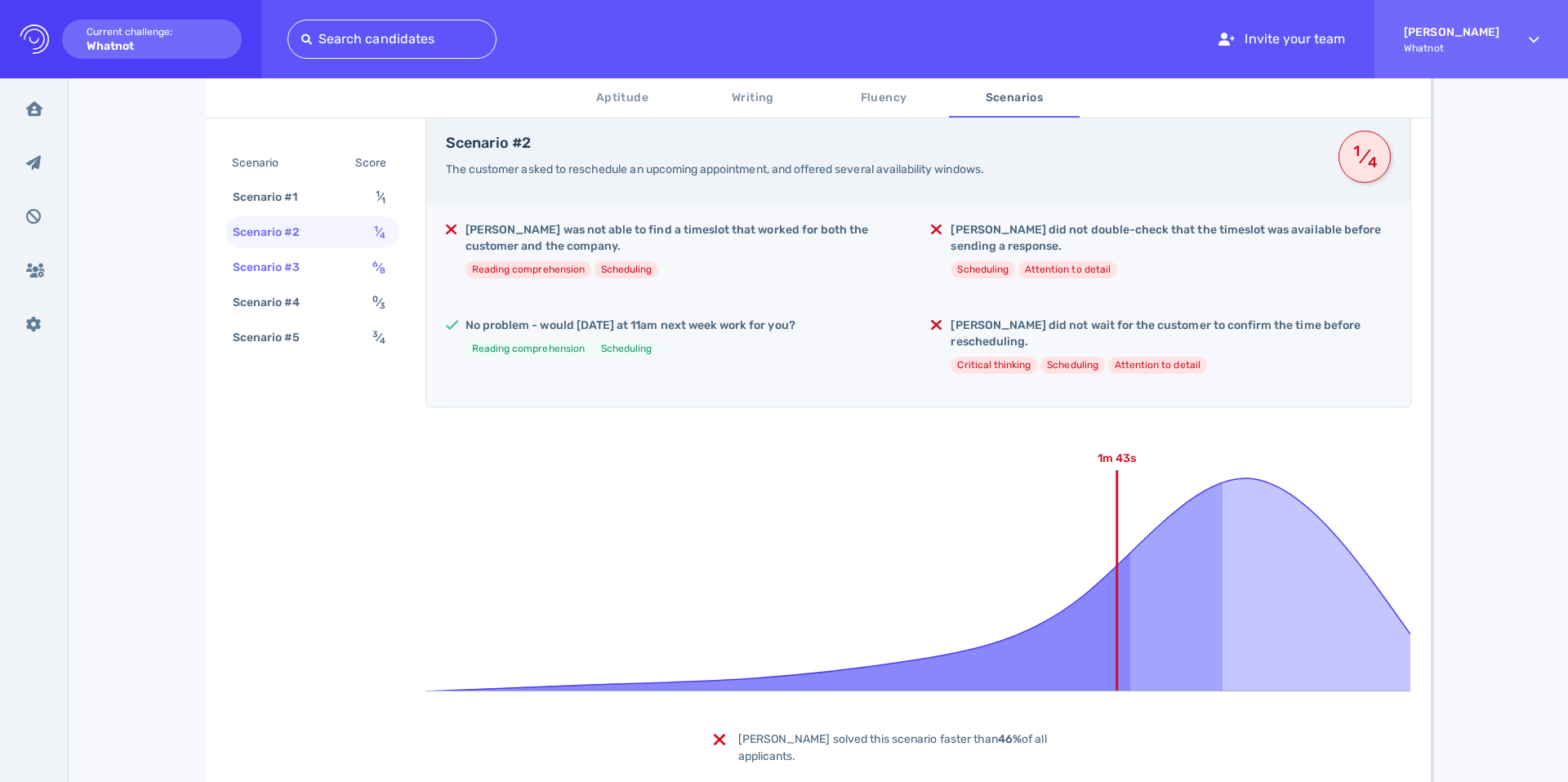
click at [318, 271] on div "Scenario #3 6 ⁄ 8" at bounding box center [312, 268] width 174 height 32
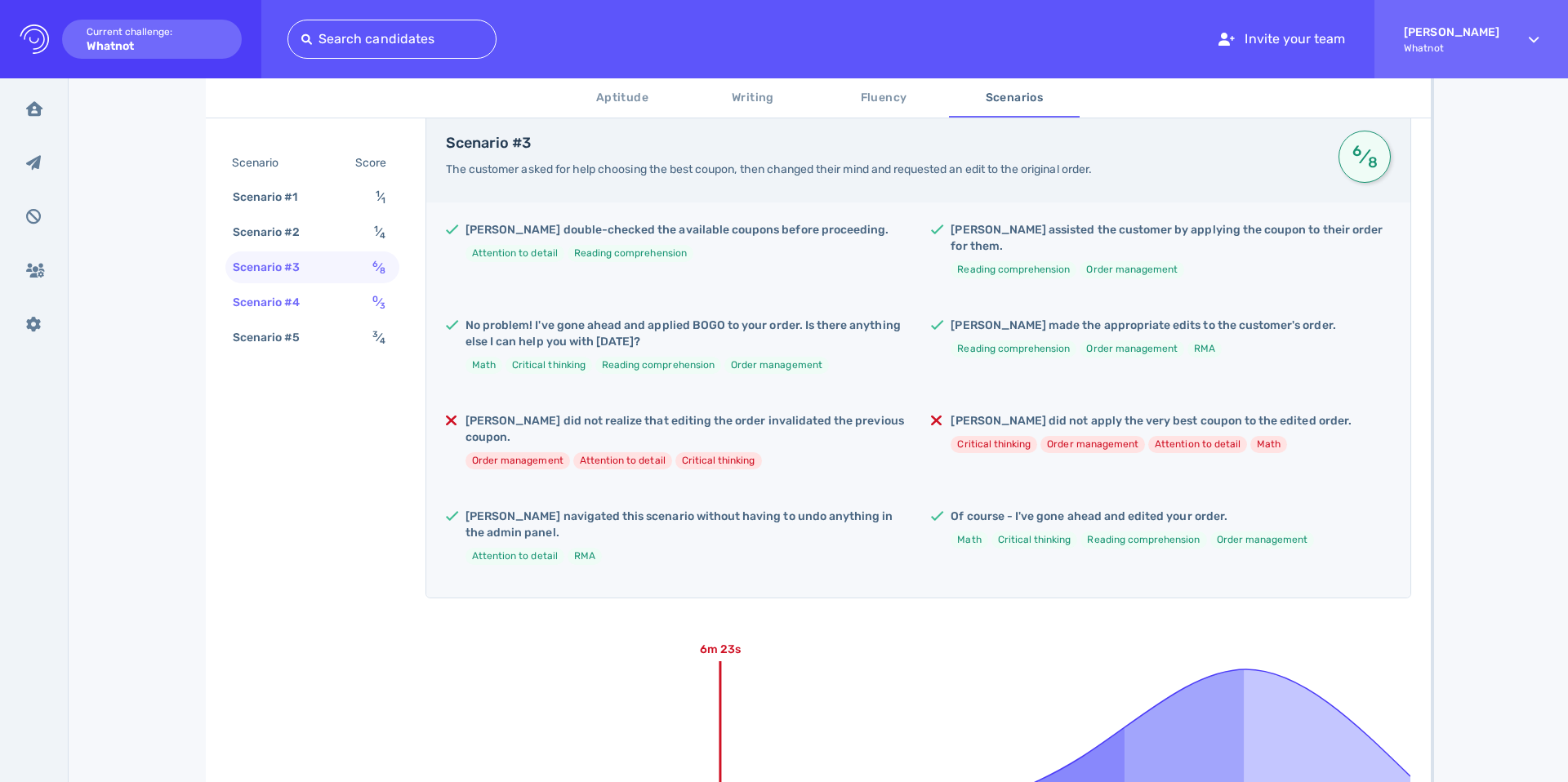
click at [320, 296] on div "Scenario #4 0 ⁄ 3" at bounding box center [312, 303] width 174 height 32
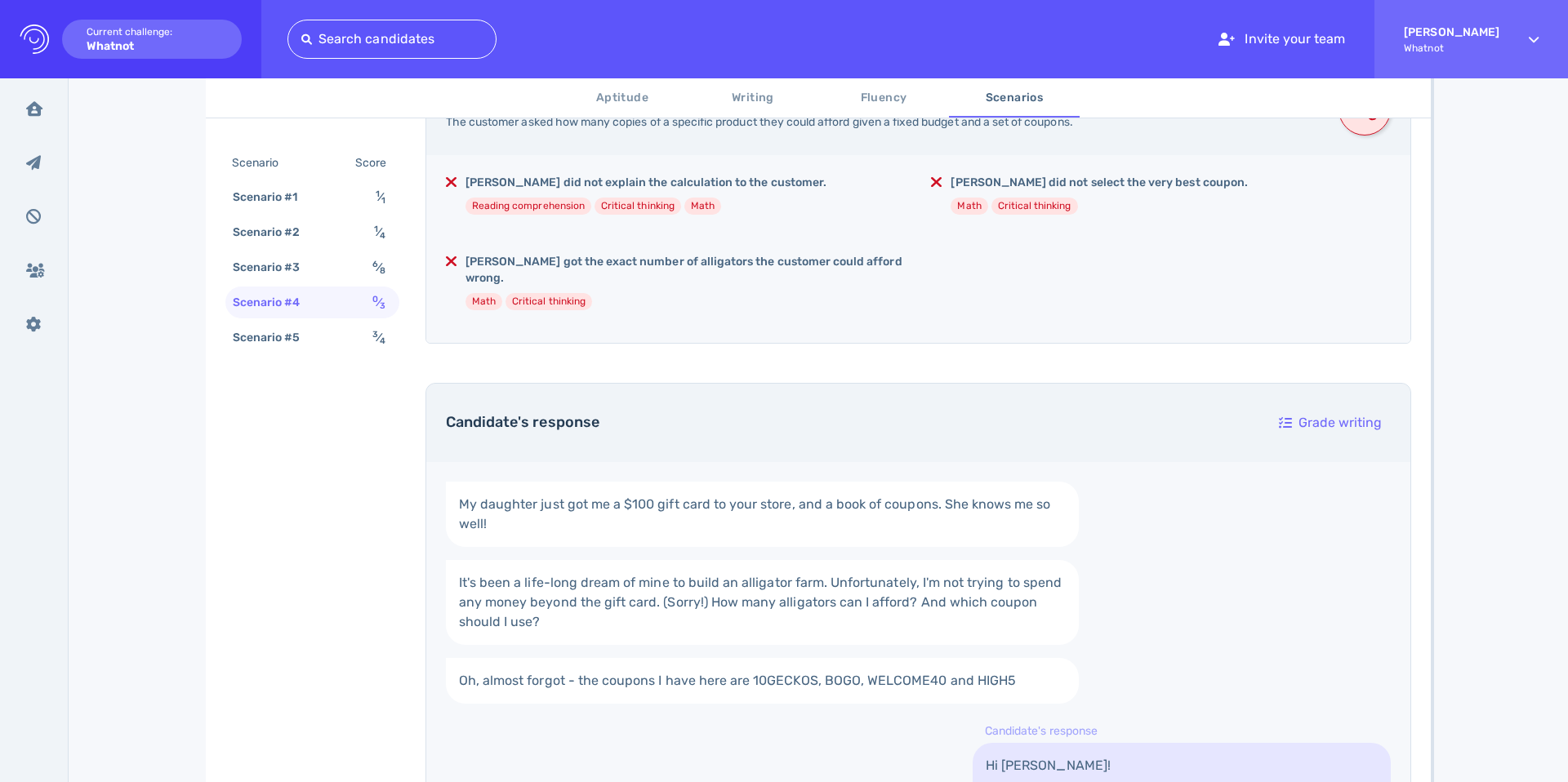
scroll to position [305, 0]
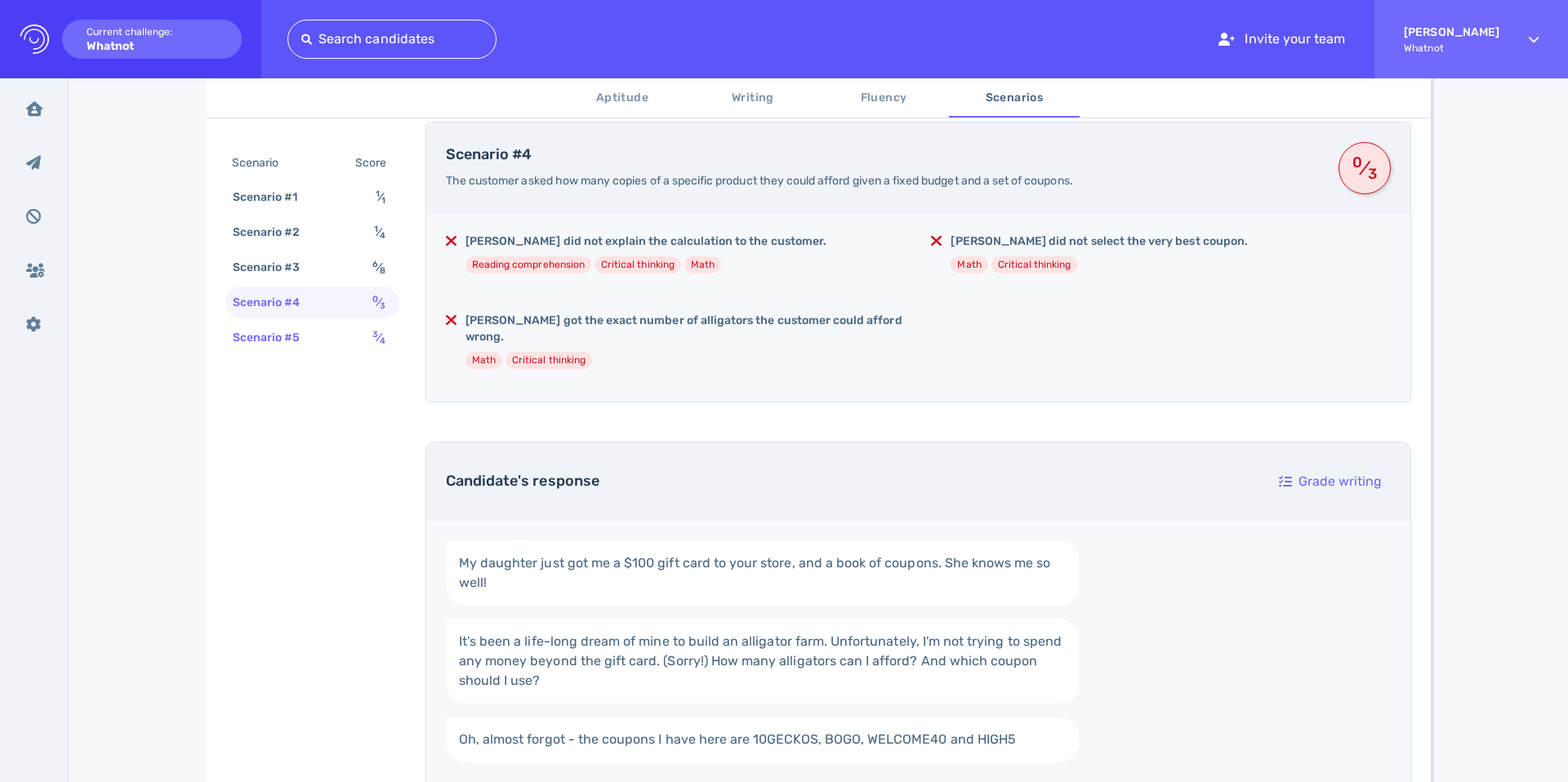
click at [339, 334] on div "Scenario #5 3 ⁄ 4" at bounding box center [312, 338] width 174 height 32
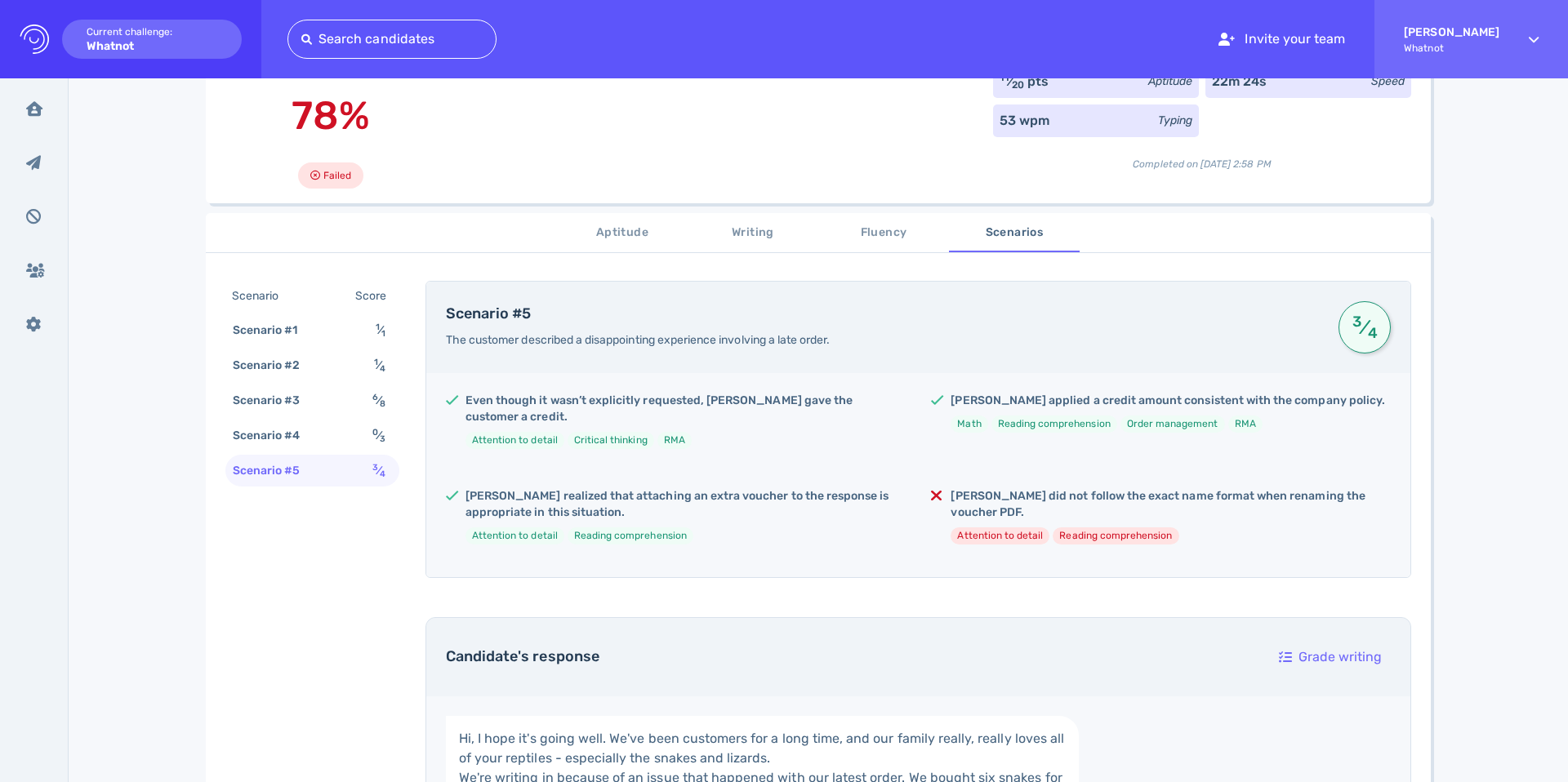
scroll to position [140, 0]
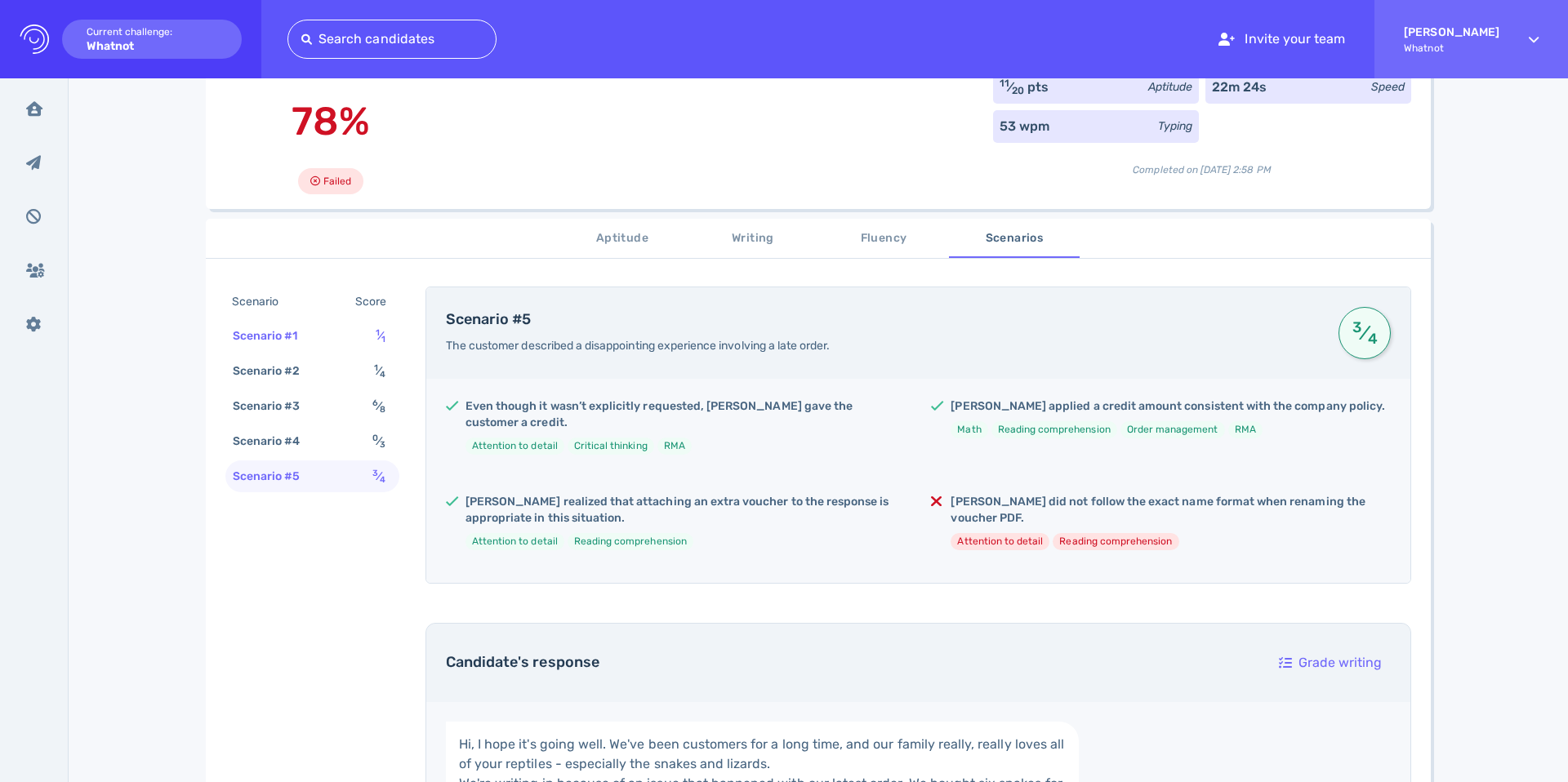
click at [320, 329] on div "Scenario #1 1 ⁄ 1" at bounding box center [312, 336] width 174 height 32
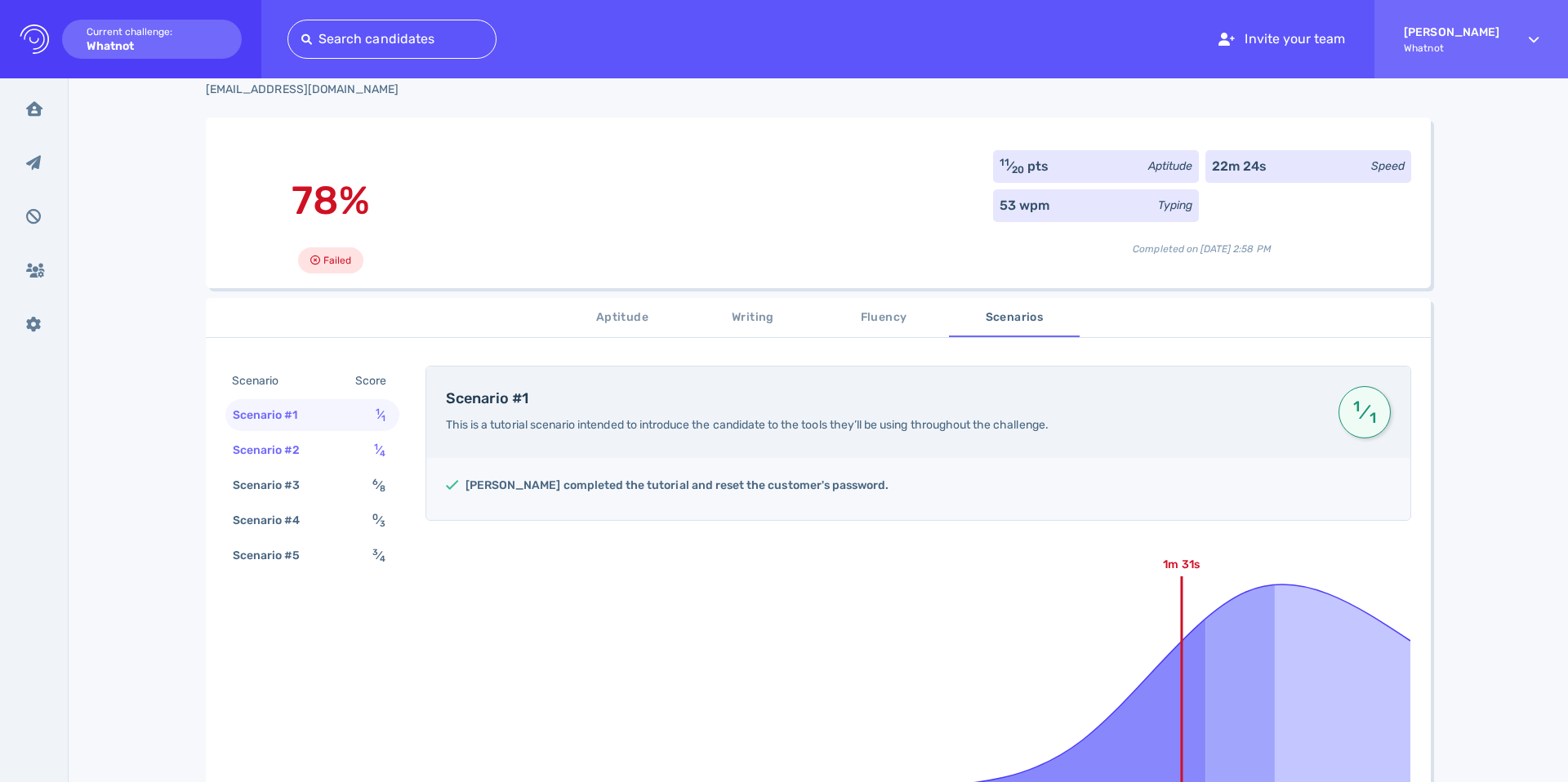
scroll to position [0, 0]
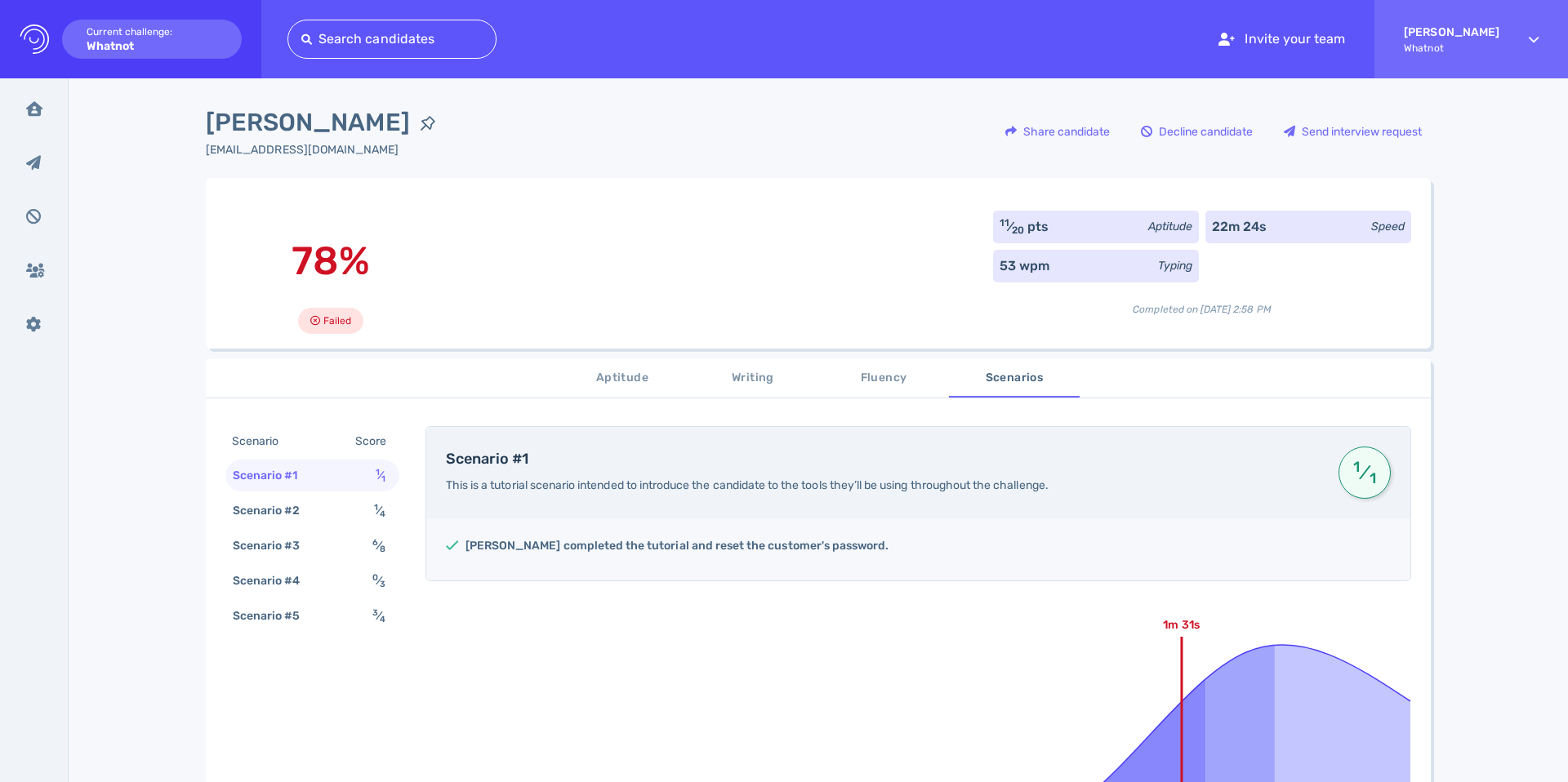
click at [301, 439] on div "Scenario Score" at bounding box center [312, 441] width 174 height 30
click at [307, 497] on div "Scenario #2 1 ⁄ 4" at bounding box center [312, 511] width 174 height 32
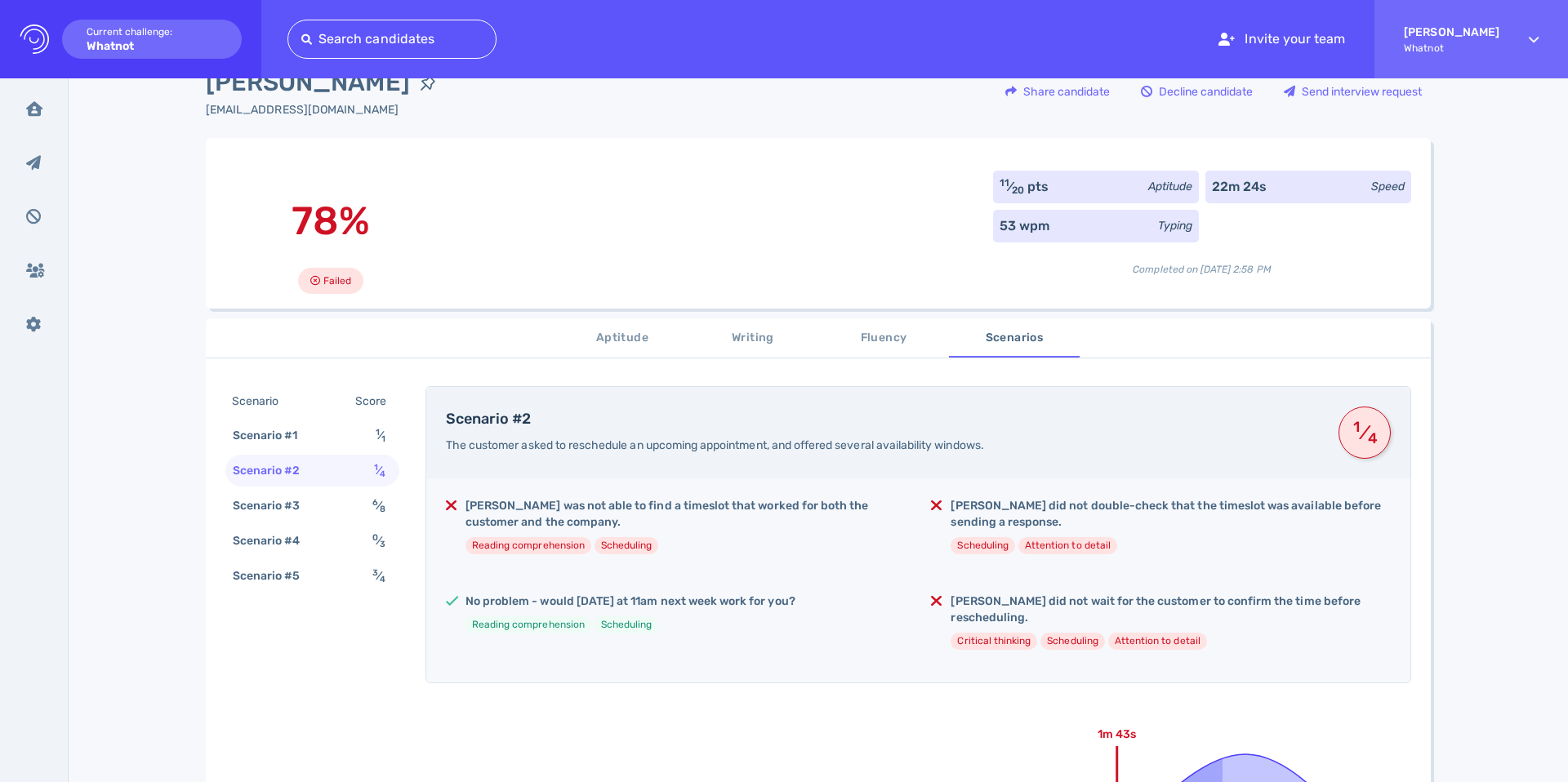
scroll to position [19, 0]
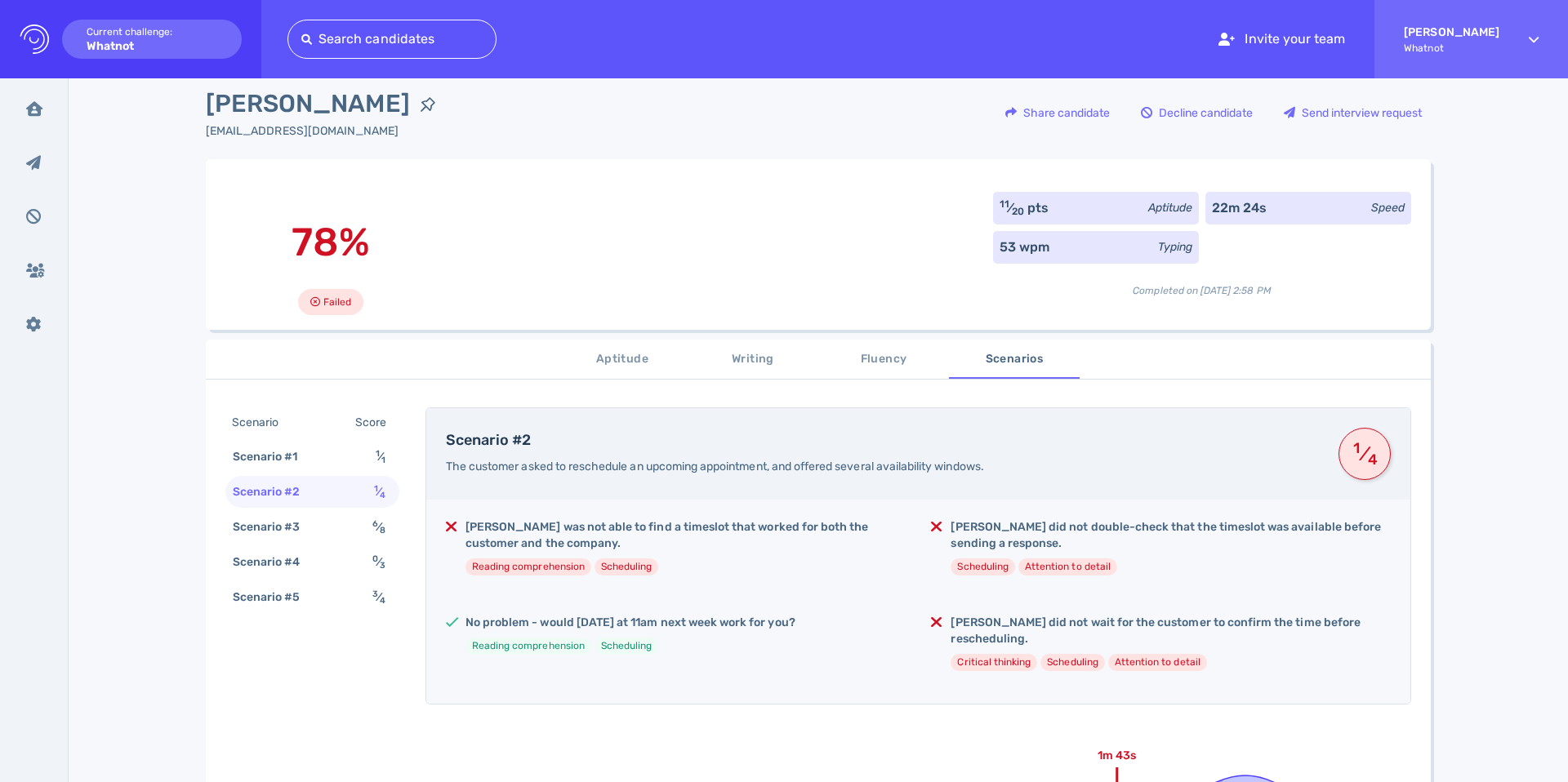
click at [318, 507] on div "Scenario #2 1 ⁄ 4" at bounding box center [312, 492] width 174 height 32
click at [311, 527] on div "Scenario #3" at bounding box center [275, 526] width 91 height 24
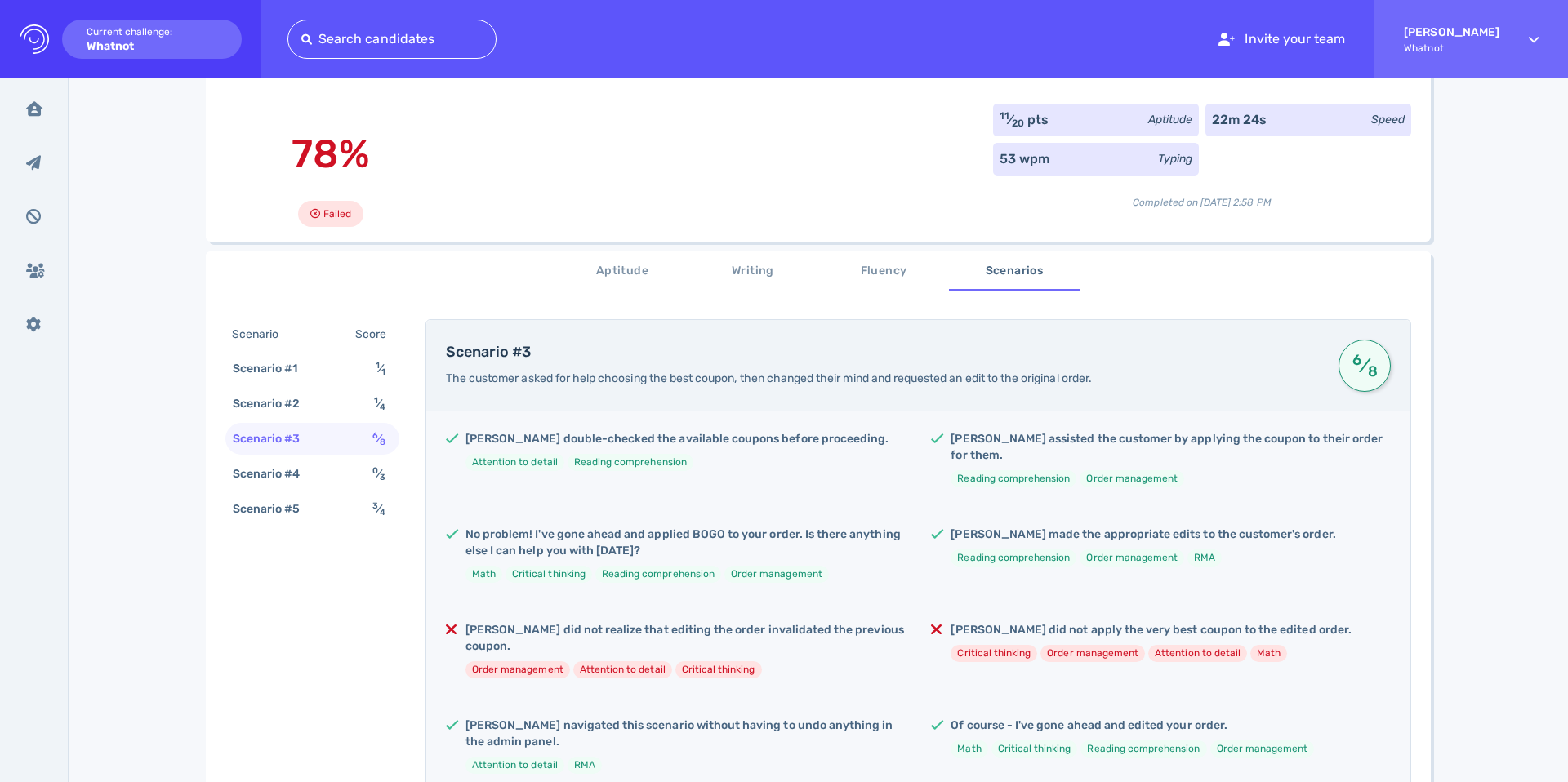
scroll to position [123, 0]
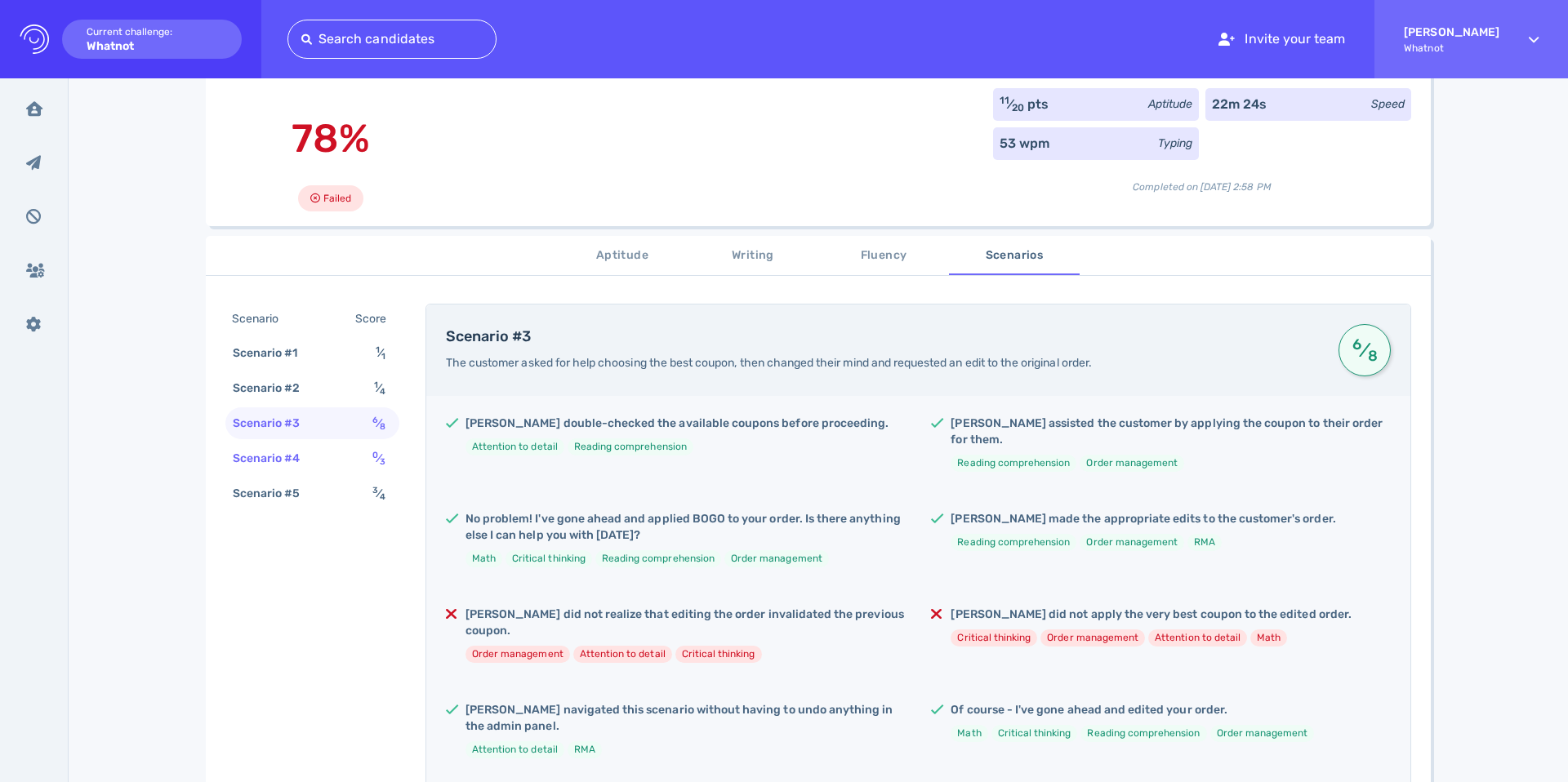
click at [321, 458] on div "Scenario #4 0 ⁄ 3" at bounding box center [312, 458] width 174 height 32
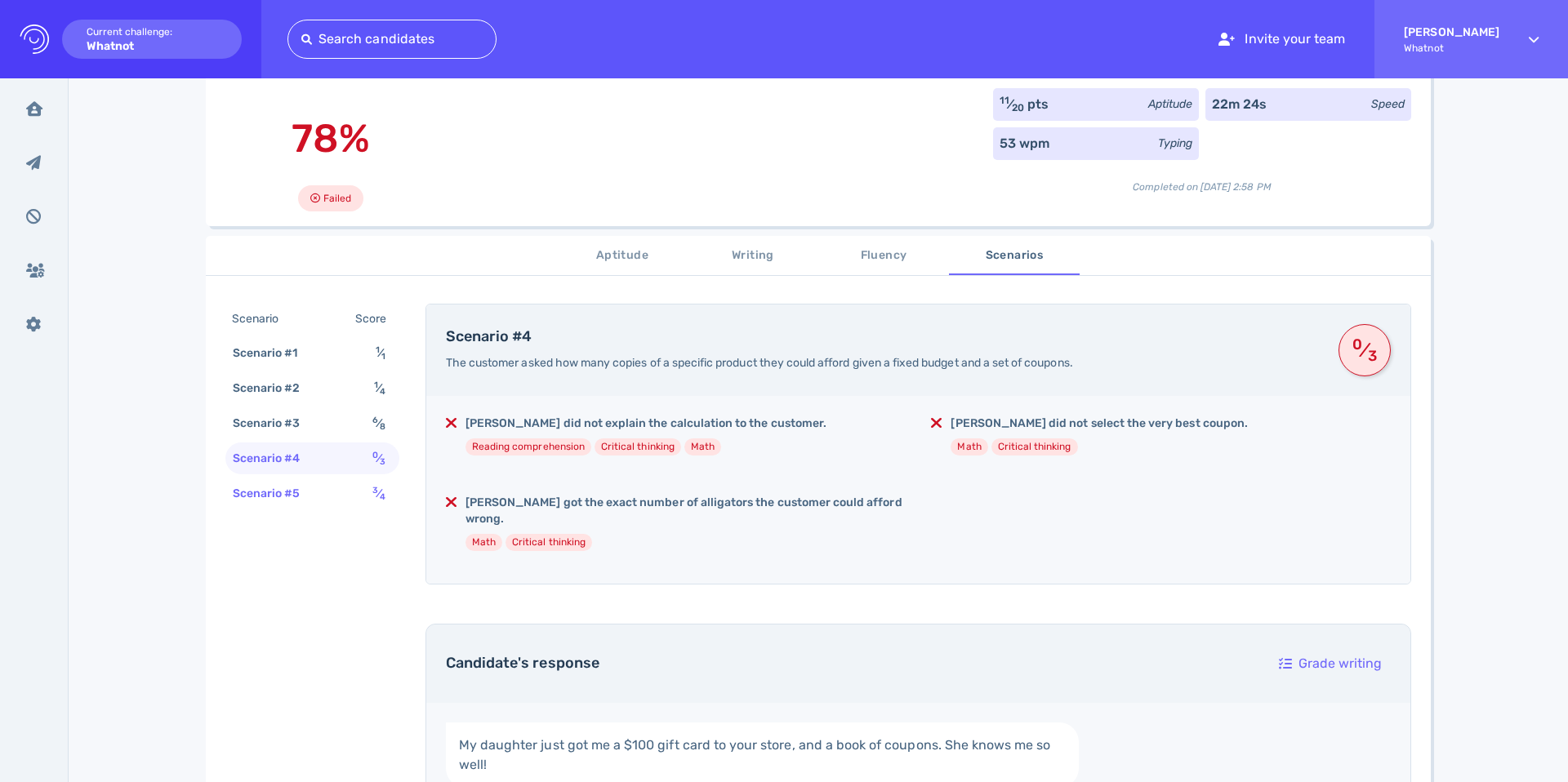
click at [304, 506] on div "Scenario #5" at bounding box center [275, 493] width 91 height 24
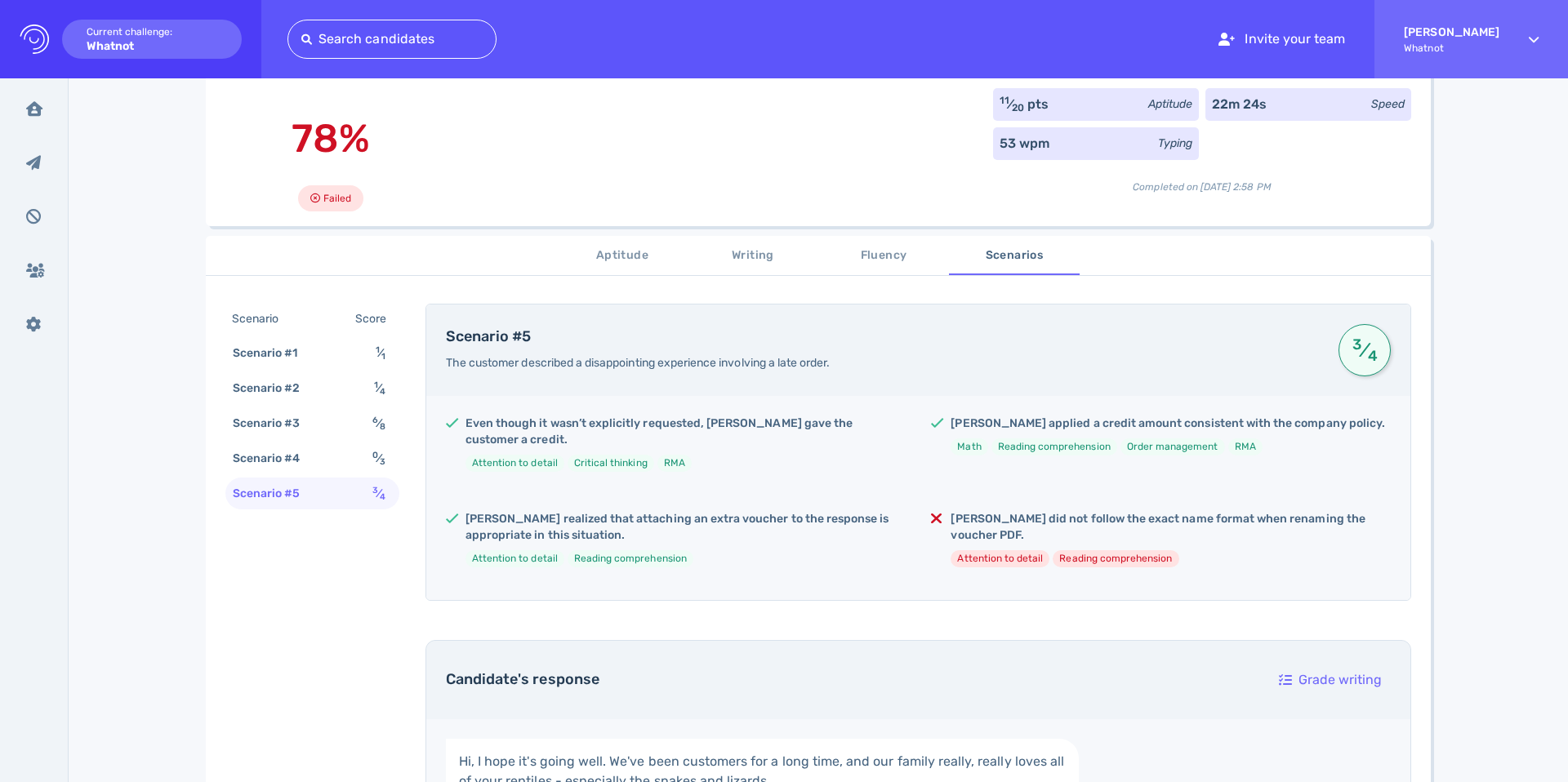
click at [909, 251] on span "Fluency" at bounding box center [884, 257] width 111 height 21
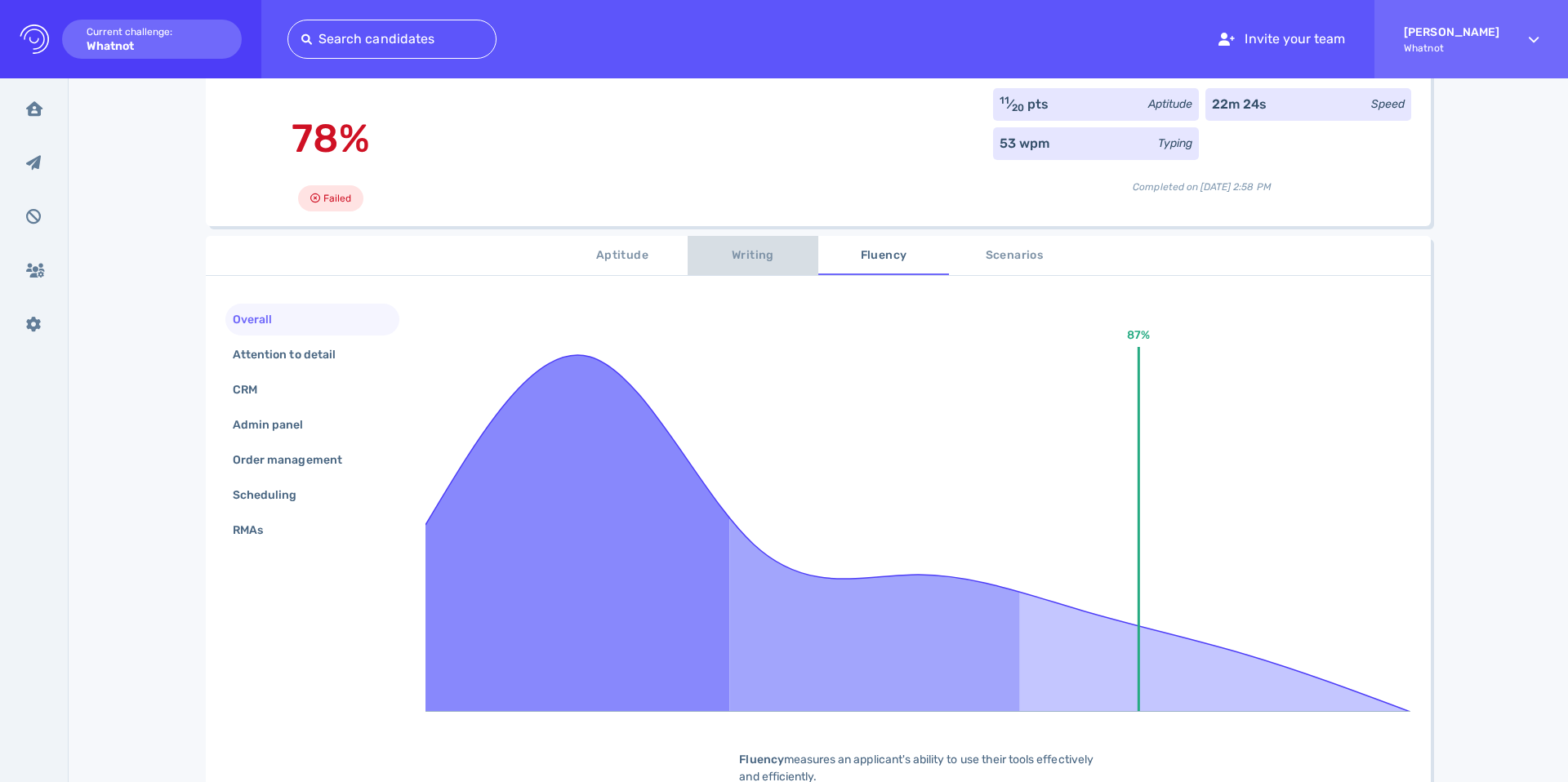
click at [761, 244] on button "Writing" at bounding box center [753, 256] width 131 height 40
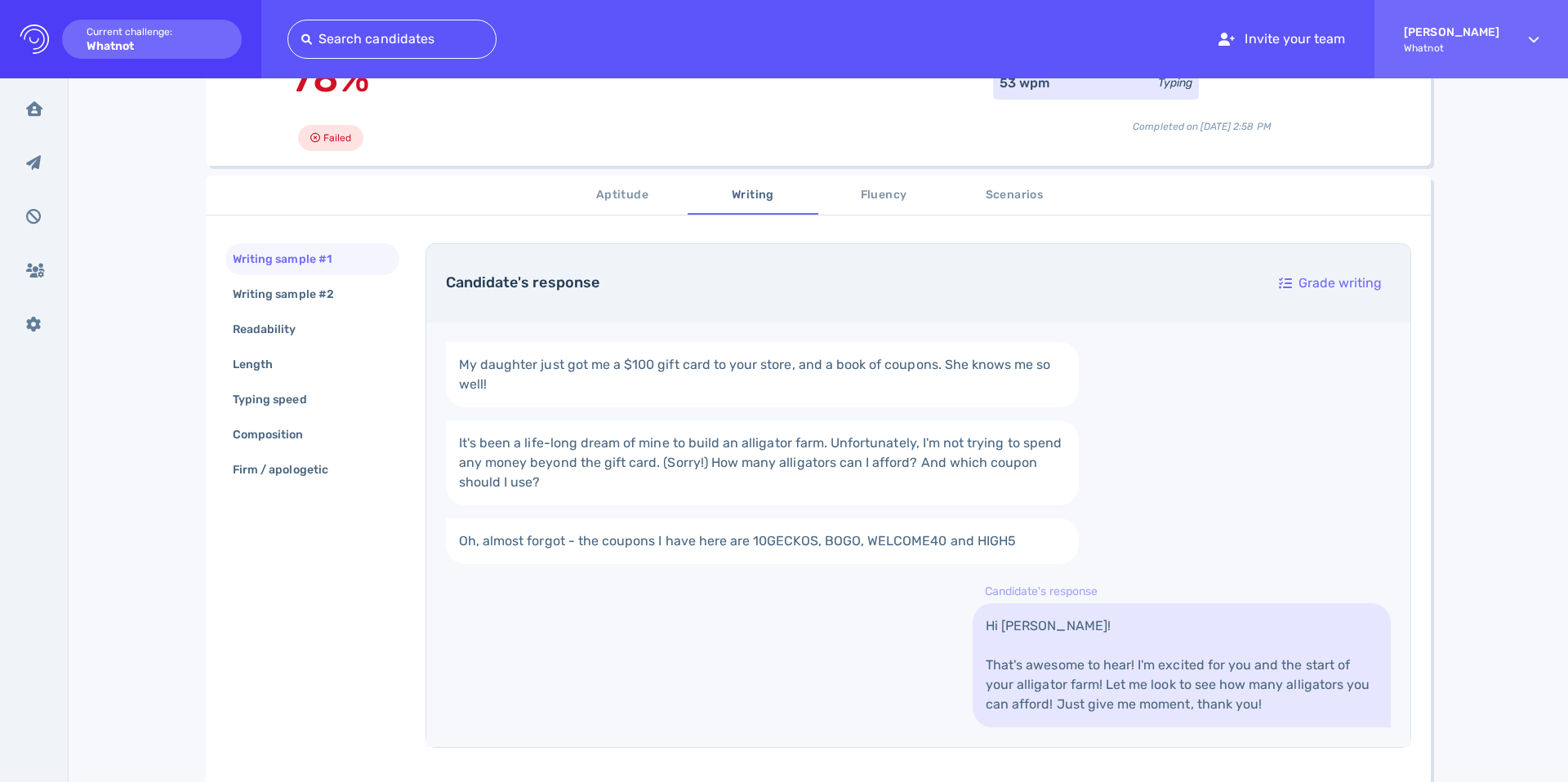
scroll to position [90, 0]
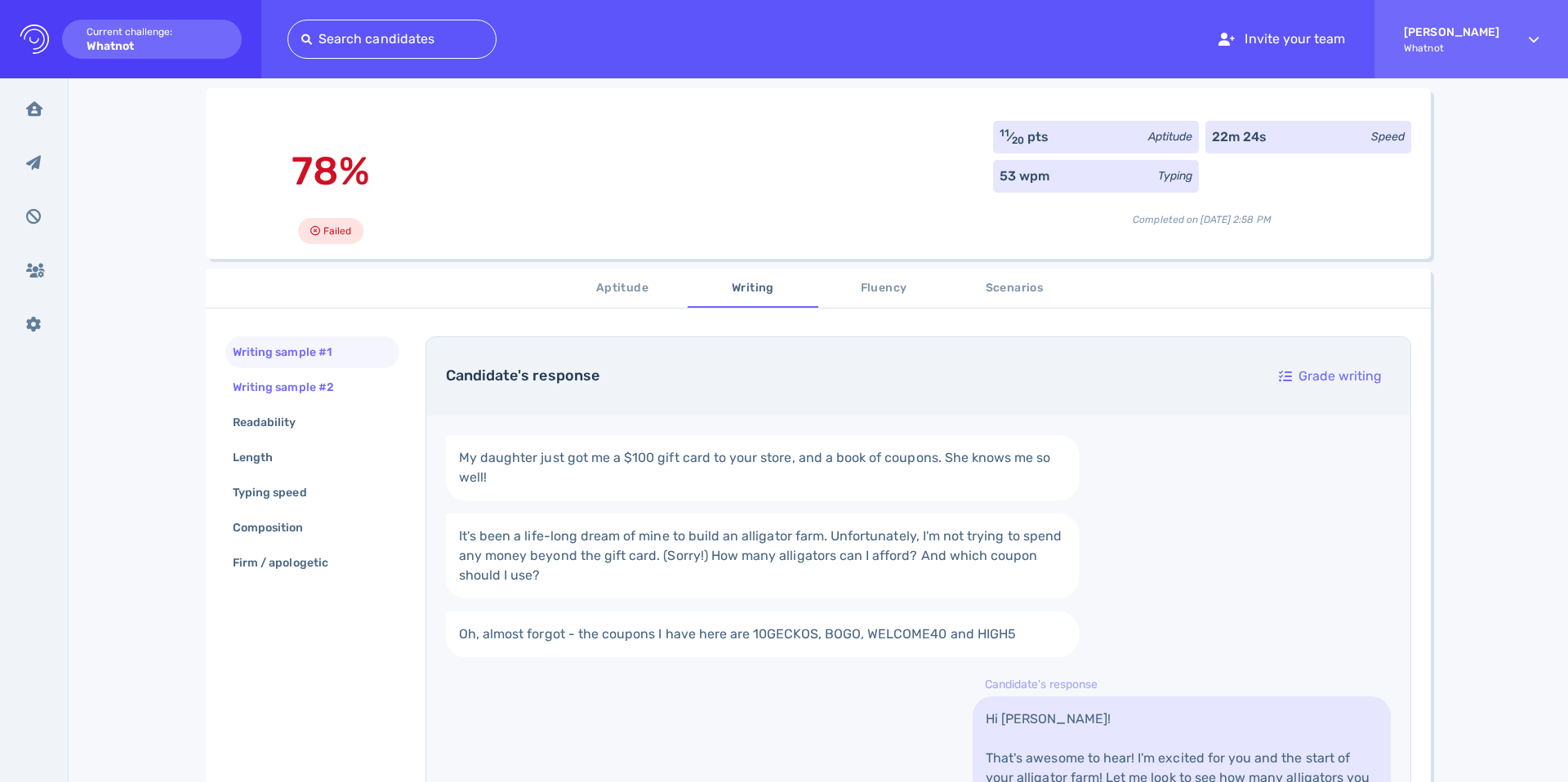
click at [360, 398] on div "Writing sample #2" at bounding box center [312, 388] width 174 height 32
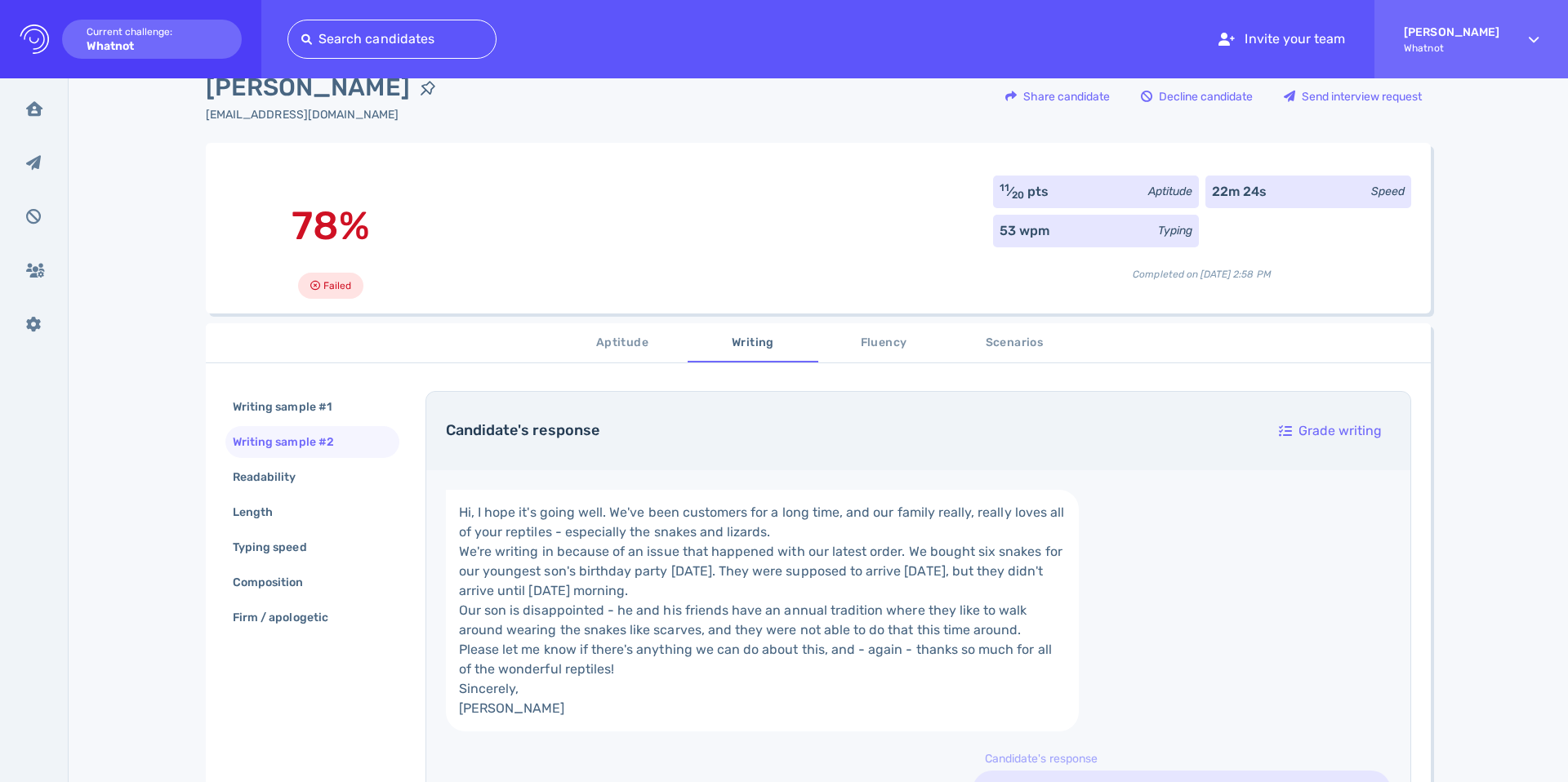
scroll to position [3, 0]
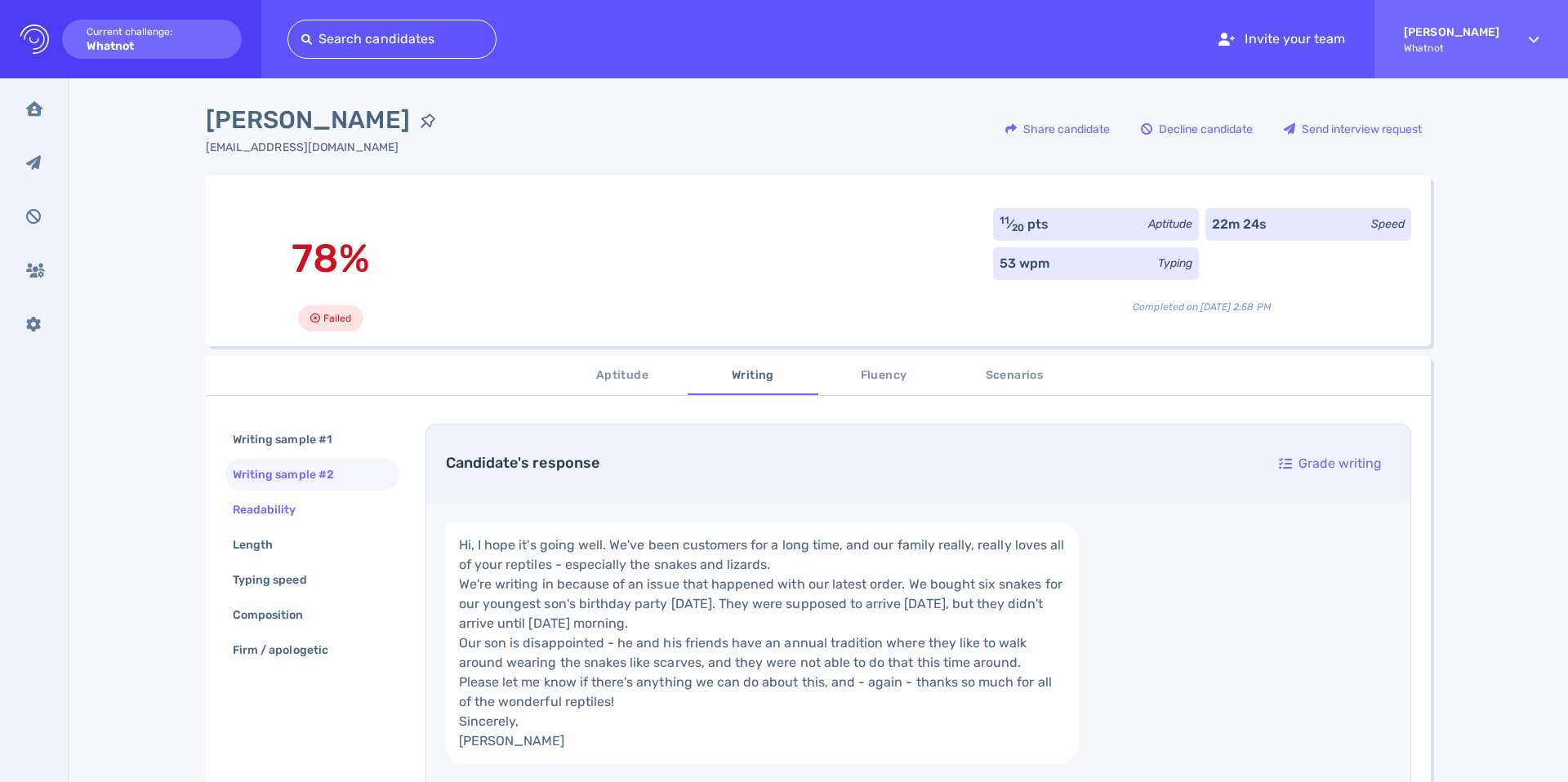
click at [318, 515] on div "Readability" at bounding box center [312, 510] width 174 height 32
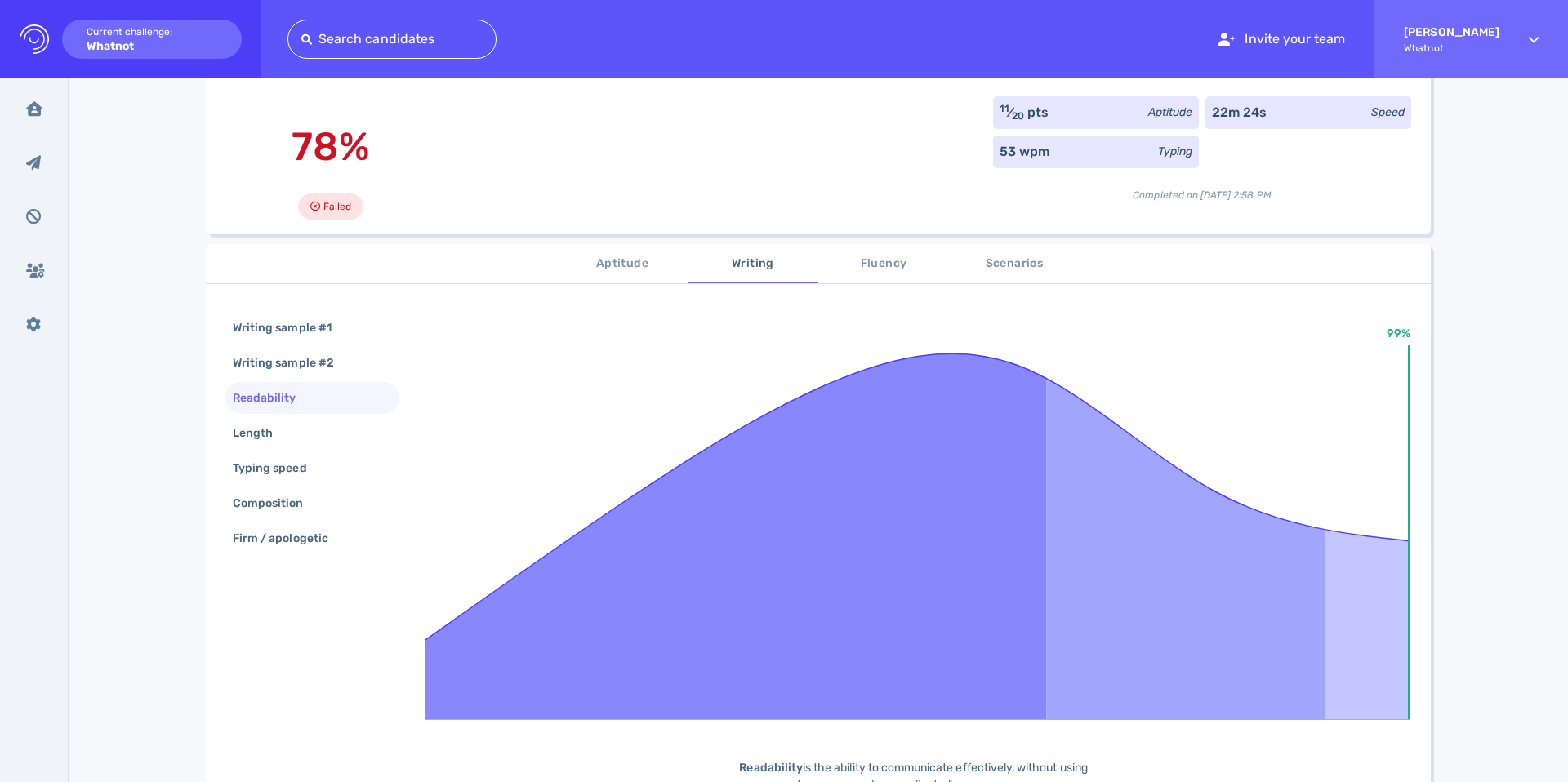
scroll to position [210, 0]
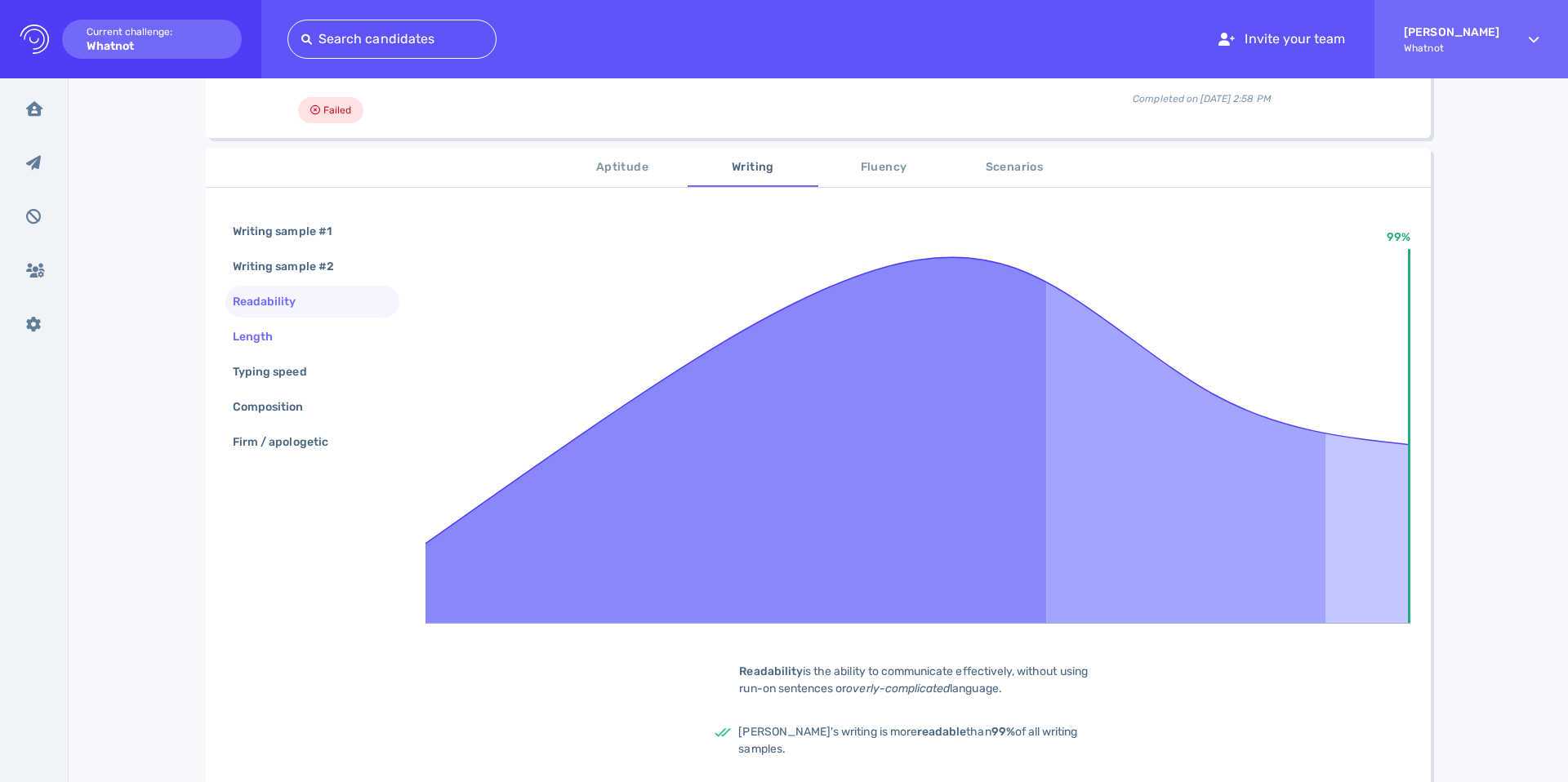
click at [312, 343] on div "Length" at bounding box center [312, 337] width 174 height 32
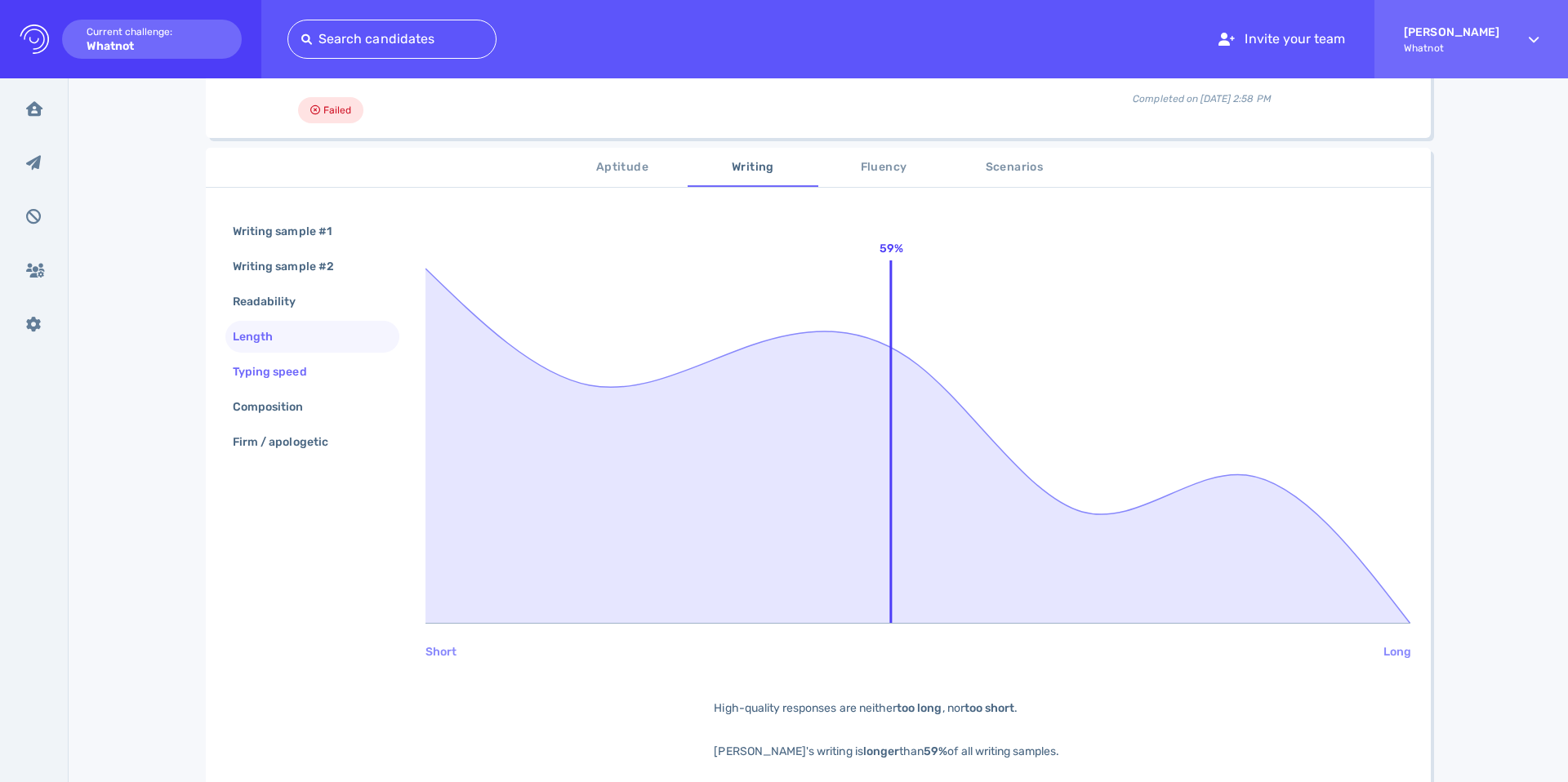
click at [309, 372] on div "Typing speed" at bounding box center [277, 372] width 97 height 24
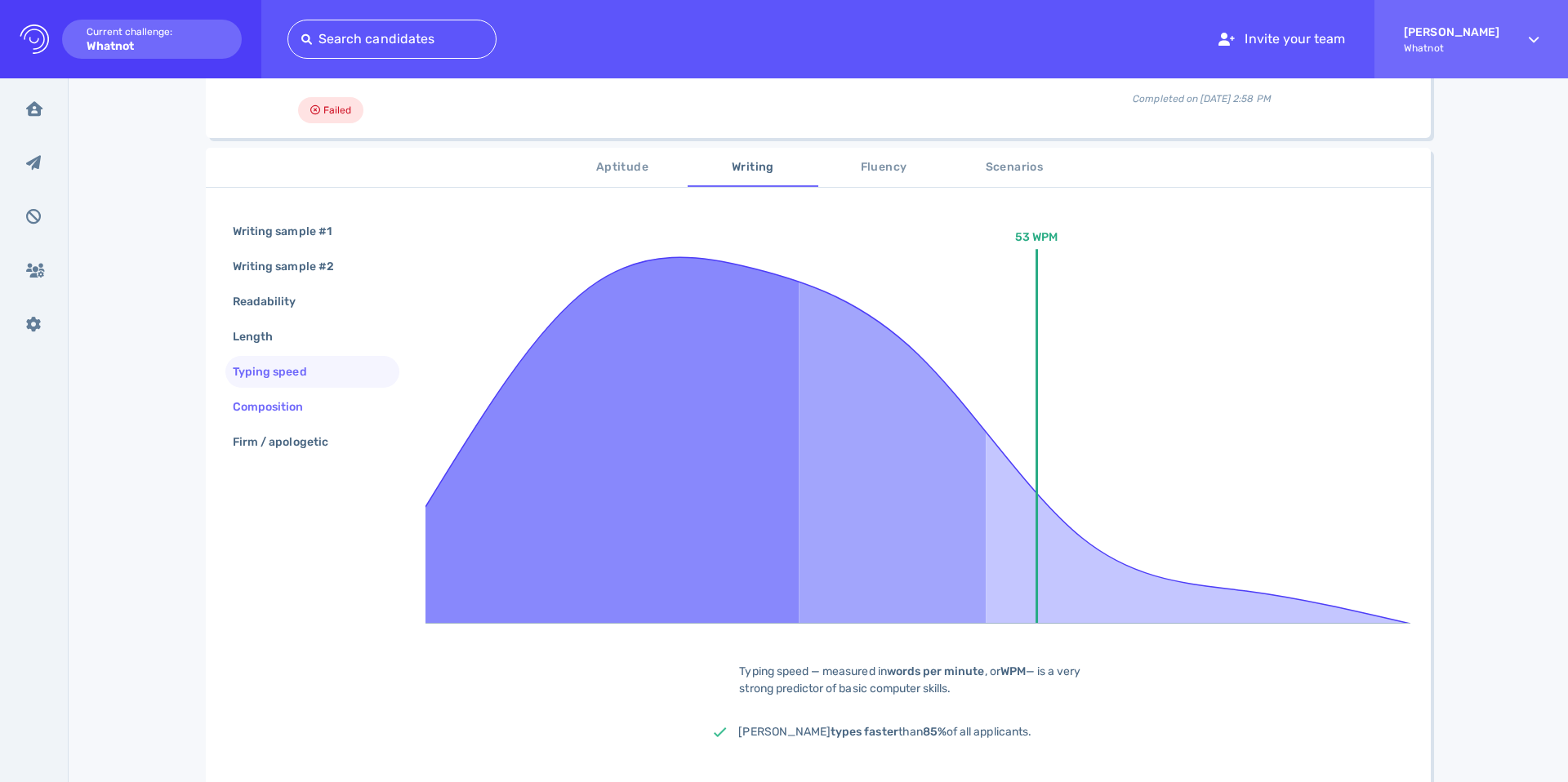
click at [304, 404] on div "Composition" at bounding box center [276, 407] width 94 height 24
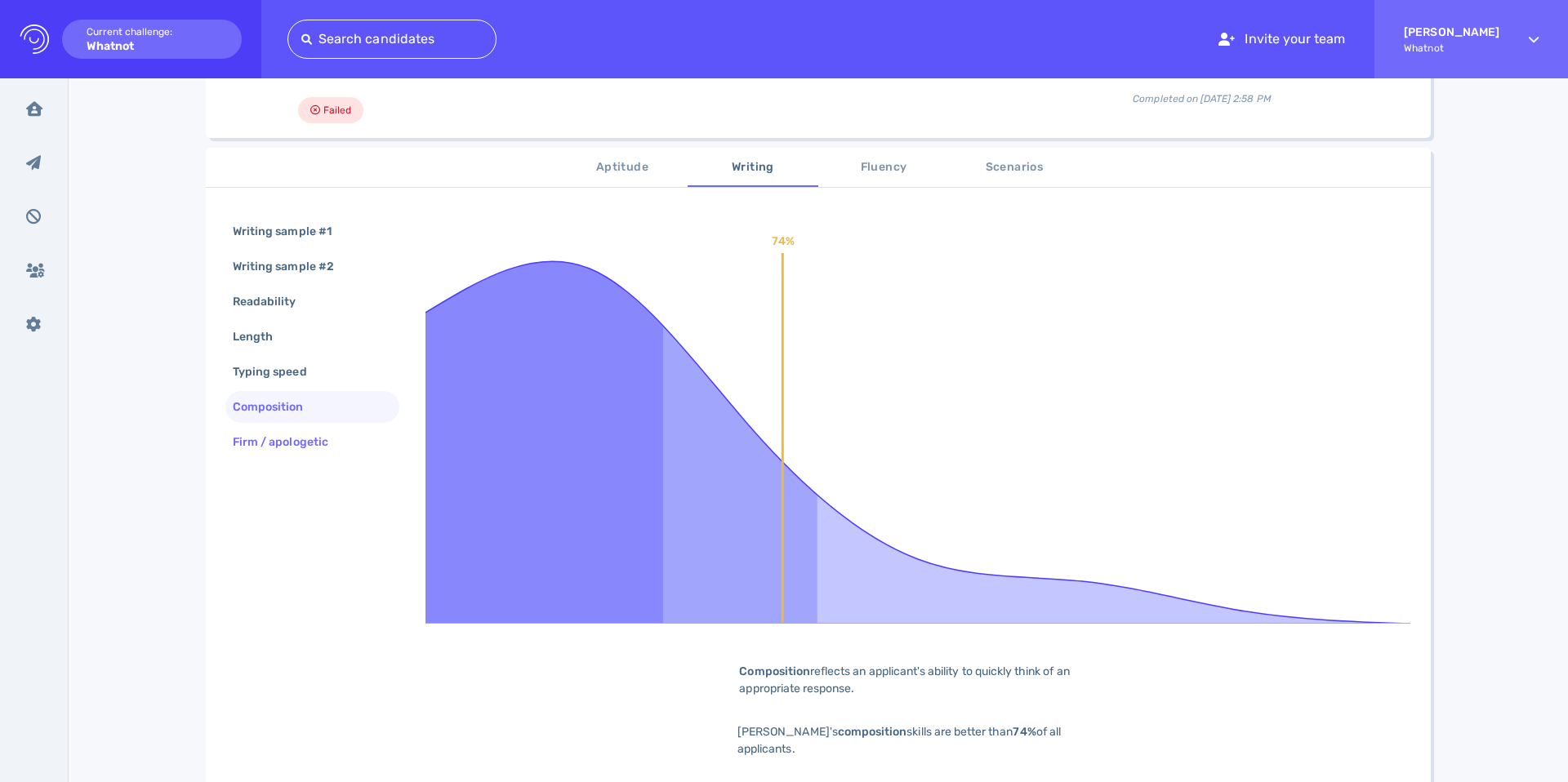
click at [301, 445] on div "Firm / apologetic" at bounding box center [289, 441] width 119 height 24
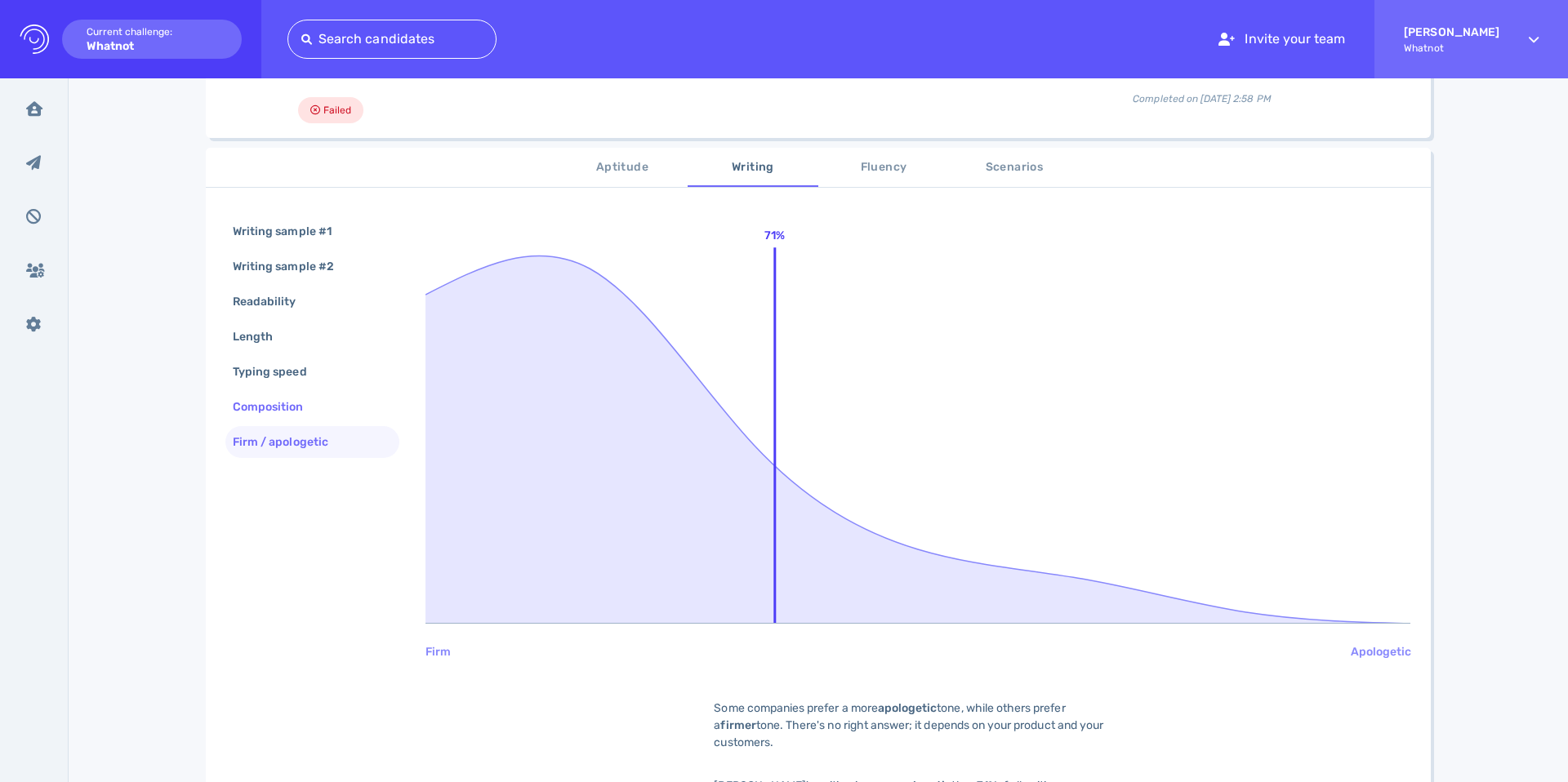
click at [301, 408] on div "Composition" at bounding box center [276, 407] width 94 height 24
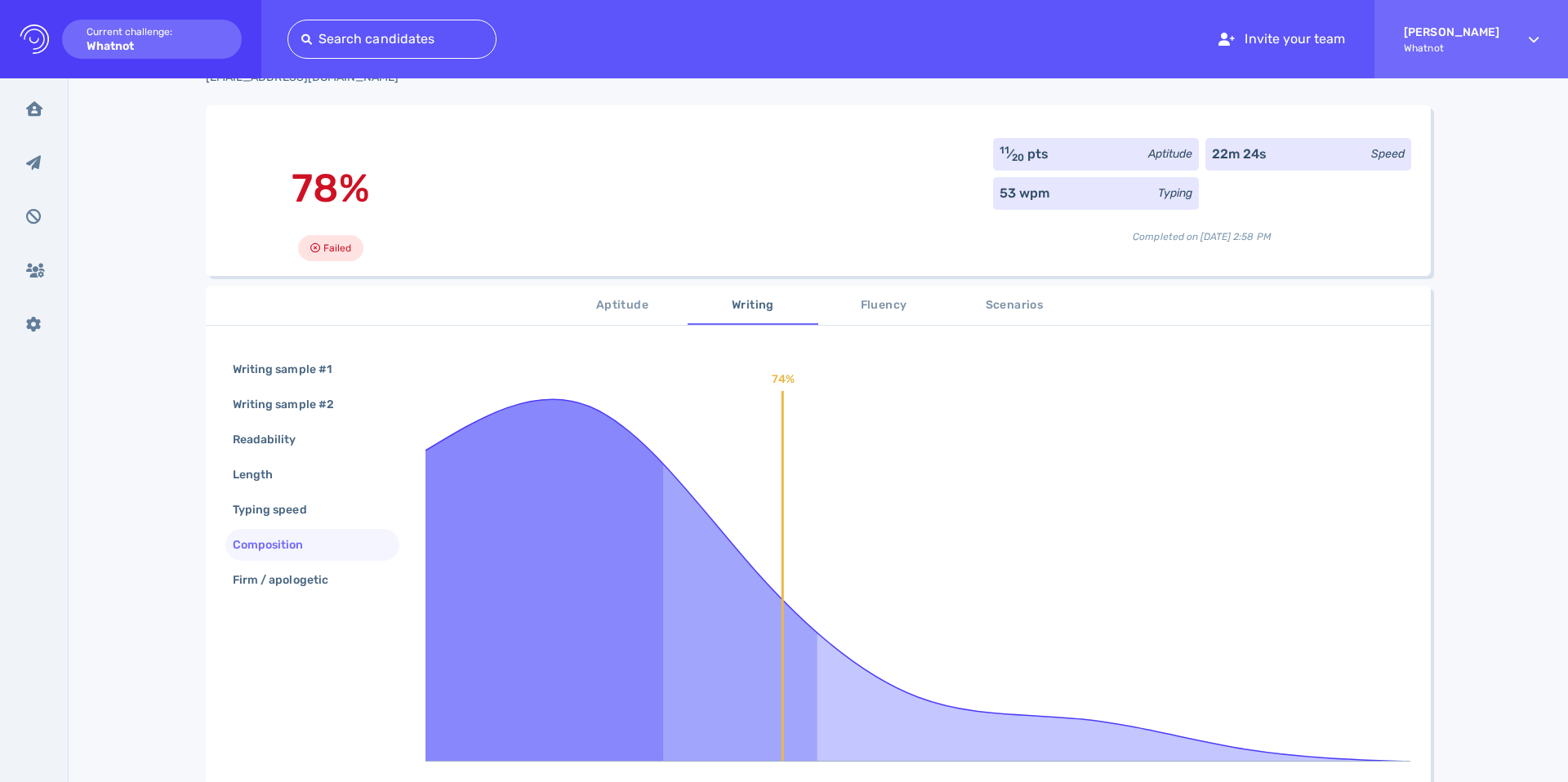
scroll to position [0, 0]
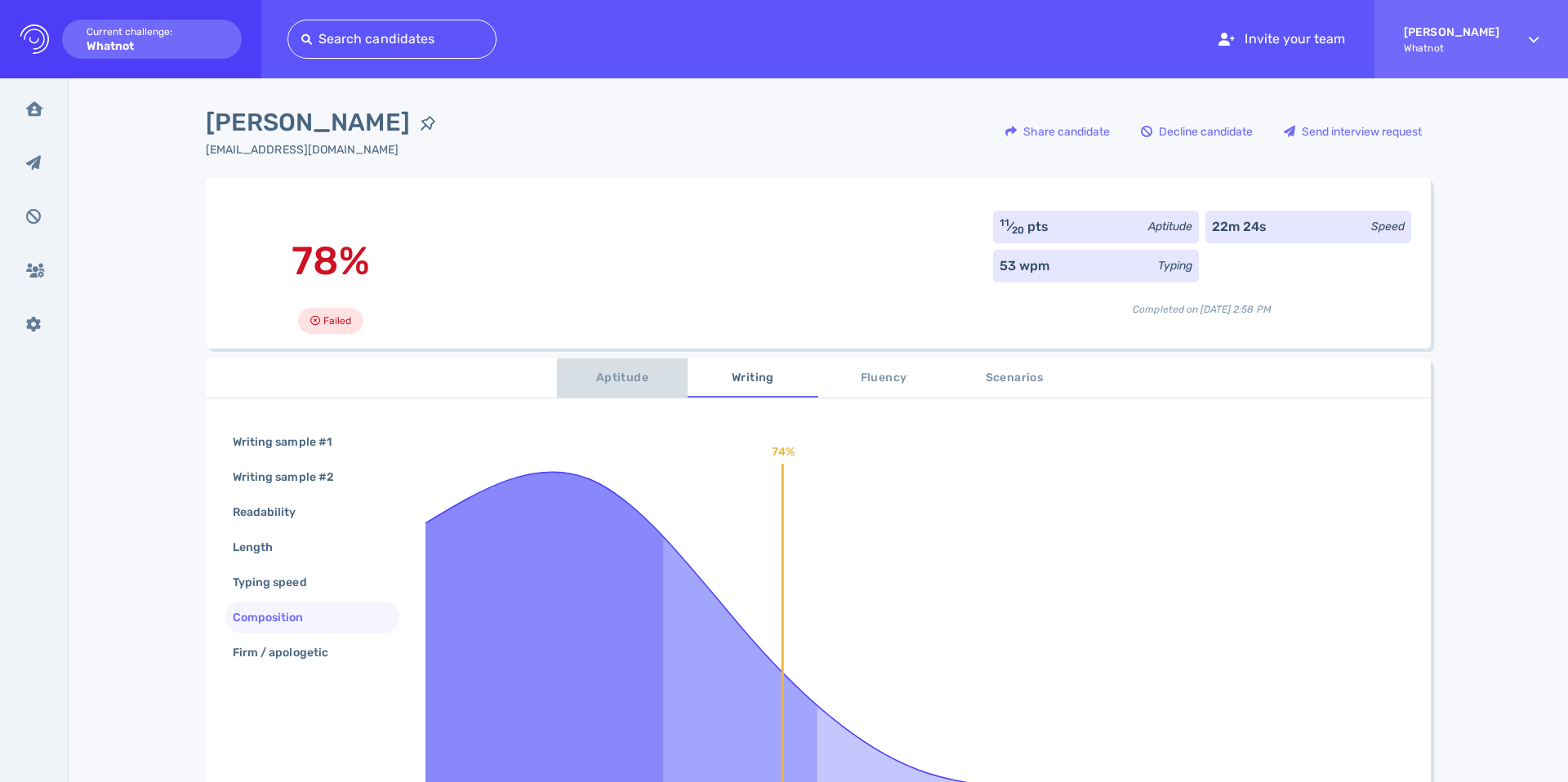
click at [606, 370] on span "Aptitude" at bounding box center [623, 378] width 111 height 21
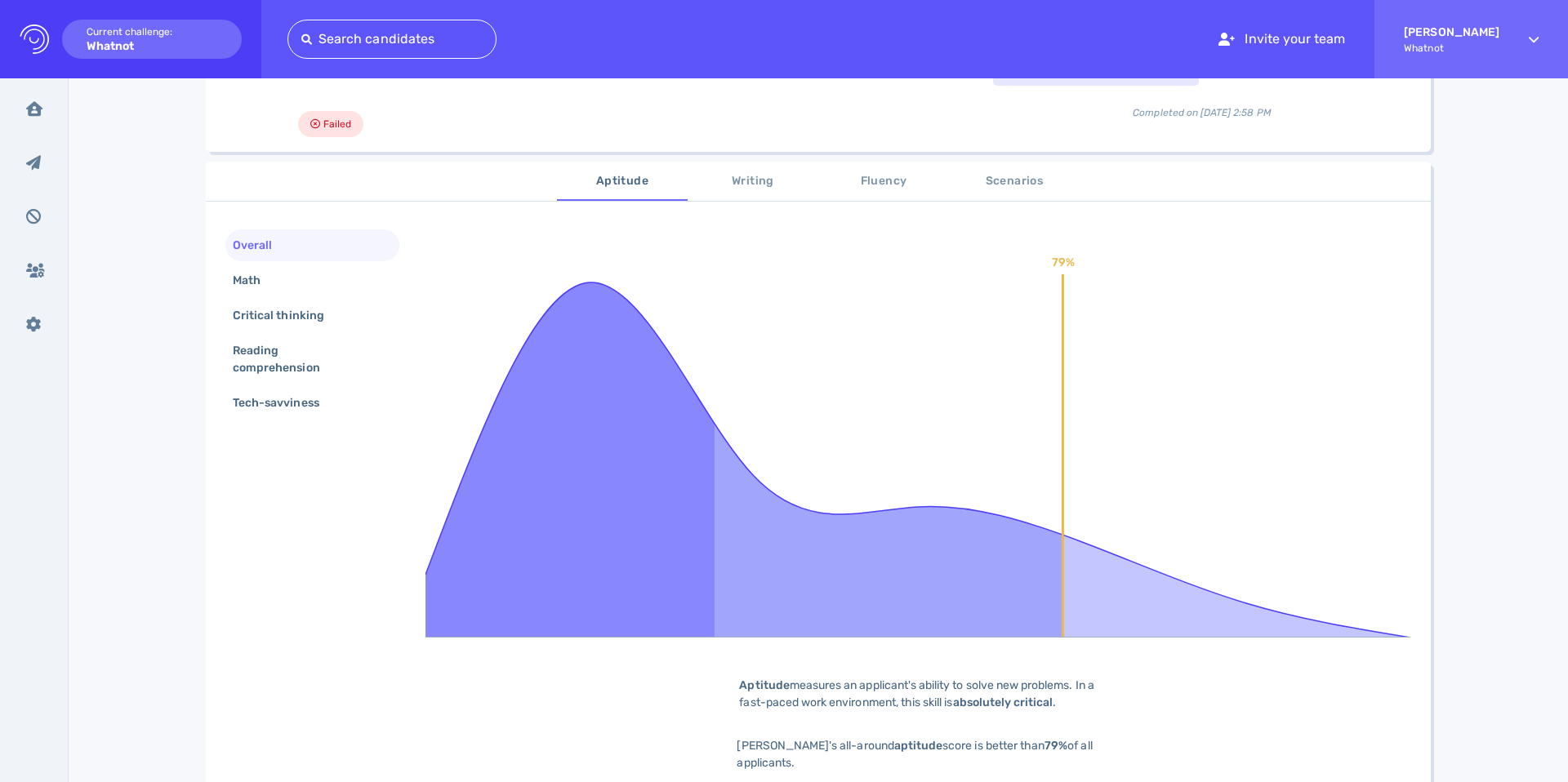
scroll to position [215, 0]
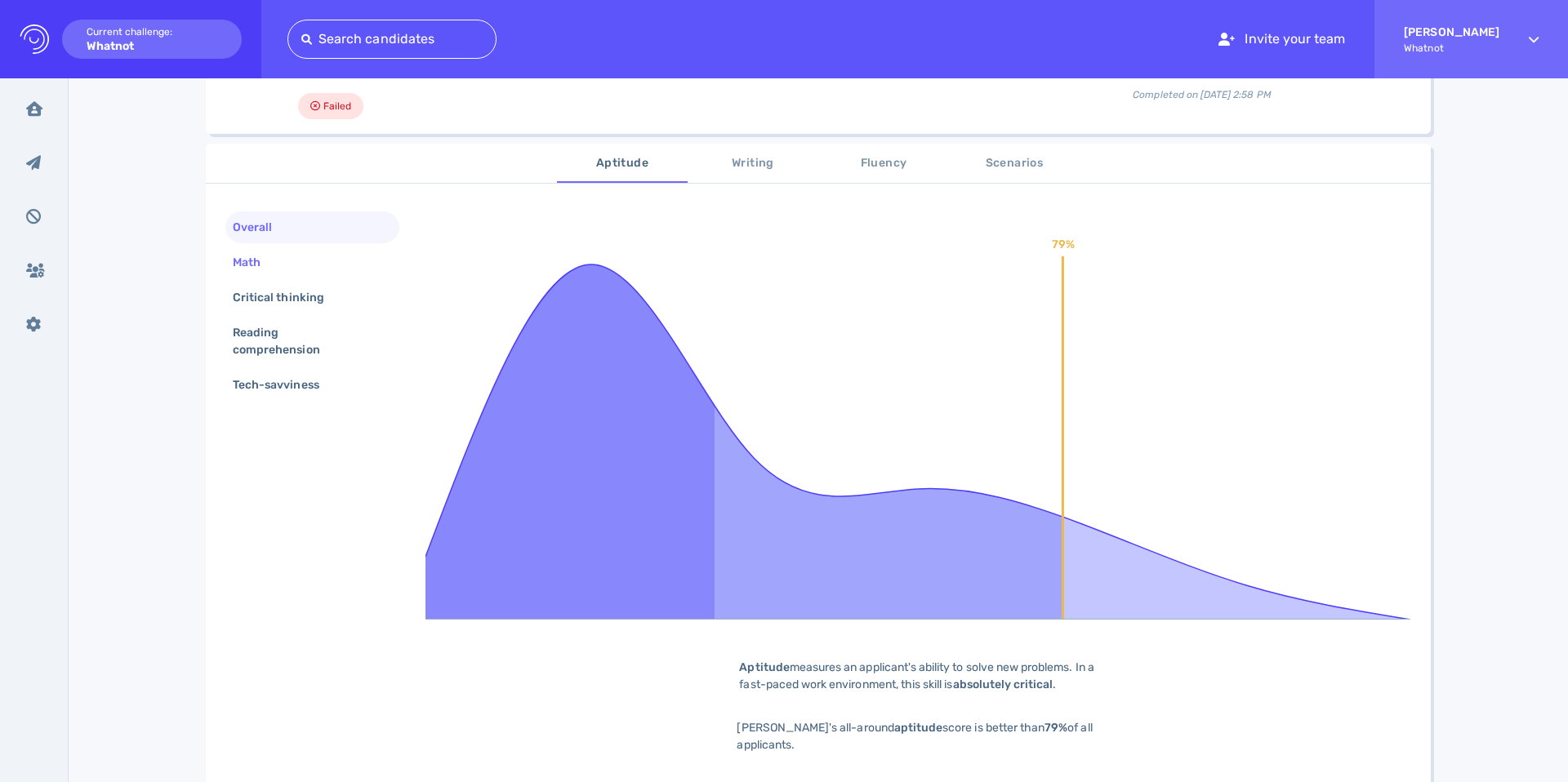
click at [289, 274] on div "Math" at bounding box center [312, 262] width 174 height 32
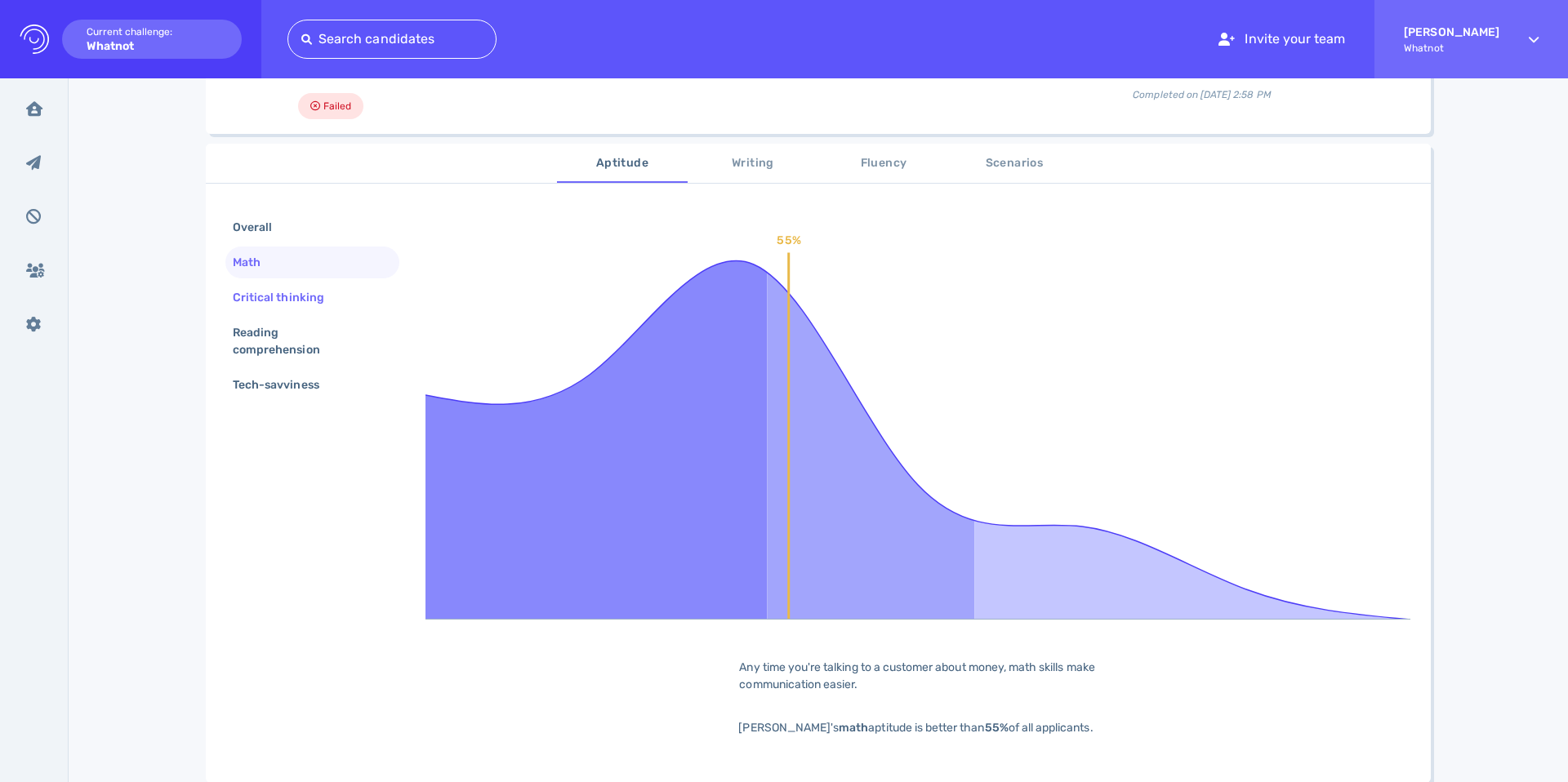
click at [292, 302] on div "Critical thinking" at bounding box center [286, 297] width 114 height 24
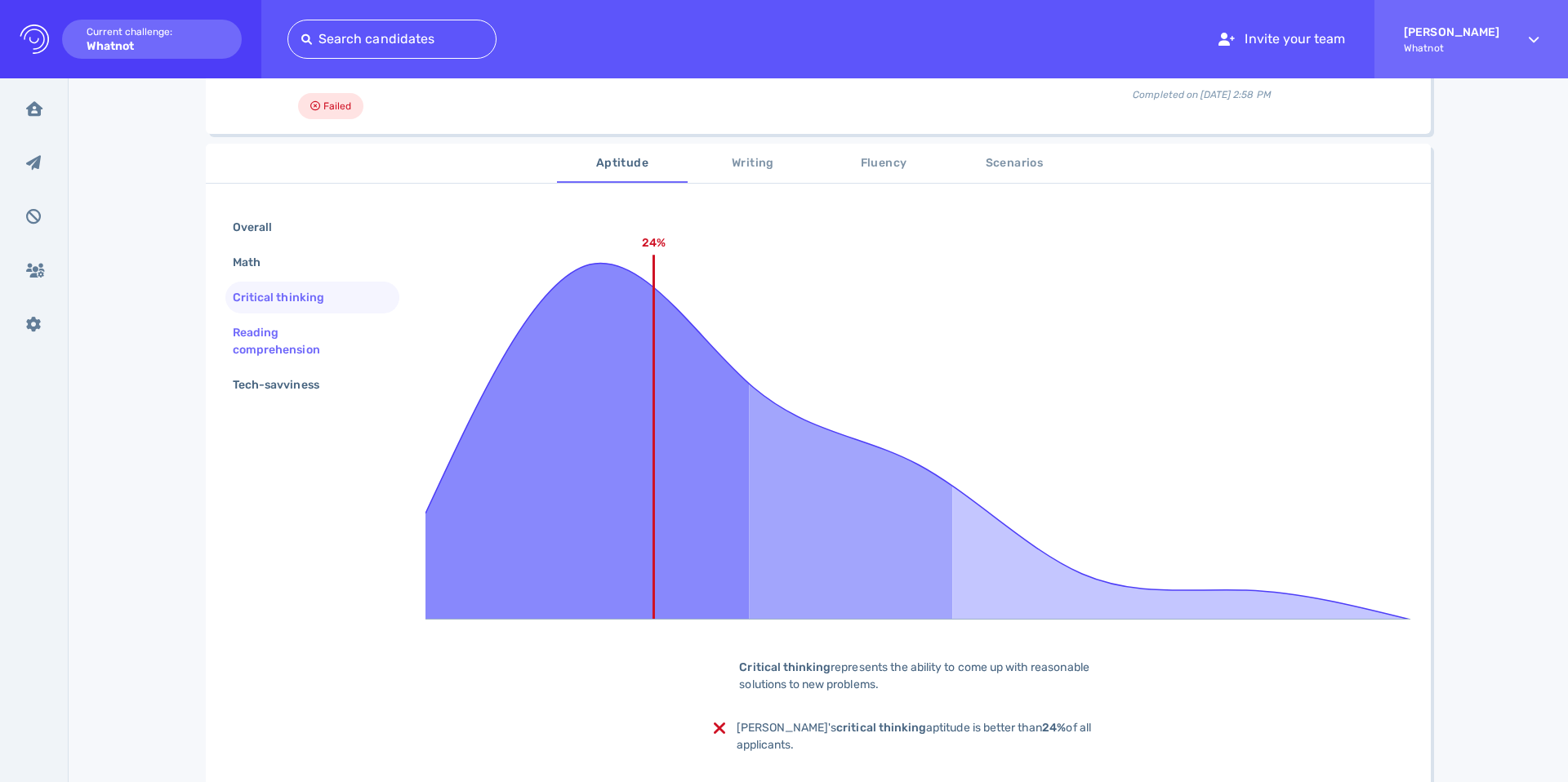
scroll to position [299, 0]
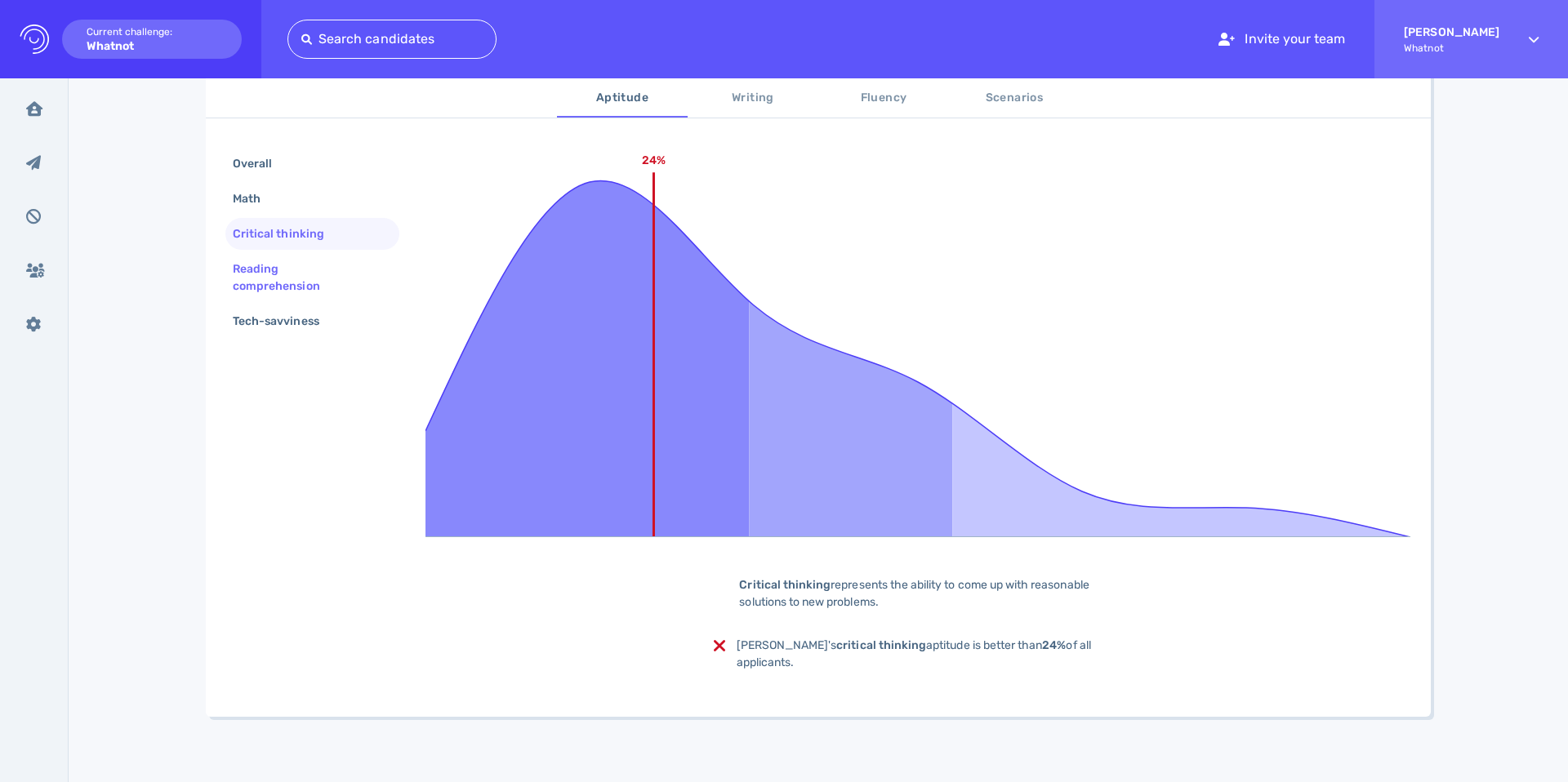
click at [276, 289] on div "Reading comprehension" at bounding box center [306, 277] width 153 height 41
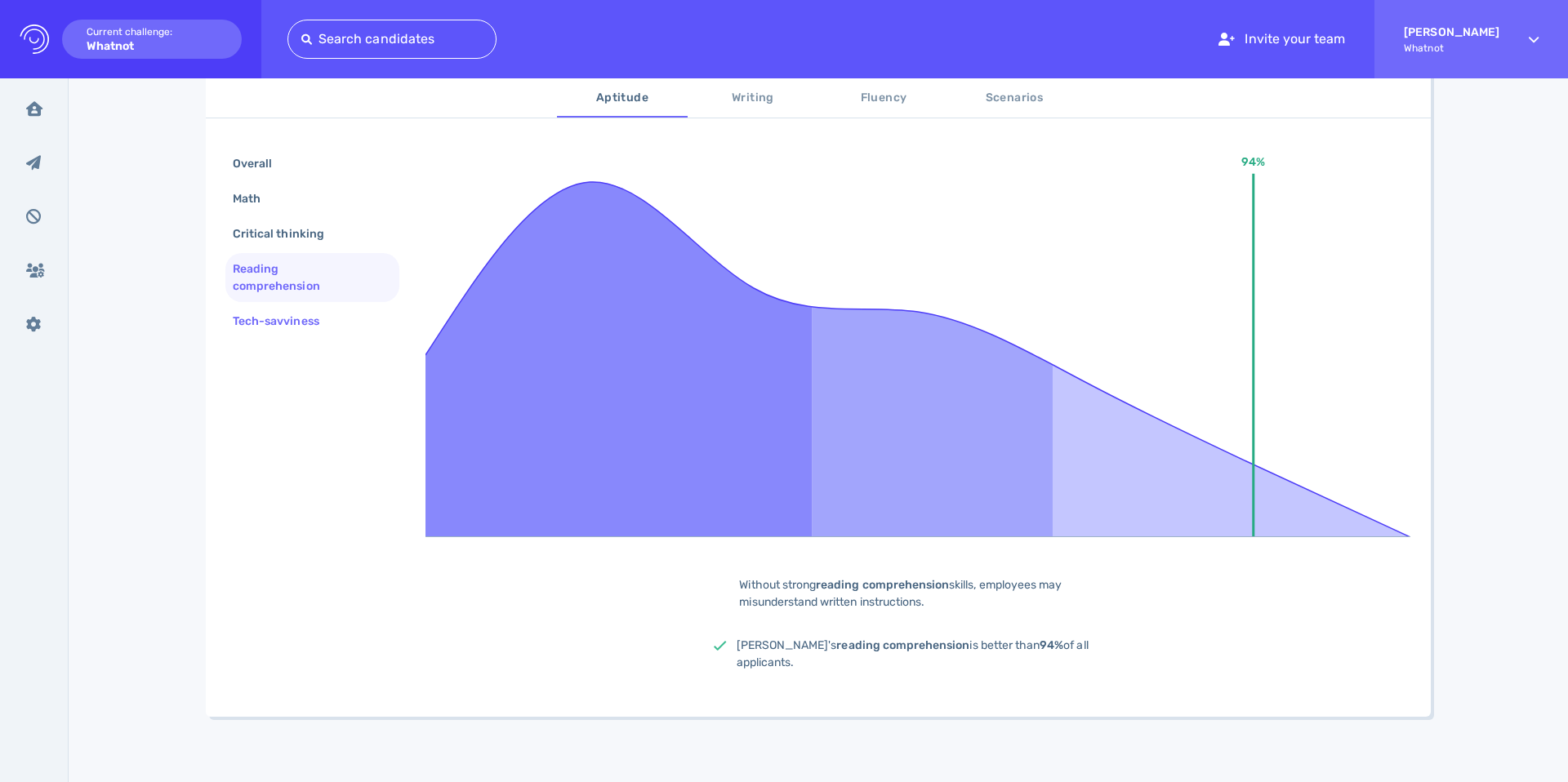
click at [278, 316] on div "Tech-savviness" at bounding box center [284, 321] width 109 height 24
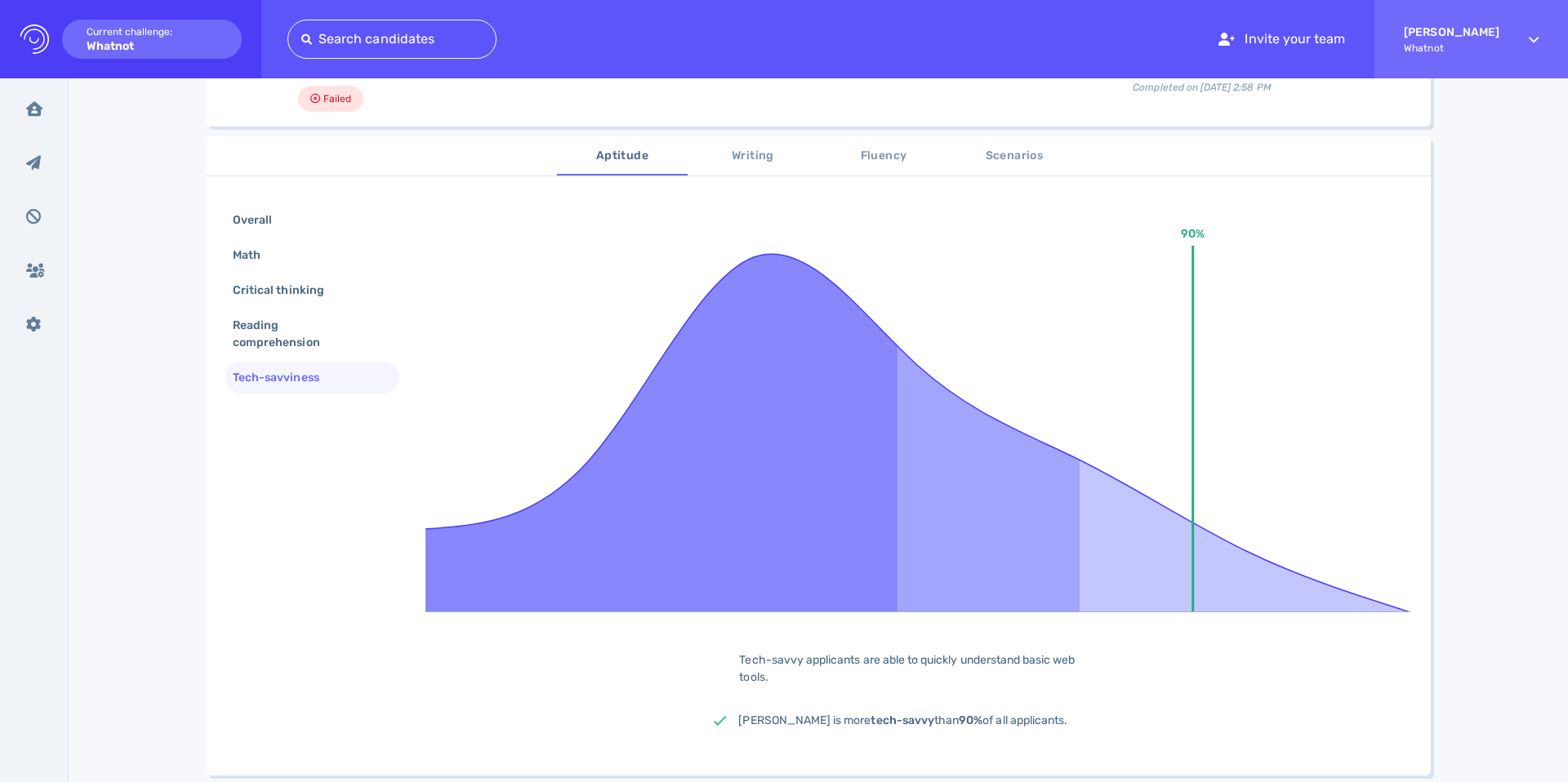
scroll to position [216, 0]
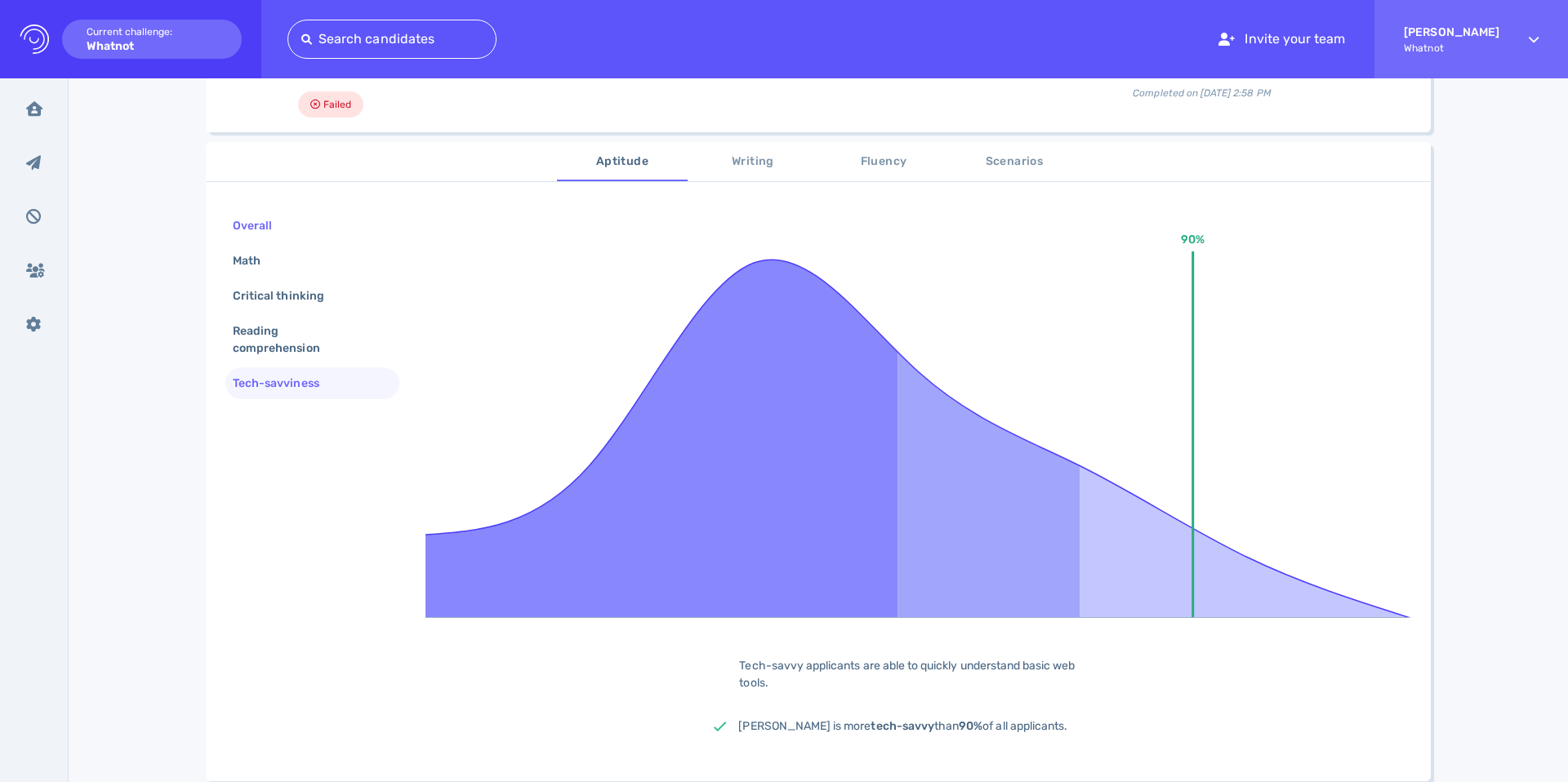
click at [269, 236] on div "Overall" at bounding box center [260, 225] width 62 height 24
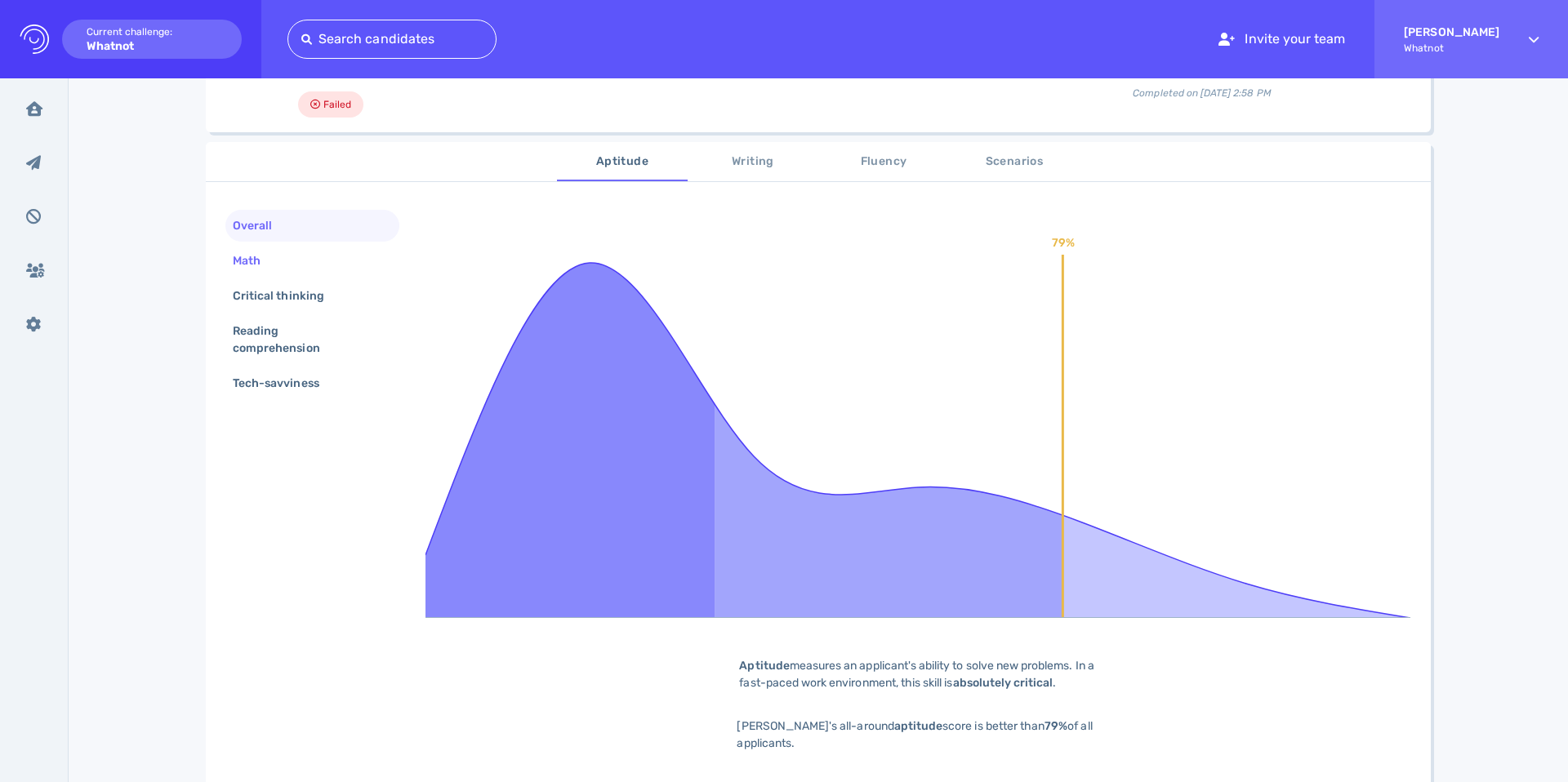
click at [271, 253] on div "Math" at bounding box center [255, 260] width 51 height 24
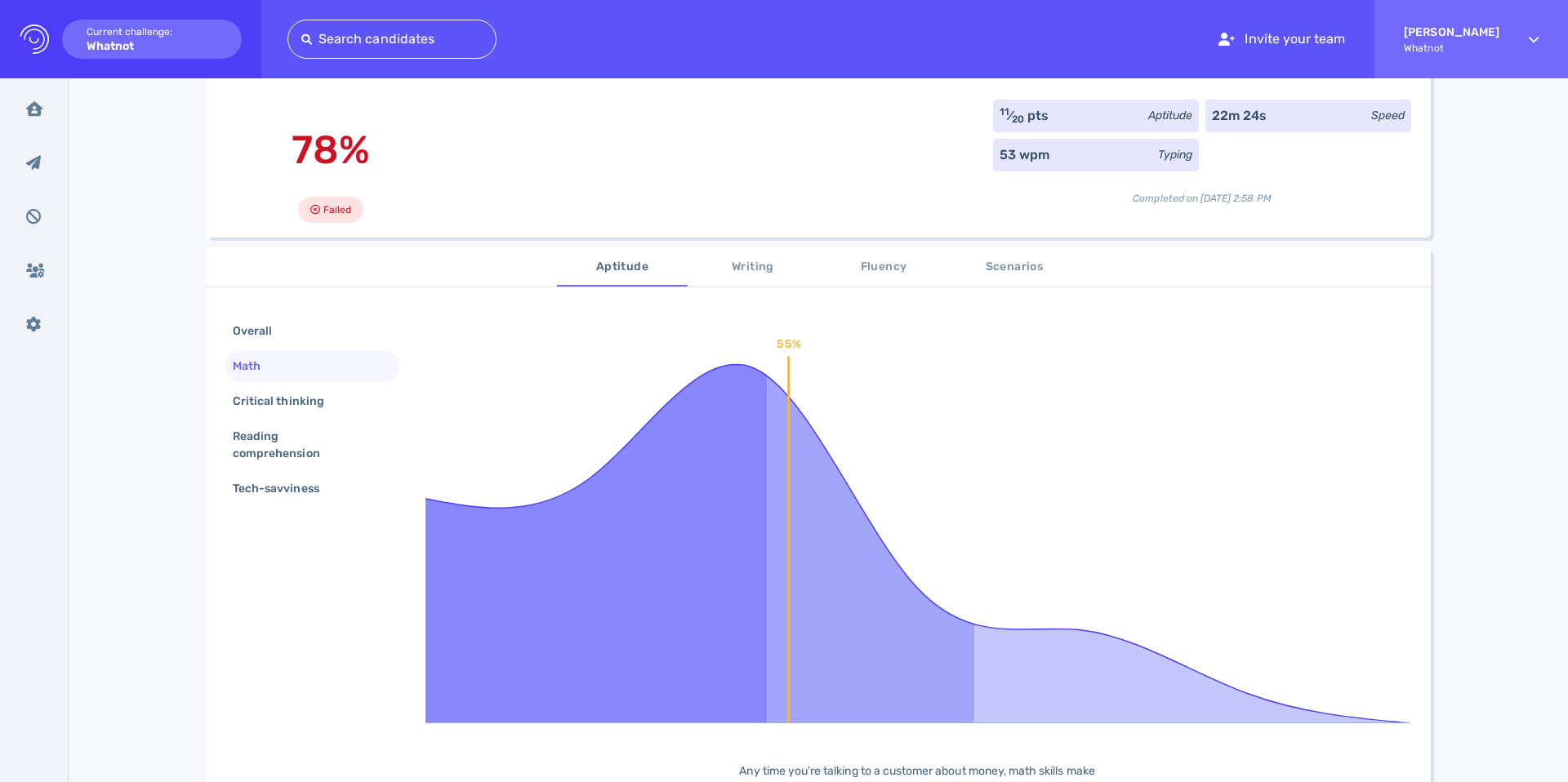
scroll to position [60, 0]
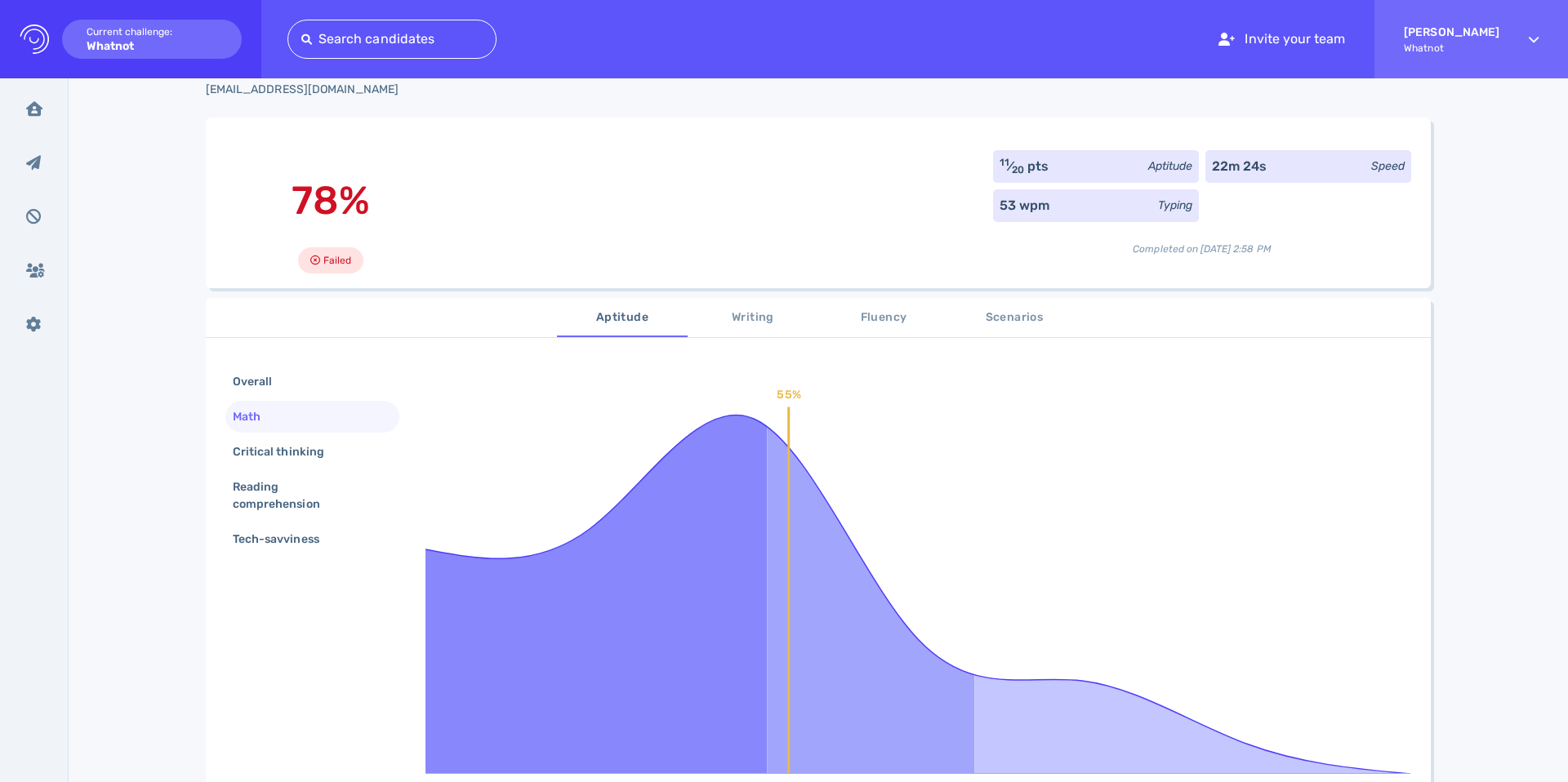
click at [744, 301] on button "Writing" at bounding box center [753, 318] width 131 height 40
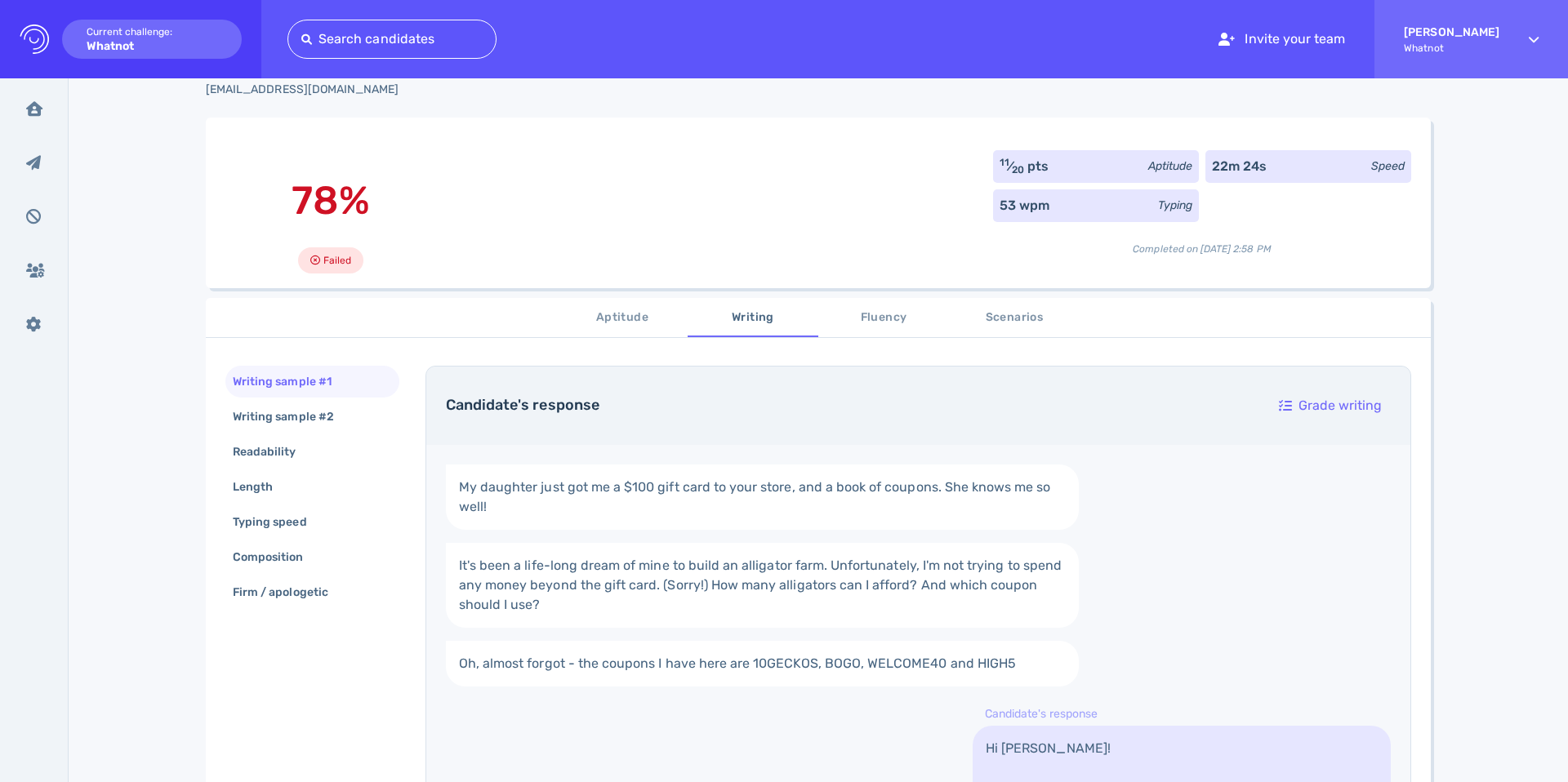
scroll to position [275, 0]
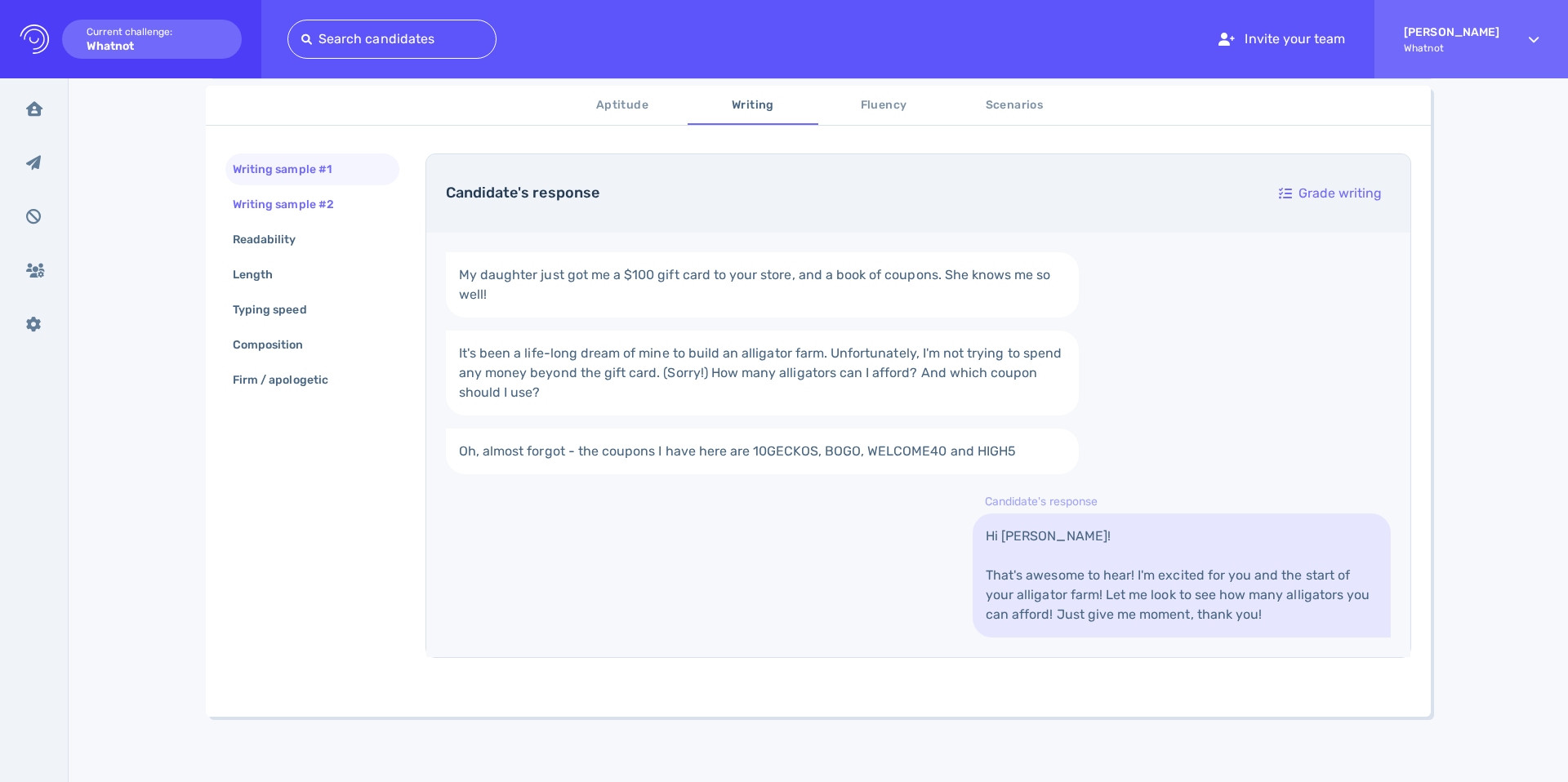
click at [321, 209] on div "Writing sample #2" at bounding box center [292, 204] width 125 height 24
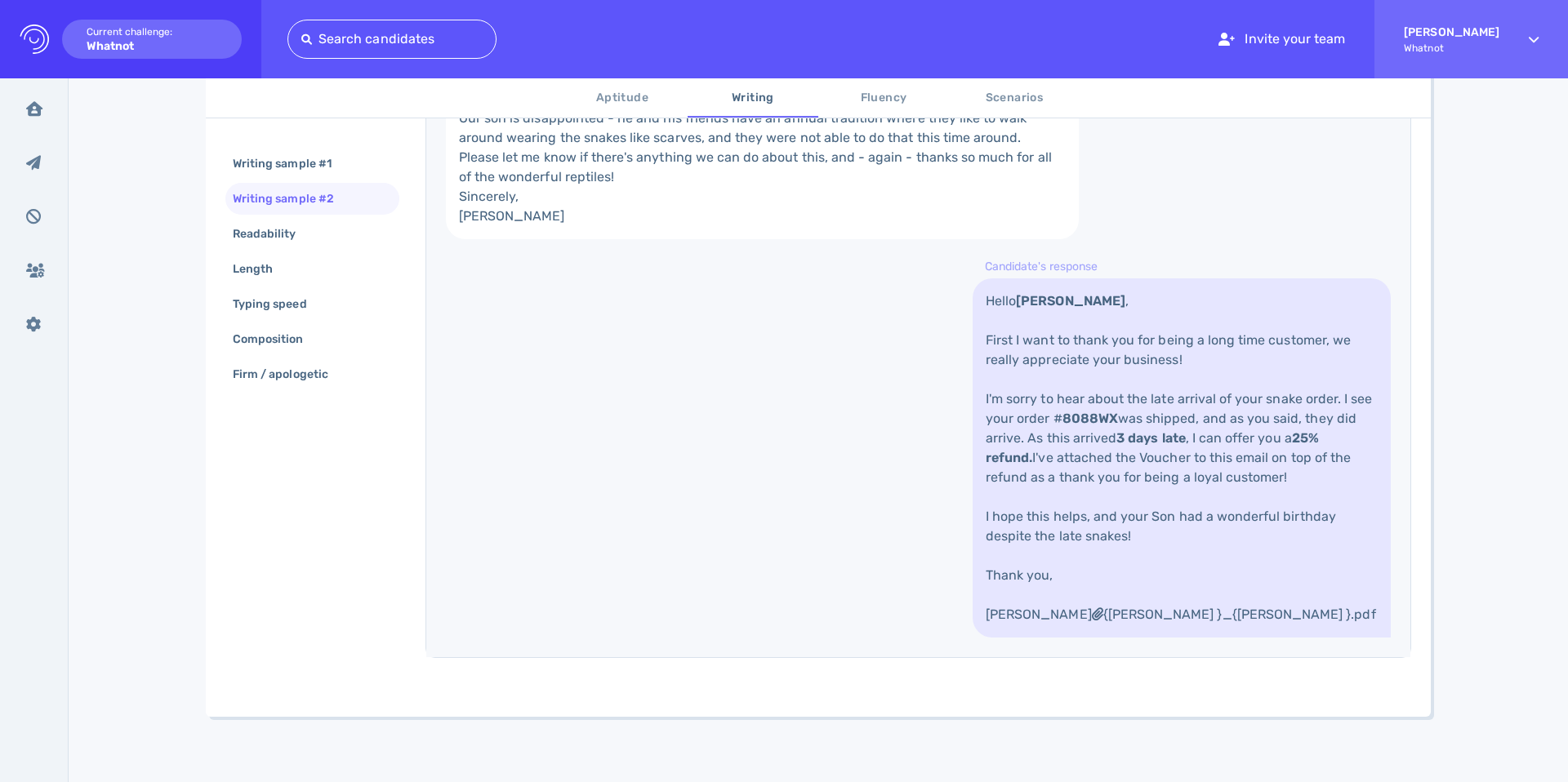
scroll to position [764, 0]
click at [317, 239] on div "Readability" at bounding box center [312, 234] width 174 height 32
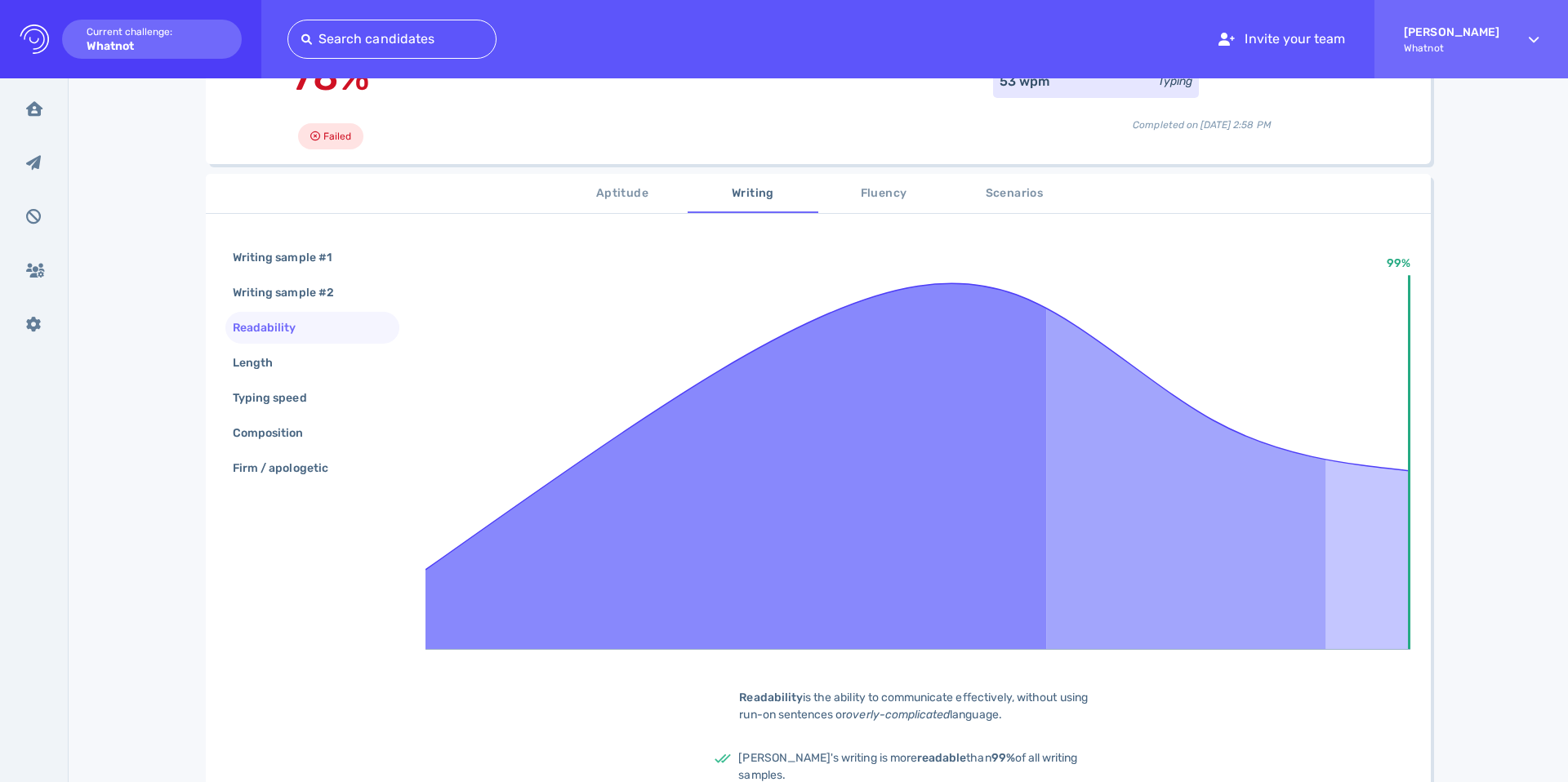
scroll to position [266, 0]
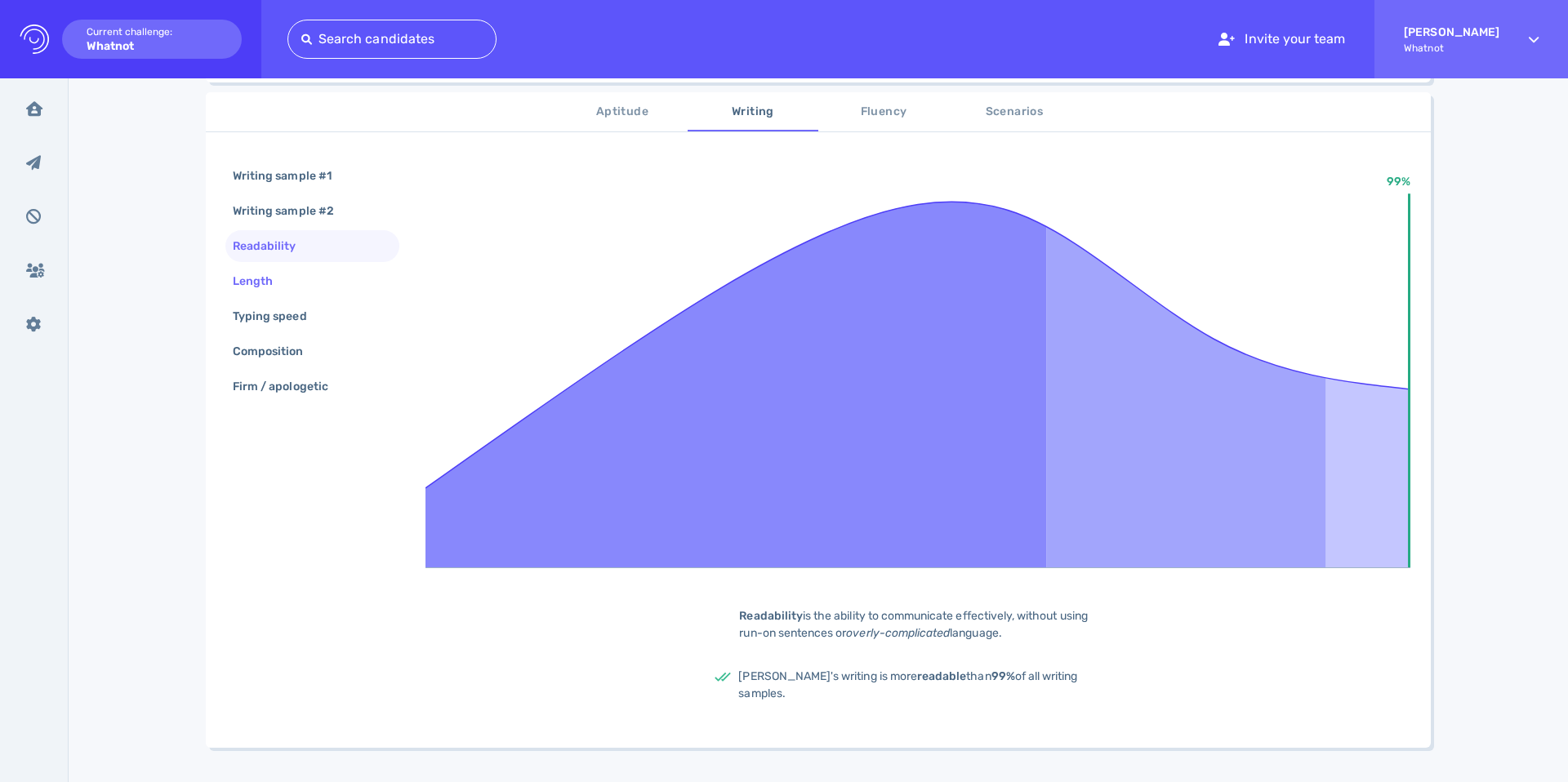
click at [319, 289] on div "Length" at bounding box center [312, 281] width 174 height 32
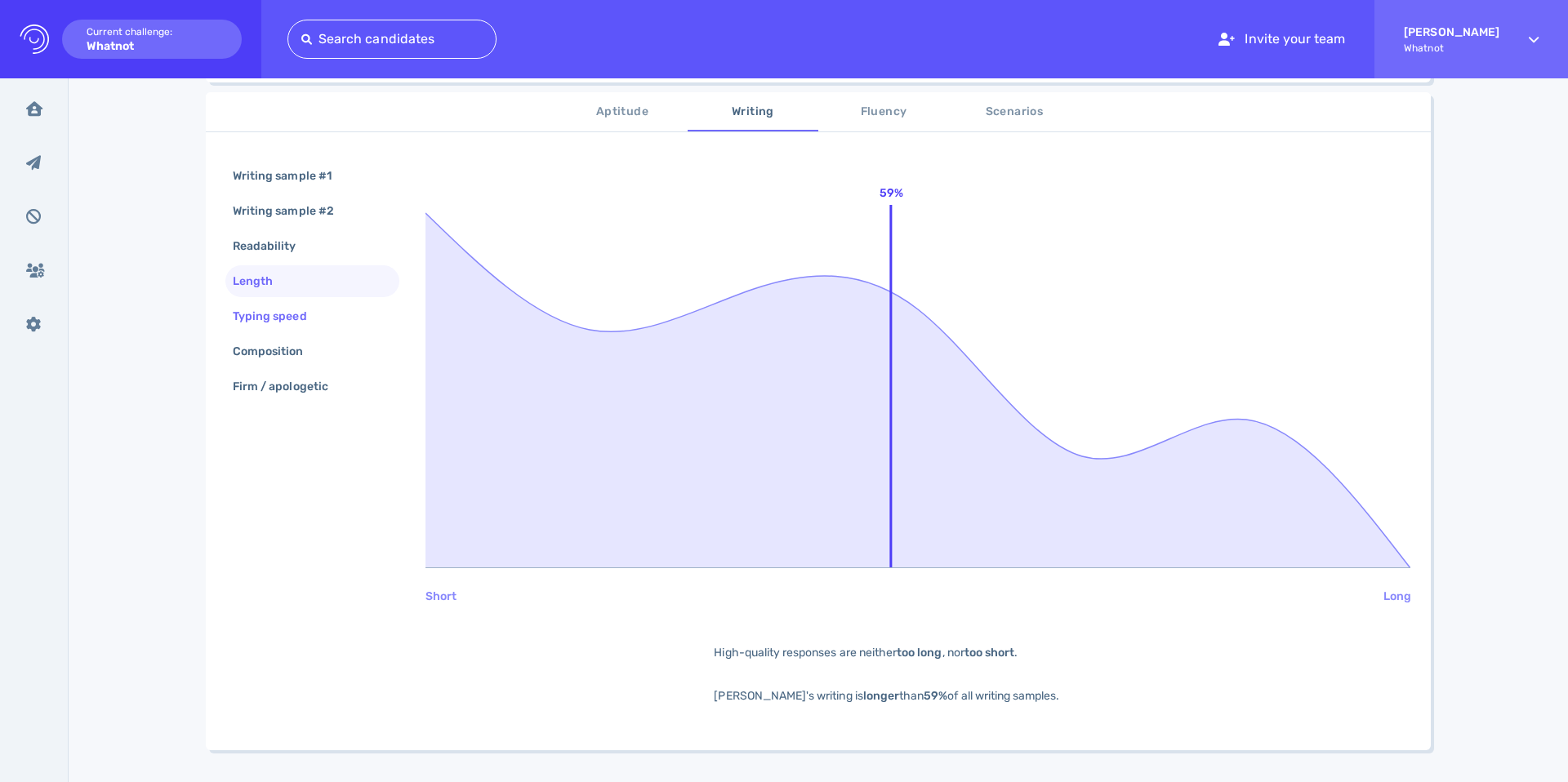
click at [325, 313] on div "Typing speed" at bounding box center [312, 317] width 174 height 32
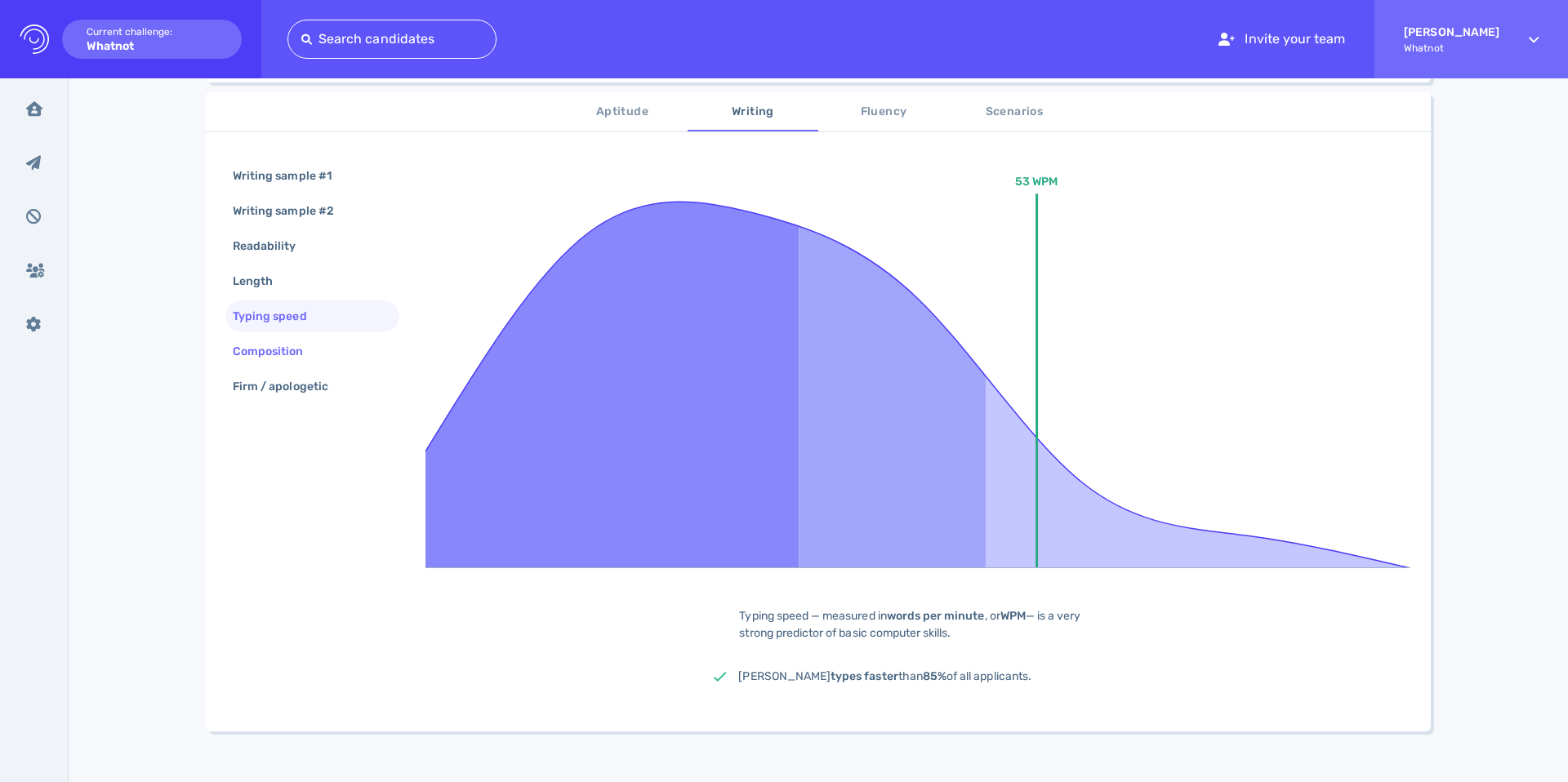
click at [316, 342] on div "Composition" at bounding box center [276, 351] width 94 height 24
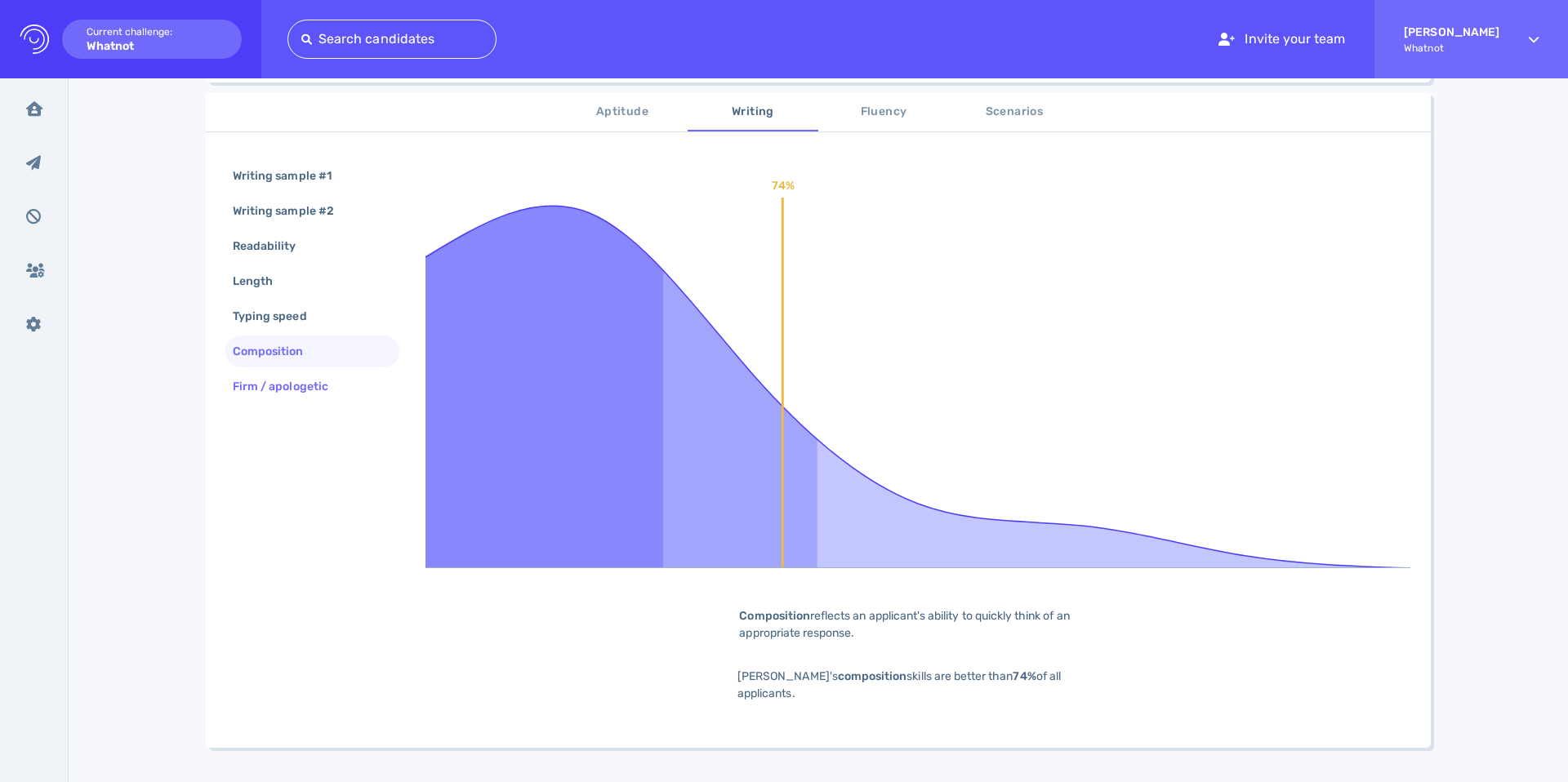
click at [316, 374] on div "Firm / apologetic" at bounding box center [312, 387] width 174 height 32
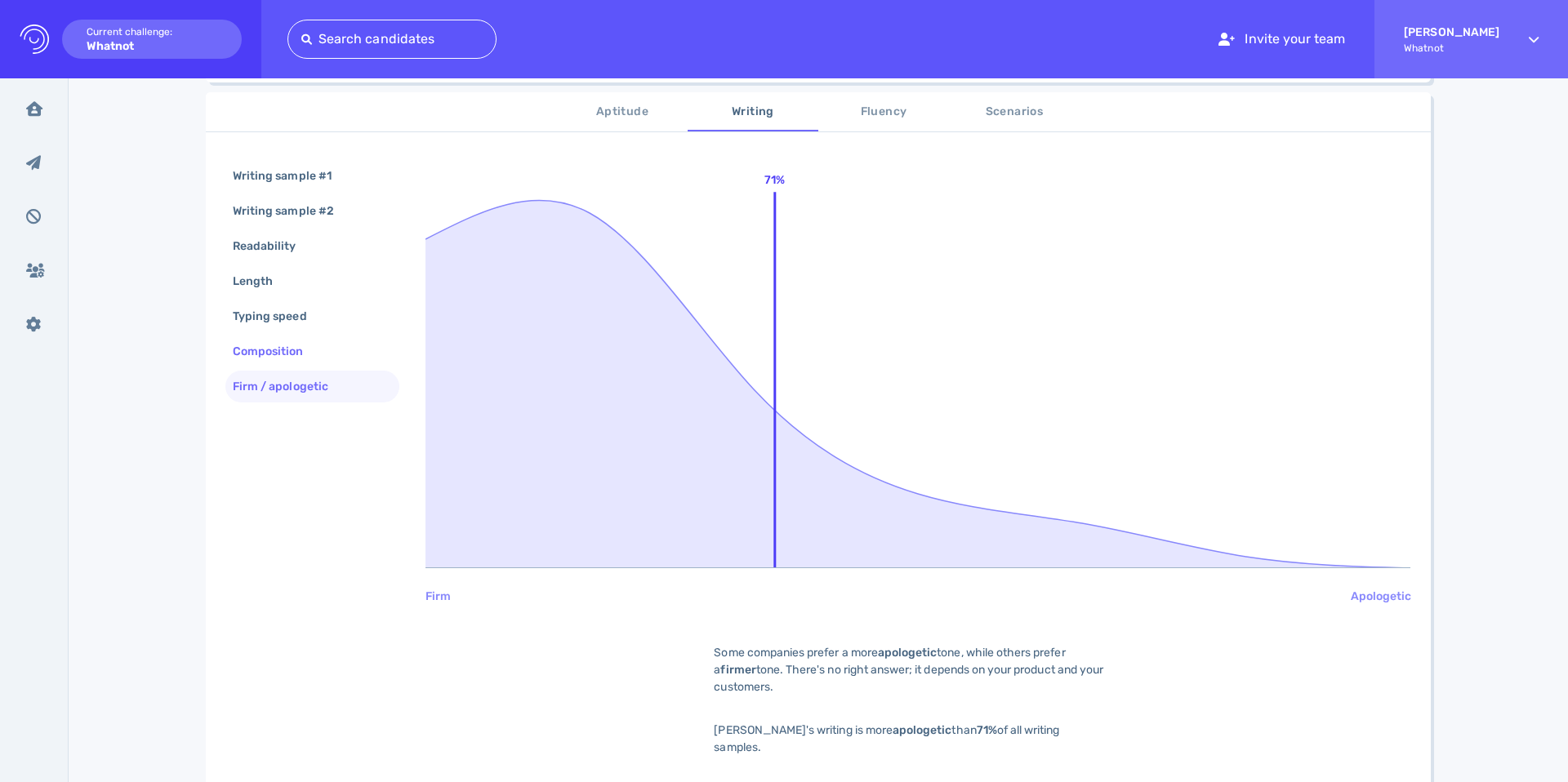
click at [305, 356] on div "Composition" at bounding box center [276, 351] width 94 height 24
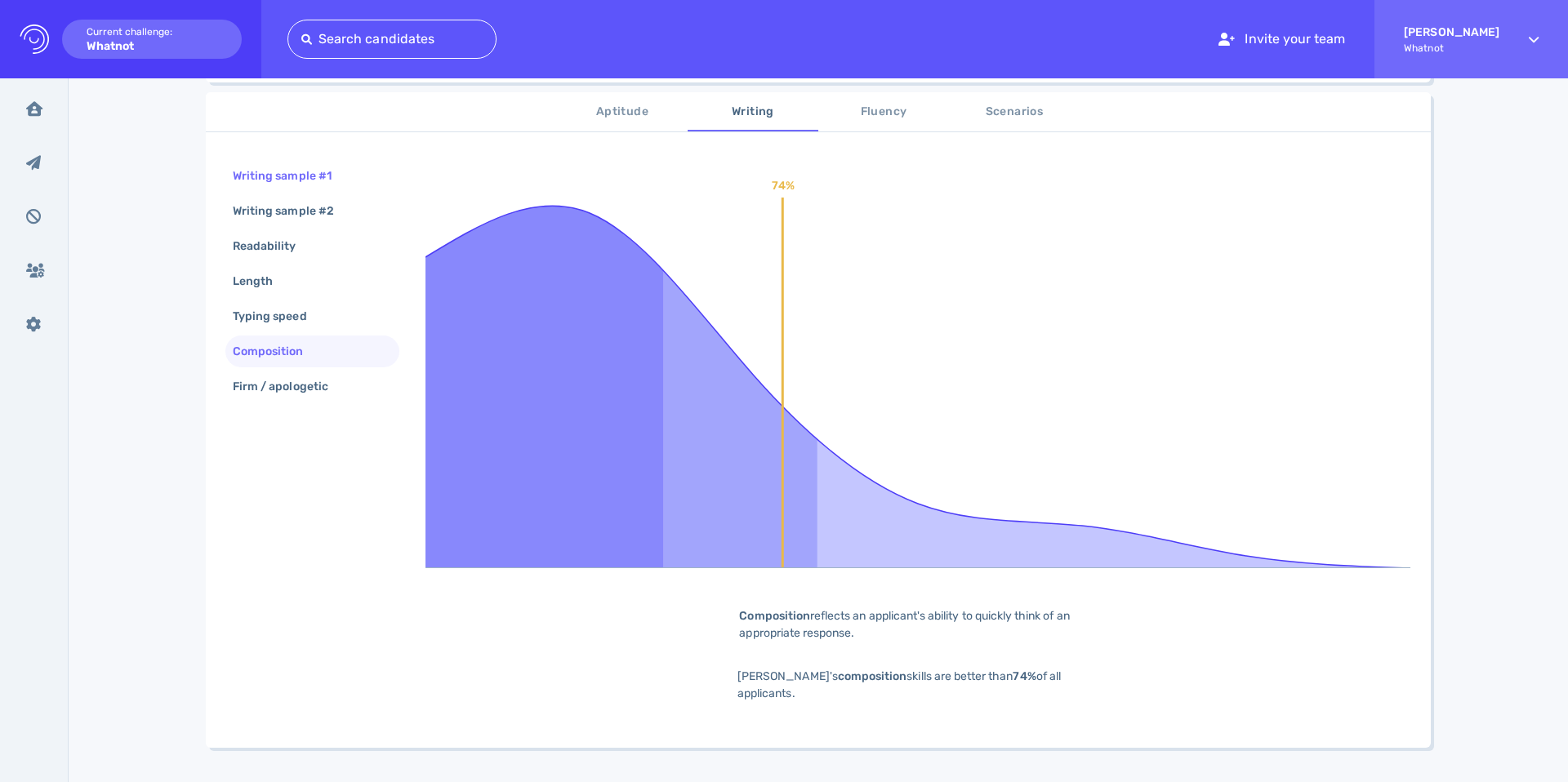
click at [292, 188] on div "Writing sample #1" at bounding box center [290, 175] width 122 height 24
